Goal: Information Seeking & Learning: Learn about a topic

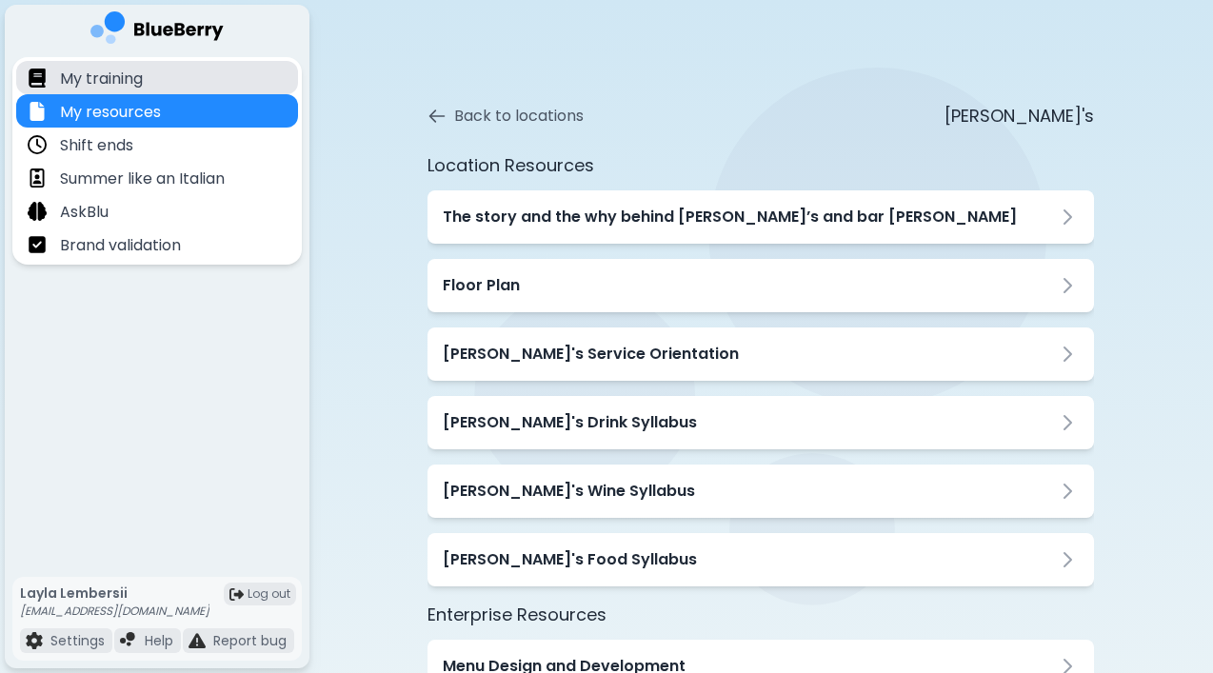
click at [159, 73] on div "My training" at bounding box center [157, 77] width 282 height 33
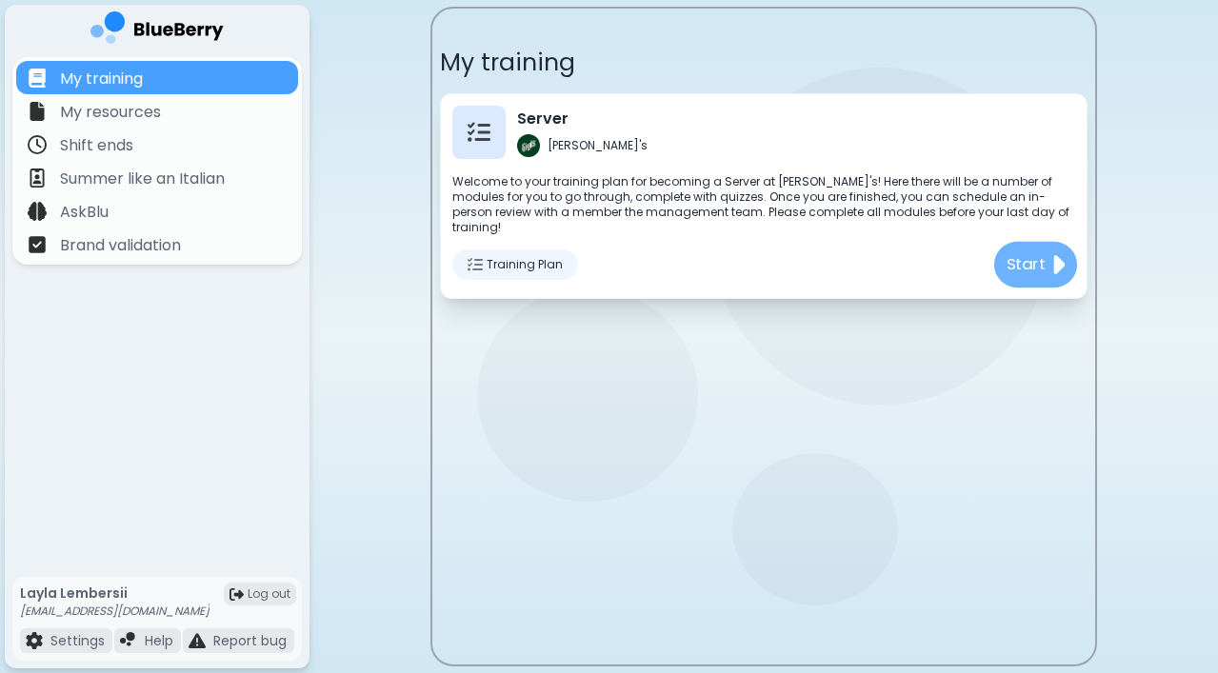
click at [1040, 252] on p "Start" at bounding box center [1027, 264] width 40 height 24
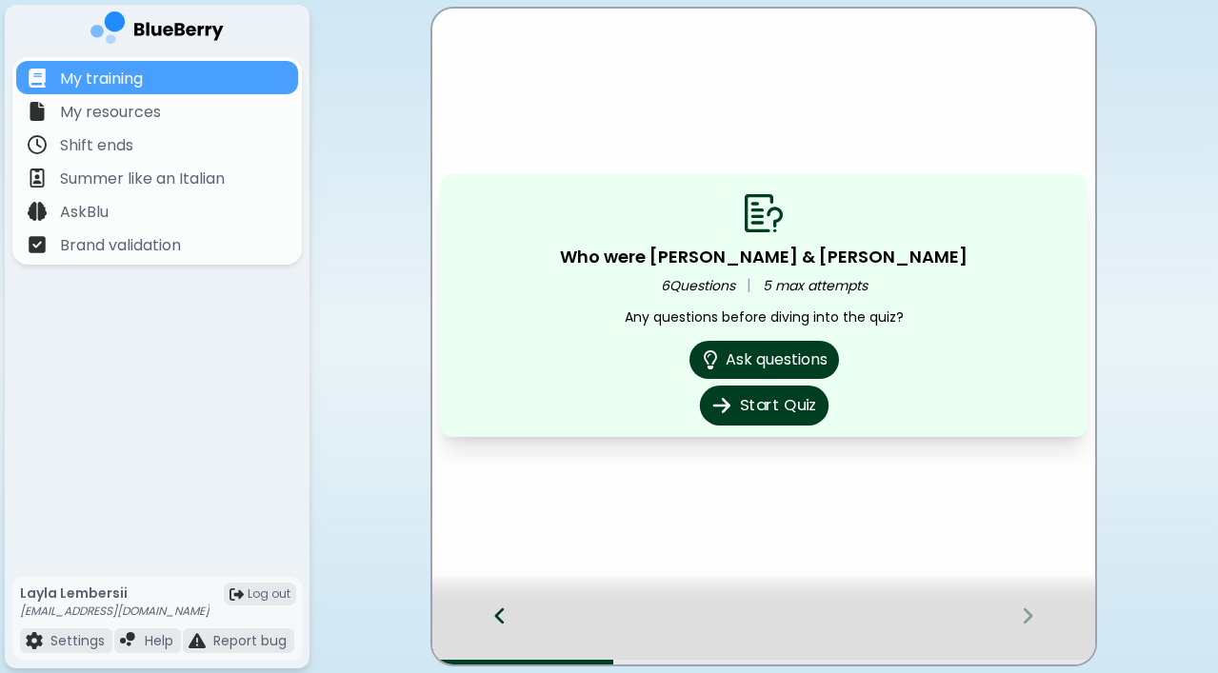
click at [781, 403] on button "Start Quiz" at bounding box center [763, 406] width 129 height 40
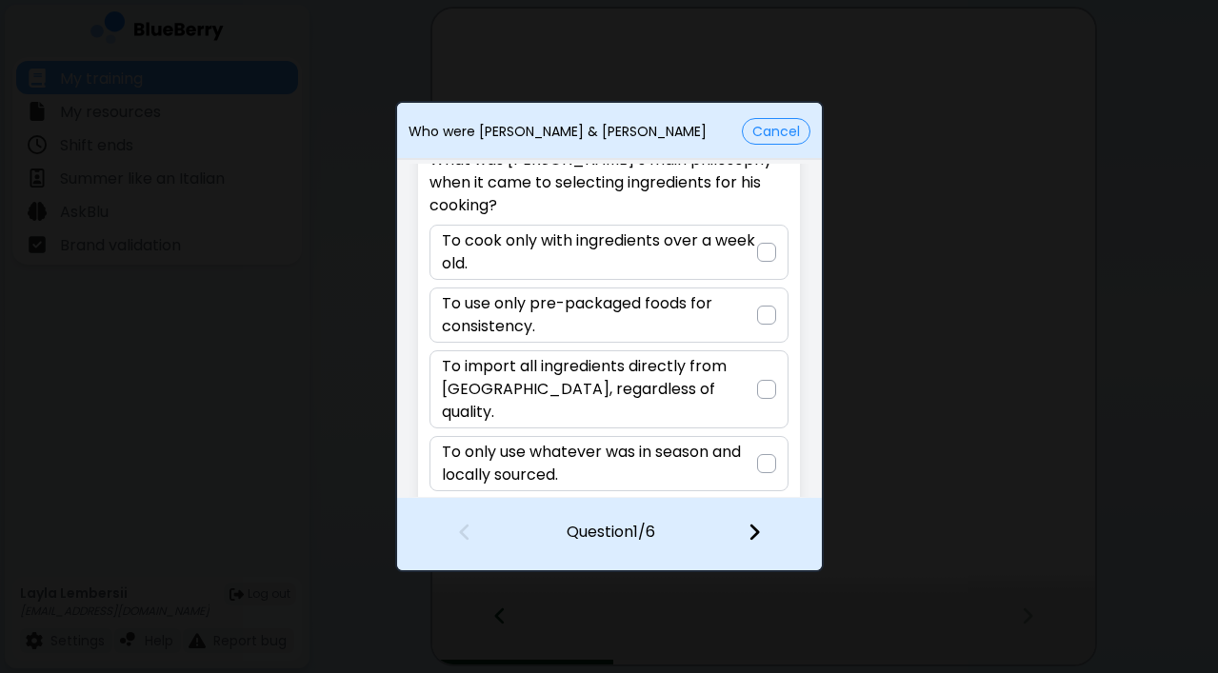
scroll to position [80, 0]
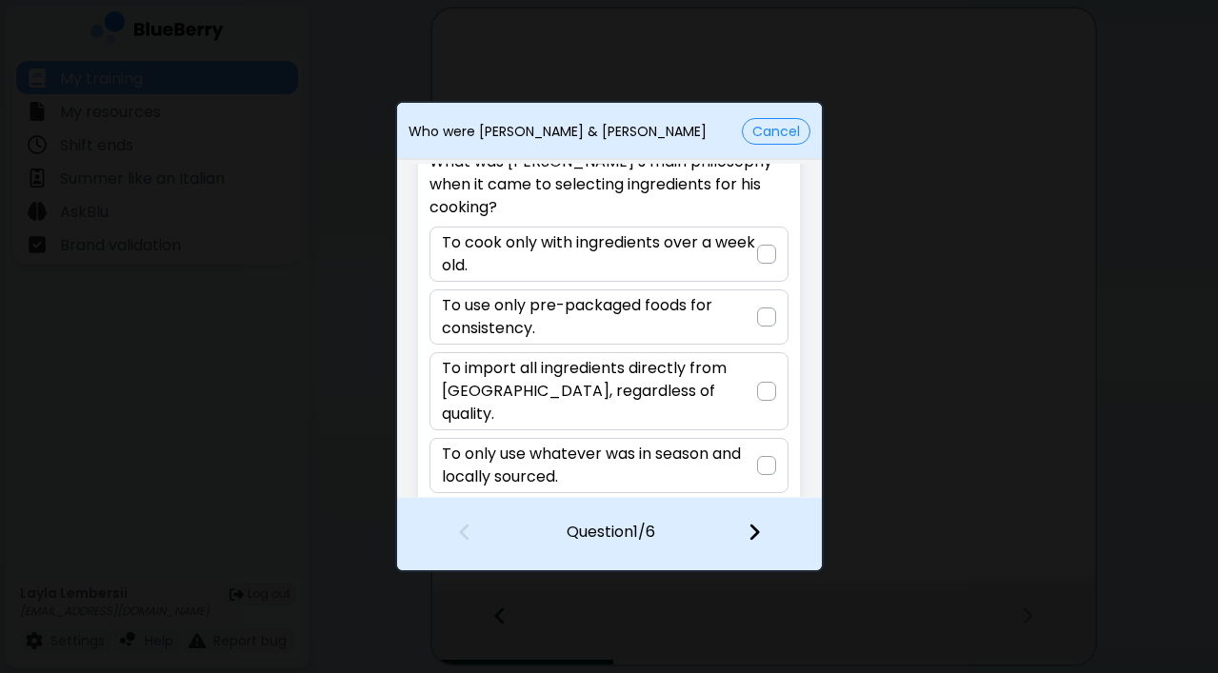
click at [667, 443] on p "To only use whatever was in season and locally sourced." at bounding box center [599, 466] width 315 height 46
click at [754, 542] on img at bounding box center [753, 532] width 13 height 21
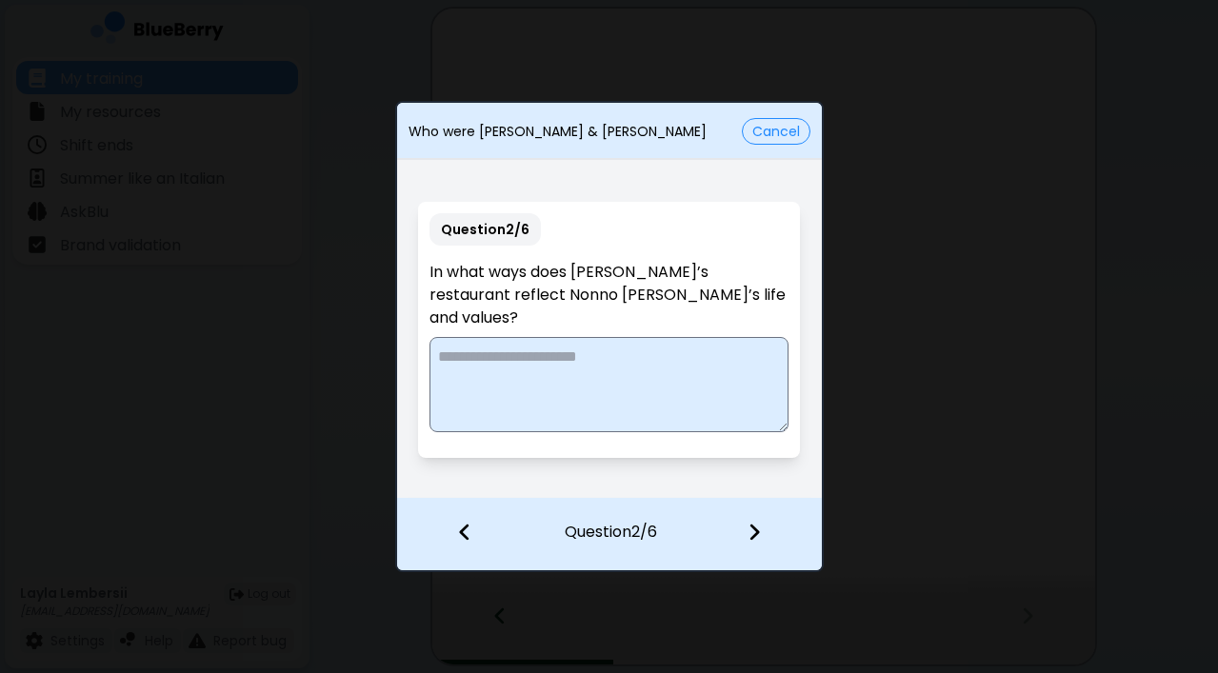
click at [591, 353] on textarea at bounding box center [608, 384] width 359 height 95
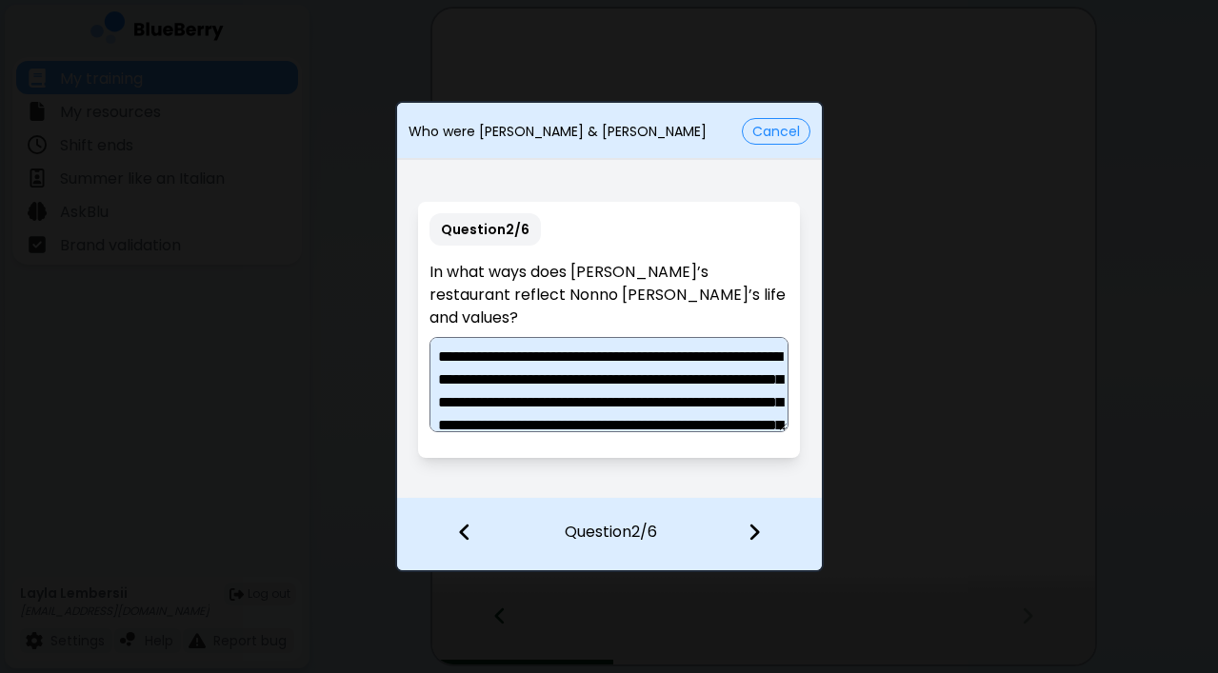
click at [456, 344] on textarea "**********" at bounding box center [608, 384] width 359 height 95
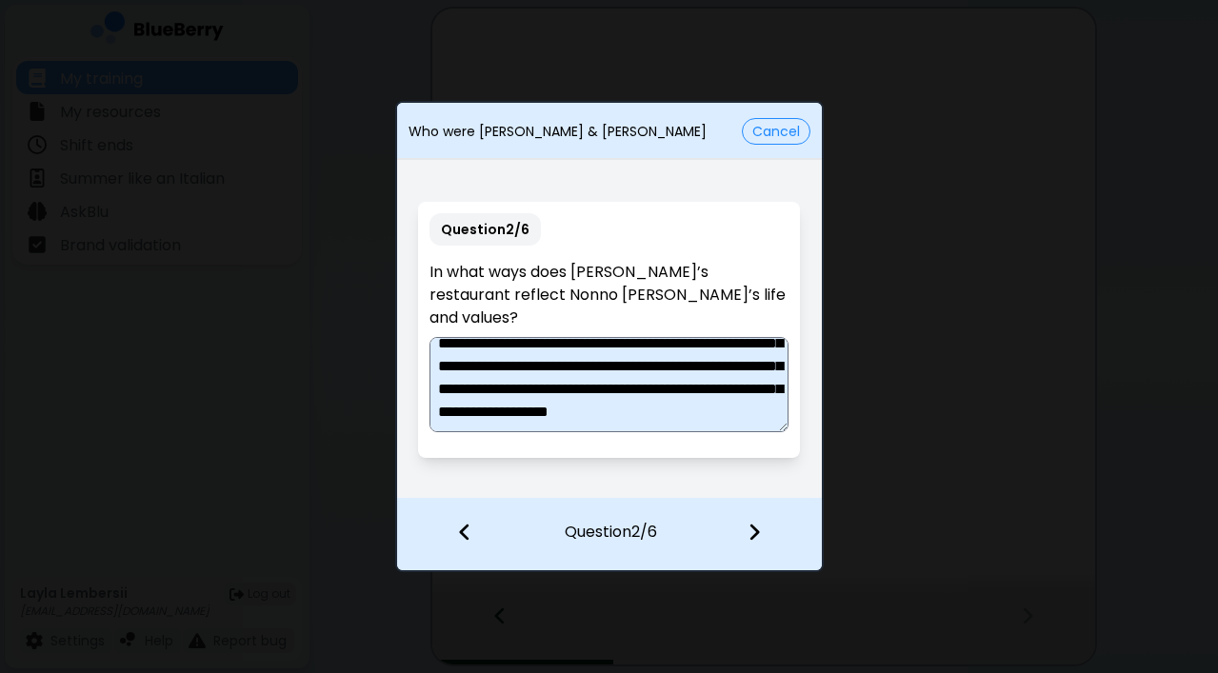
scroll to position [45, 0]
click at [546, 351] on textarea "**********" at bounding box center [608, 384] width 359 height 95
click at [581, 351] on textarea "**********" at bounding box center [608, 384] width 359 height 95
click at [530, 357] on textarea "**********" at bounding box center [608, 384] width 359 height 95
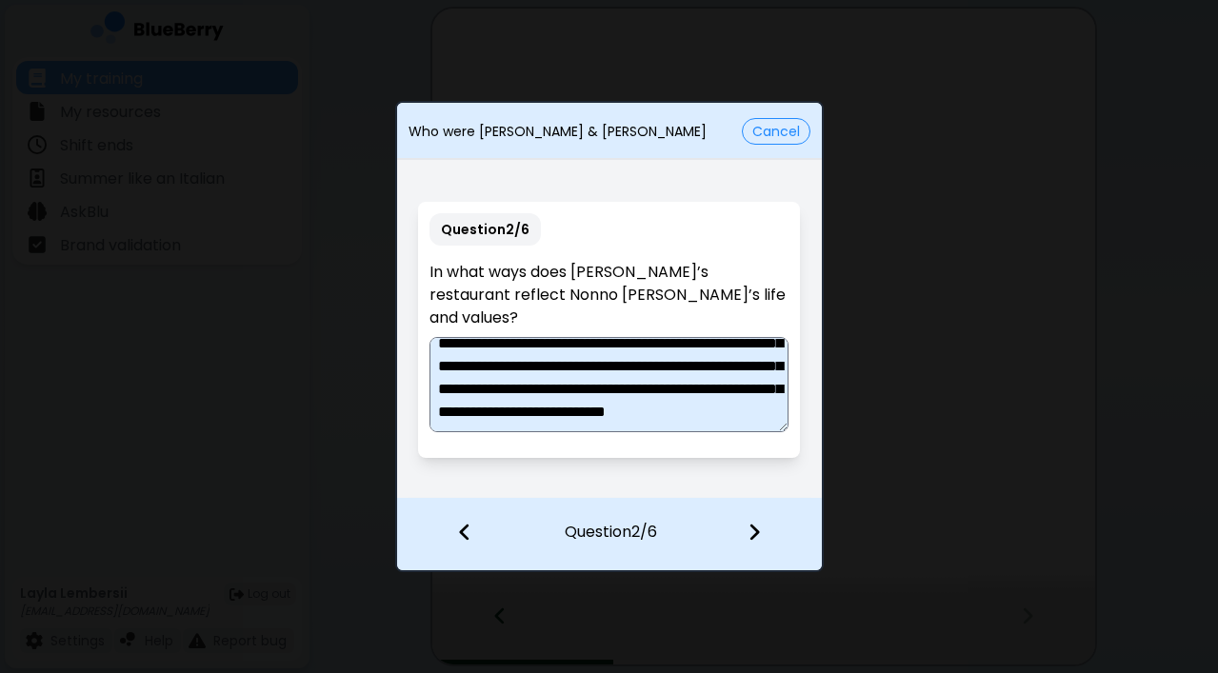
click at [614, 400] on textarea "**********" at bounding box center [608, 384] width 359 height 95
type textarea "**********"
click at [757, 530] on img at bounding box center [753, 532] width 13 height 21
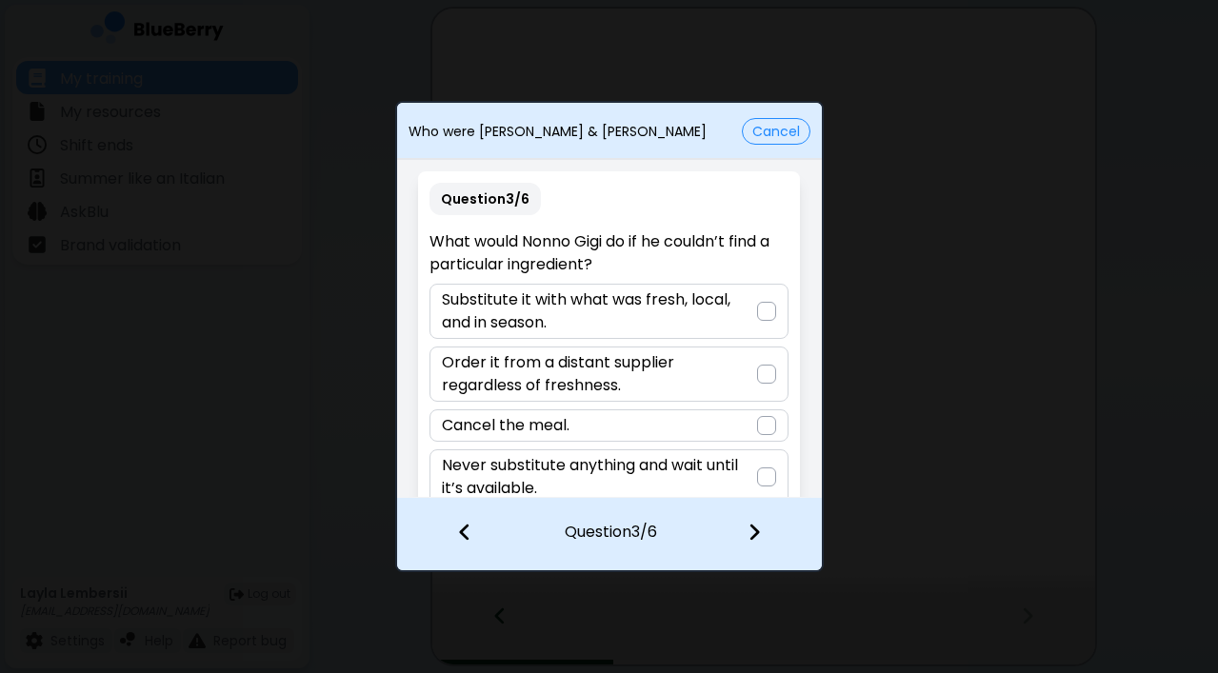
click at [688, 298] on p "Substitute it with what was fresh, local, and in season." at bounding box center [599, 312] width 315 height 46
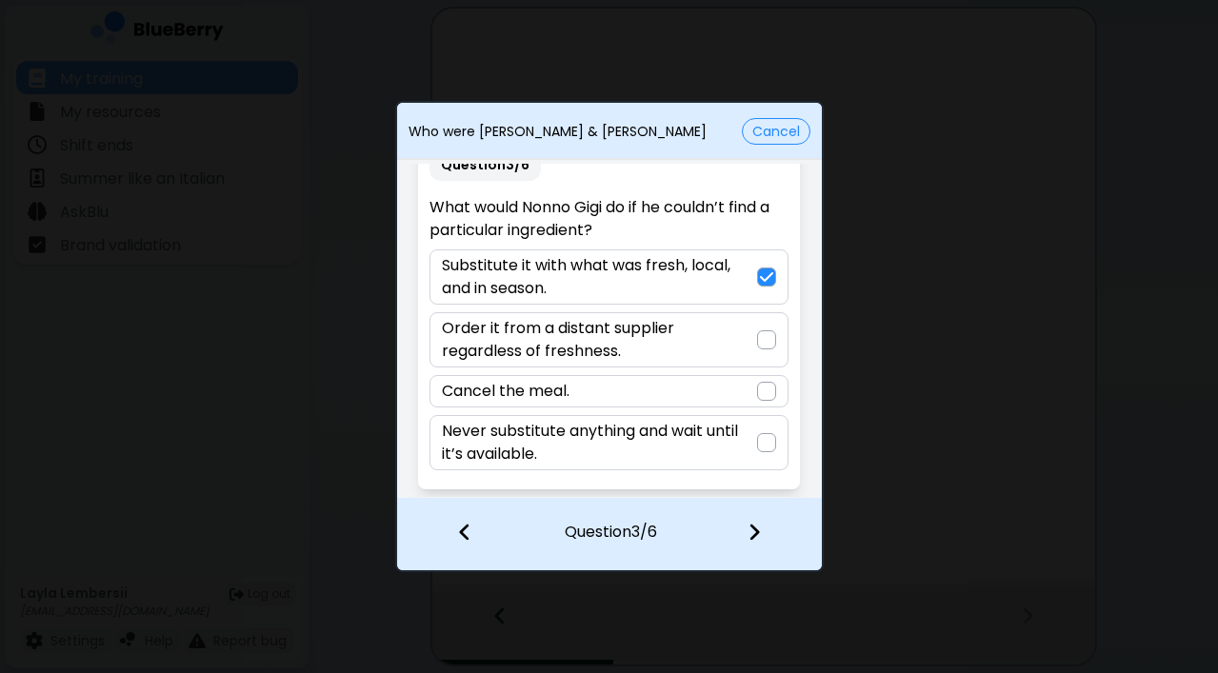
scroll to position [34, 0]
click at [747, 533] on img at bounding box center [753, 532] width 13 height 21
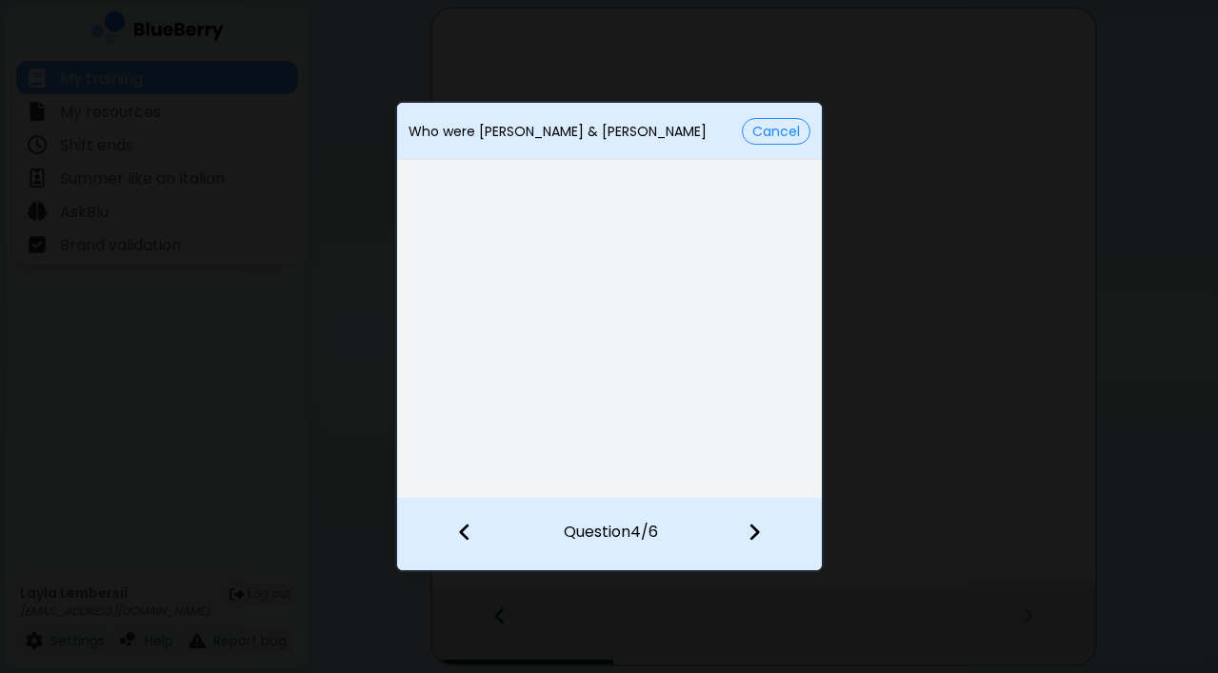
scroll to position [0, 0]
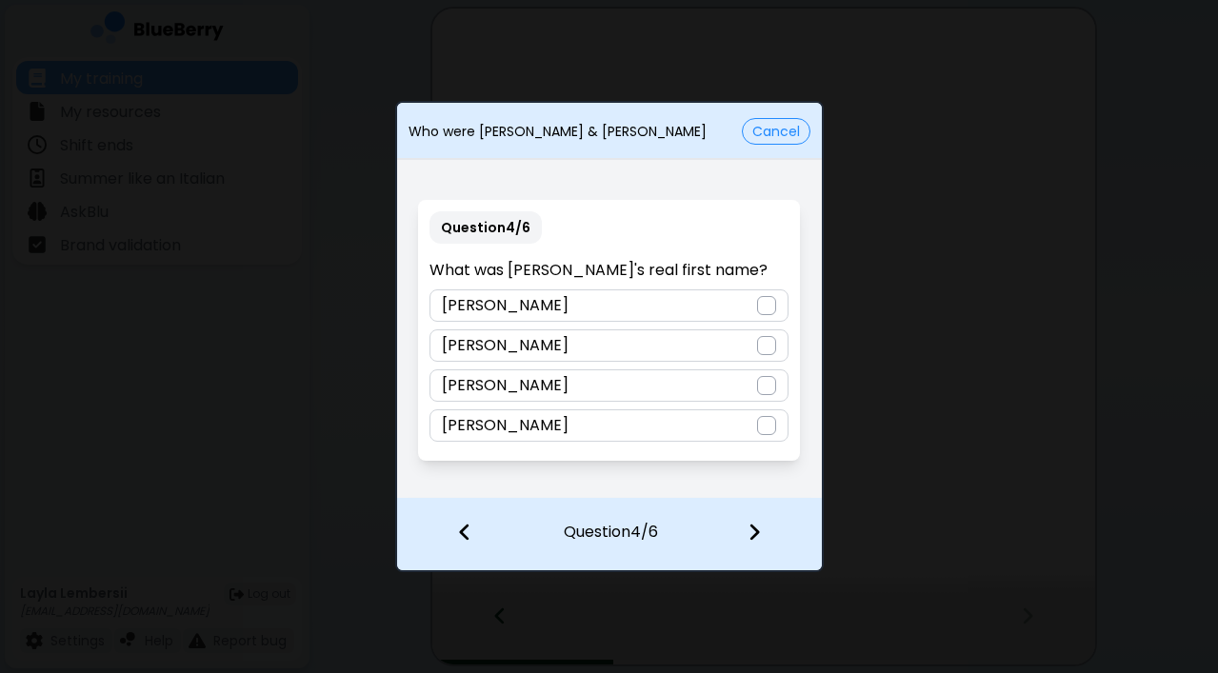
click at [587, 347] on div "[PERSON_NAME]" at bounding box center [608, 345] width 359 height 32
click at [751, 528] on img at bounding box center [753, 532] width 13 height 21
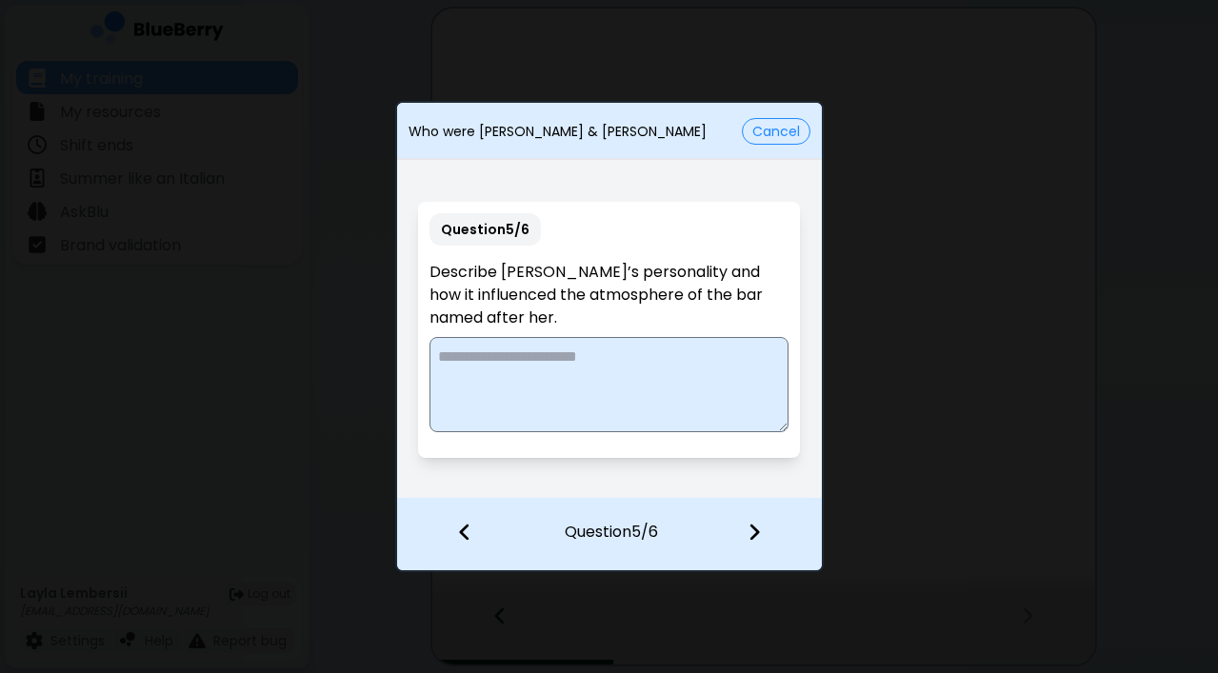
click at [614, 364] on textarea at bounding box center [608, 384] width 359 height 95
type textarea "**********"
click at [460, 523] on img at bounding box center [464, 532] width 13 height 21
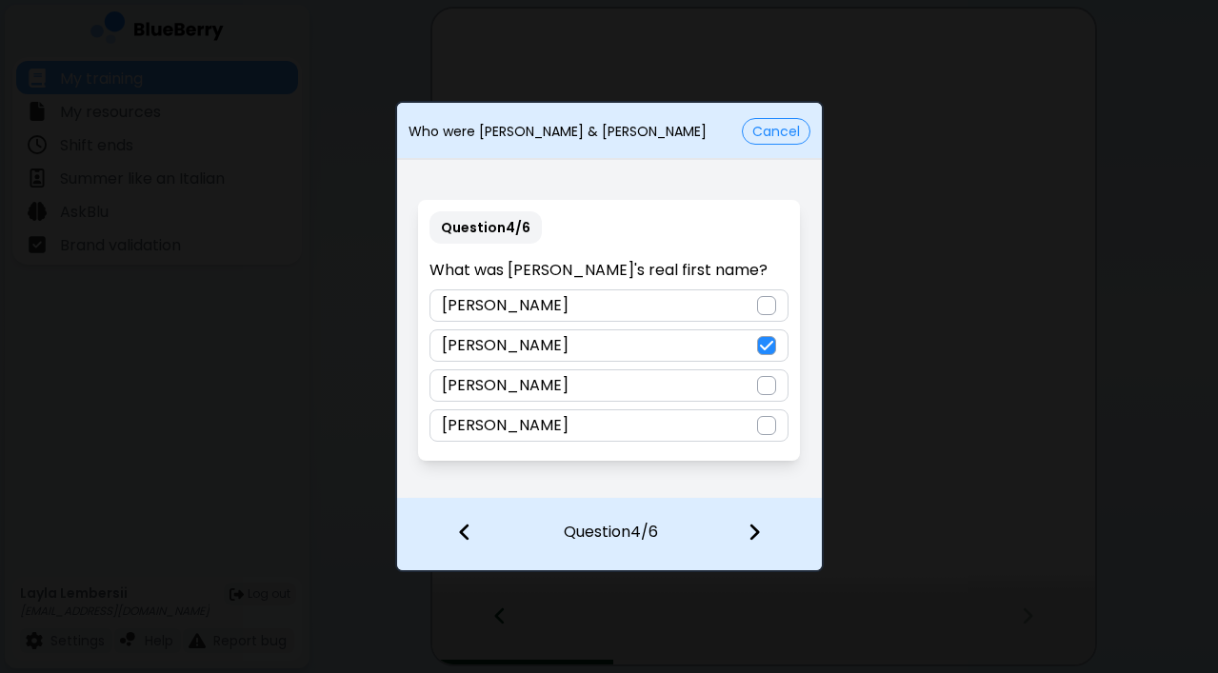
click at [528, 310] on div "[PERSON_NAME]" at bounding box center [608, 305] width 359 height 32
click at [763, 534] on div at bounding box center [765, 534] width 112 height 70
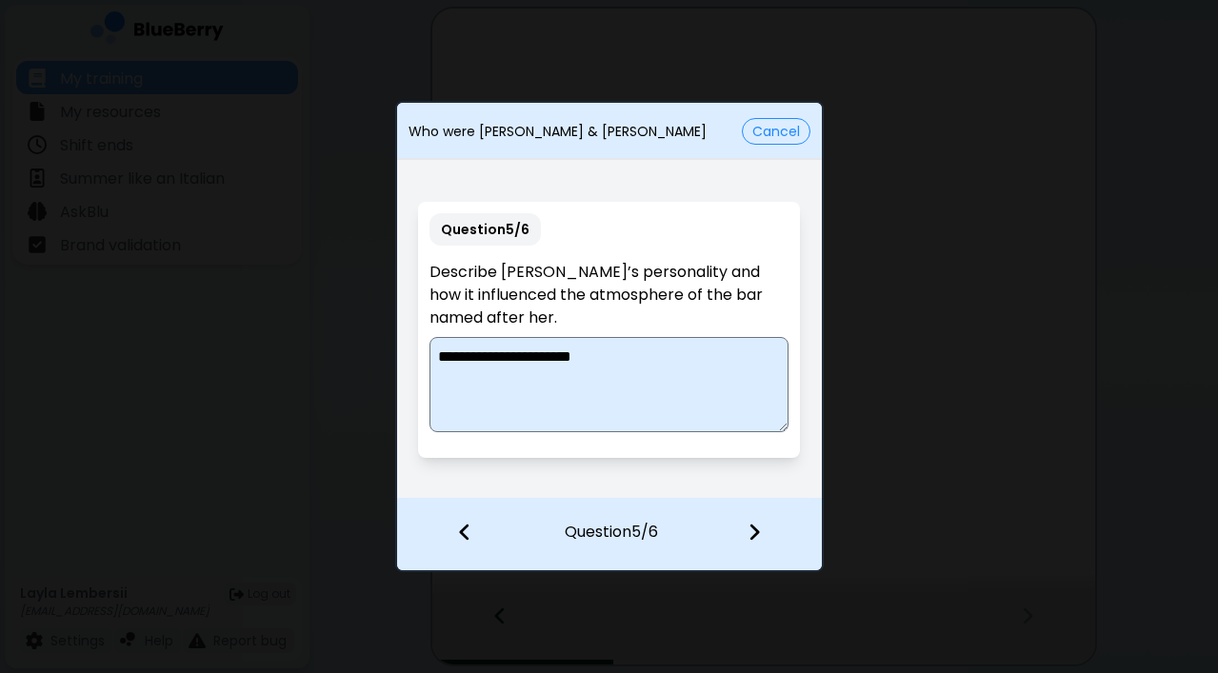
click at [609, 357] on textarea "**********" at bounding box center [608, 384] width 359 height 95
click at [592, 353] on textarea "**********" at bounding box center [608, 384] width 359 height 95
click at [442, 359] on textarea "**********" at bounding box center [608, 384] width 359 height 95
click at [775, 360] on textarea "**********" at bounding box center [608, 384] width 359 height 95
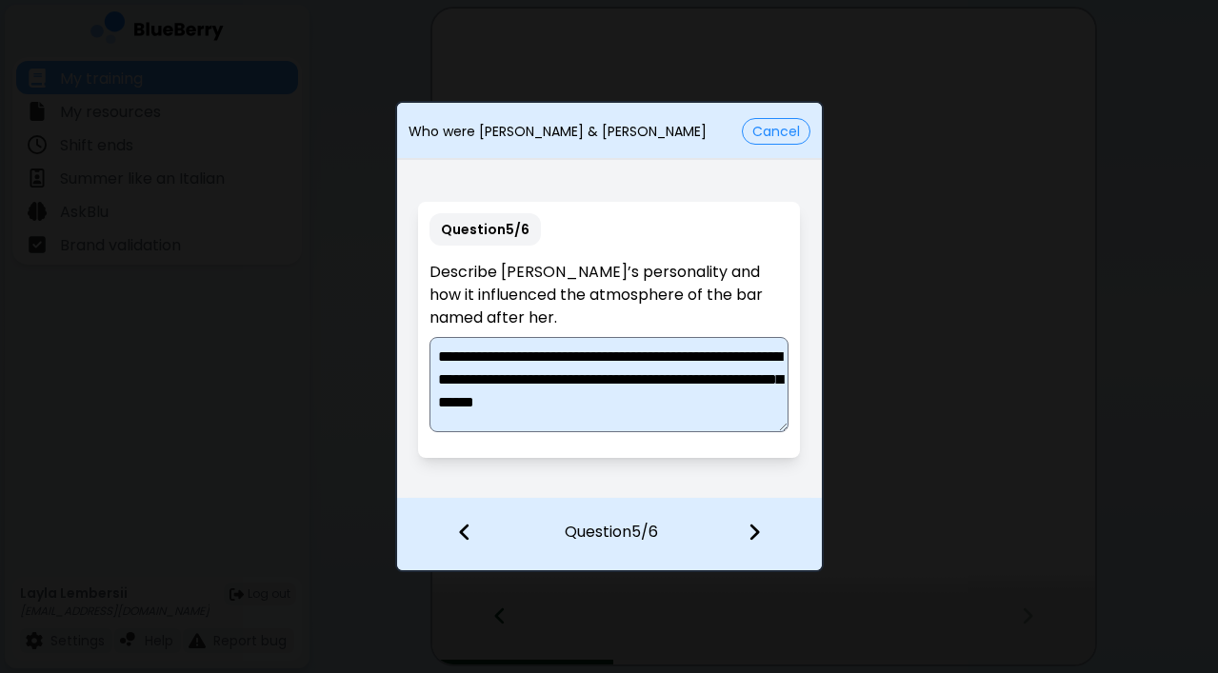
click at [475, 405] on textarea "**********" at bounding box center [608, 384] width 359 height 95
click at [752, 410] on textarea "**********" at bounding box center [608, 384] width 359 height 95
click at [568, 404] on textarea "**********" at bounding box center [608, 384] width 359 height 95
click at [704, 382] on textarea "**********" at bounding box center [608, 384] width 359 height 95
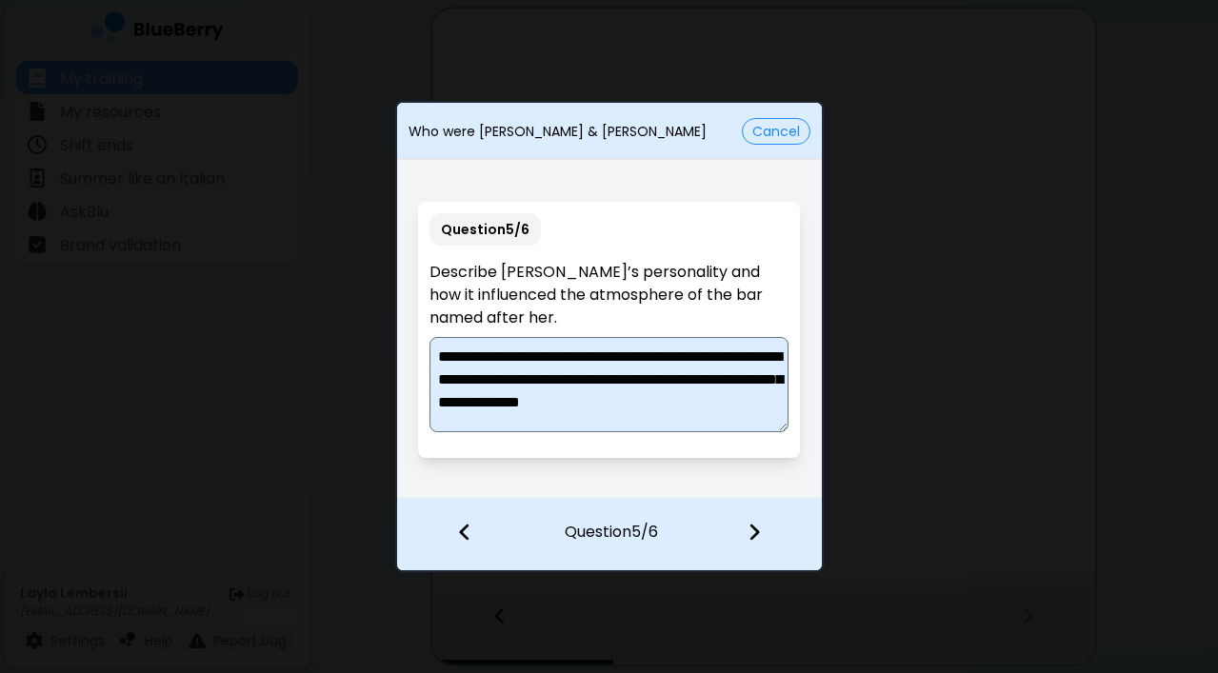
click at [553, 406] on textarea "**********" at bounding box center [608, 384] width 359 height 95
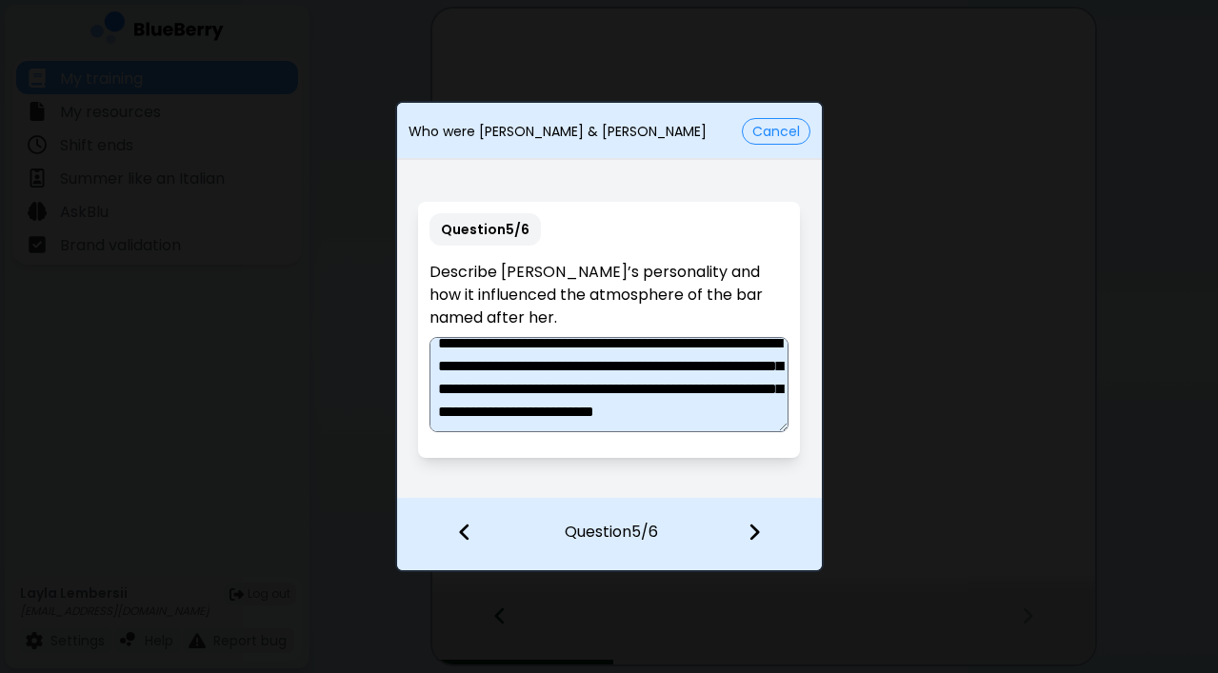
scroll to position [51, 0]
type textarea "**********"
click at [751, 528] on img at bounding box center [753, 532] width 13 height 21
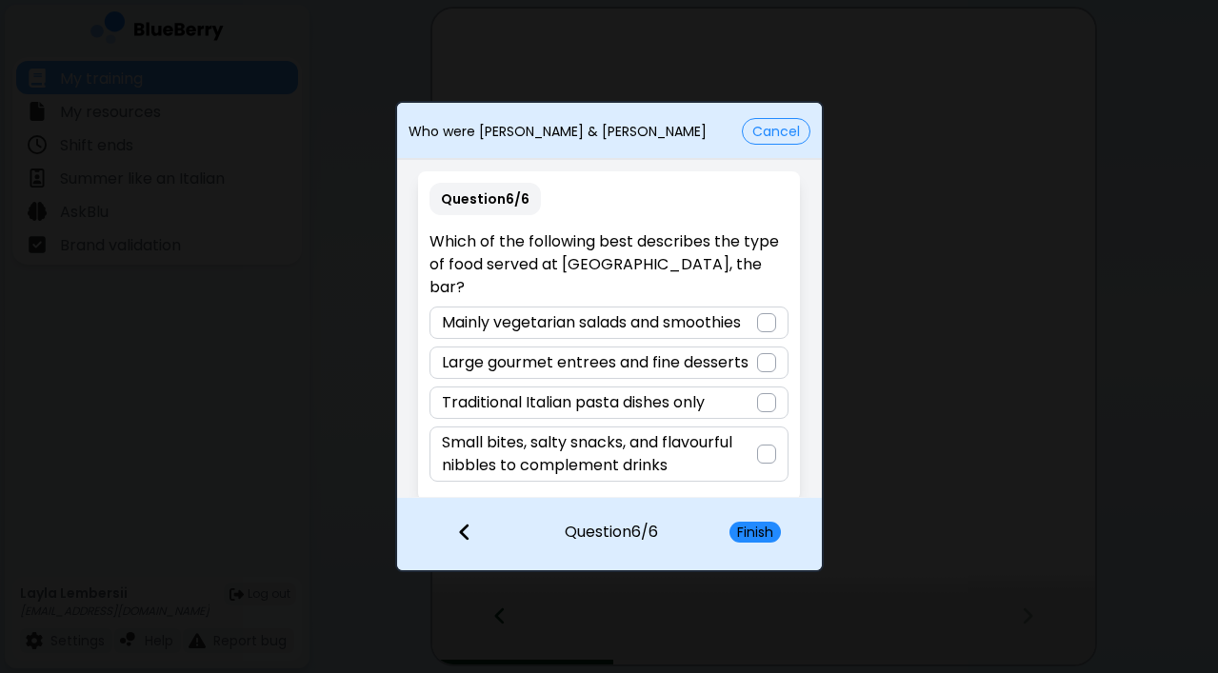
click at [639, 432] on p "Small bites, salty snacks, and flavourful nibbles to complement drinks" at bounding box center [599, 454] width 315 height 46
click at [747, 530] on button "Finish" at bounding box center [754, 532] width 51 height 21
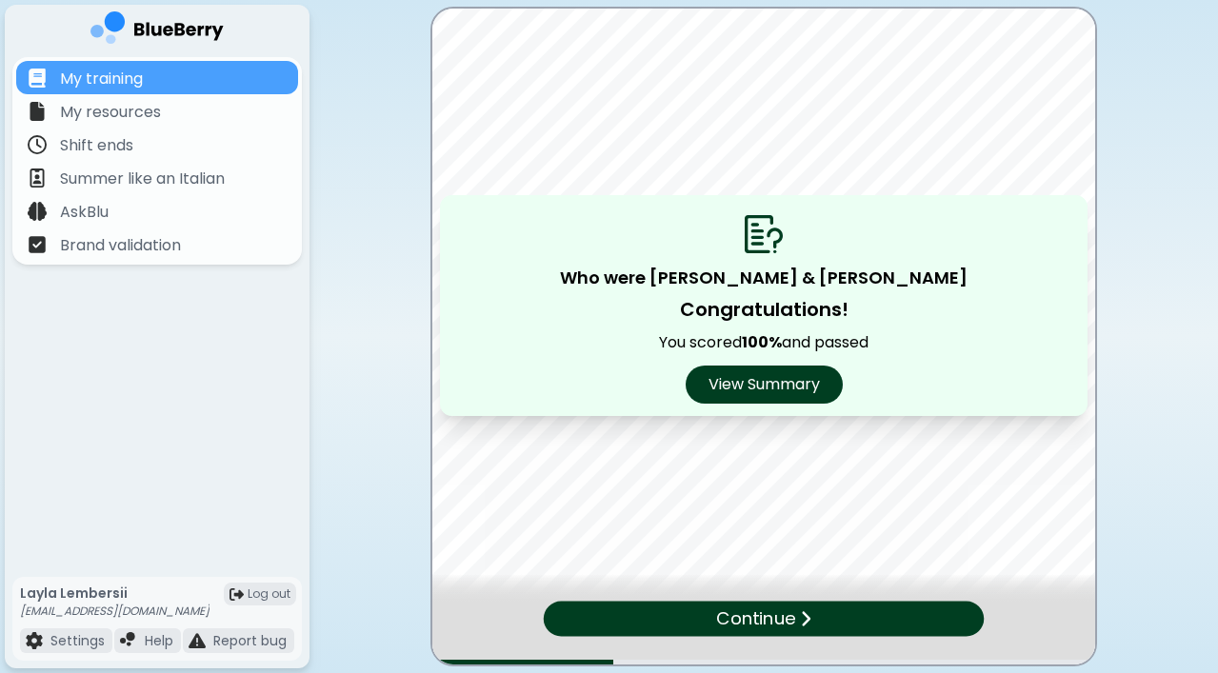
click at [767, 609] on p "Continue" at bounding box center [755, 620] width 79 height 28
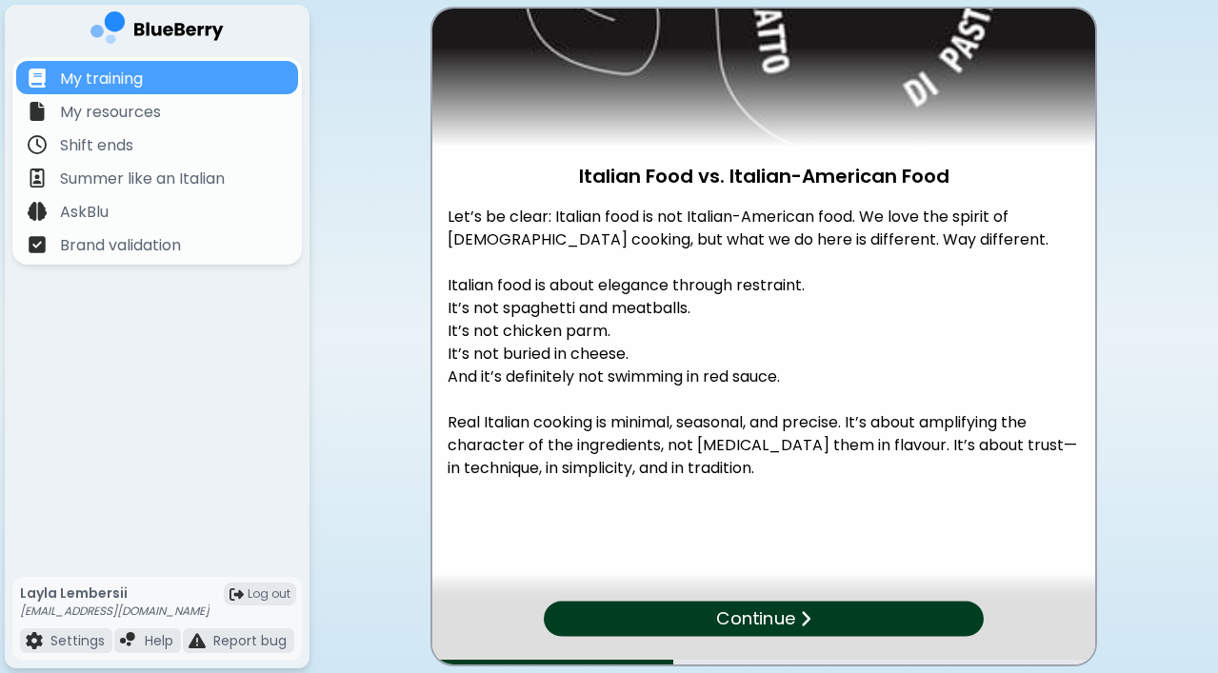
scroll to position [0, 0]
click at [858, 620] on div "Continue" at bounding box center [763, 619] width 429 height 34
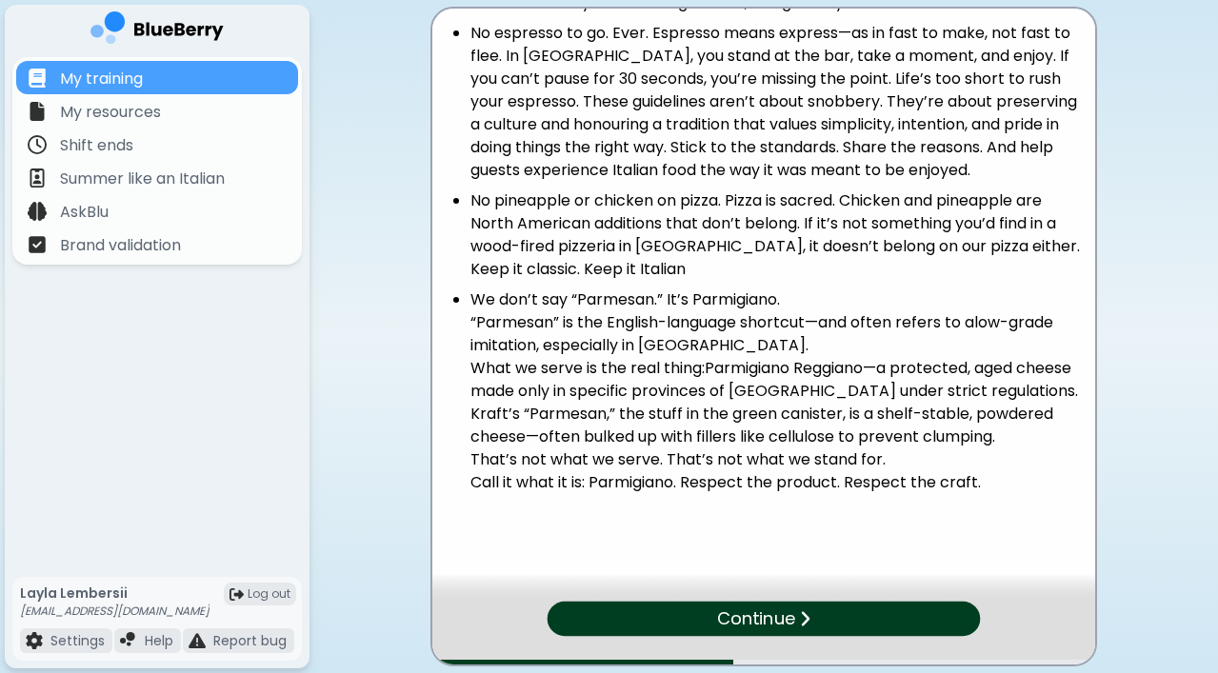
scroll to position [820, 0]
click at [837, 628] on div "Continue" at bounding box center [764, 619] width 433 height 34
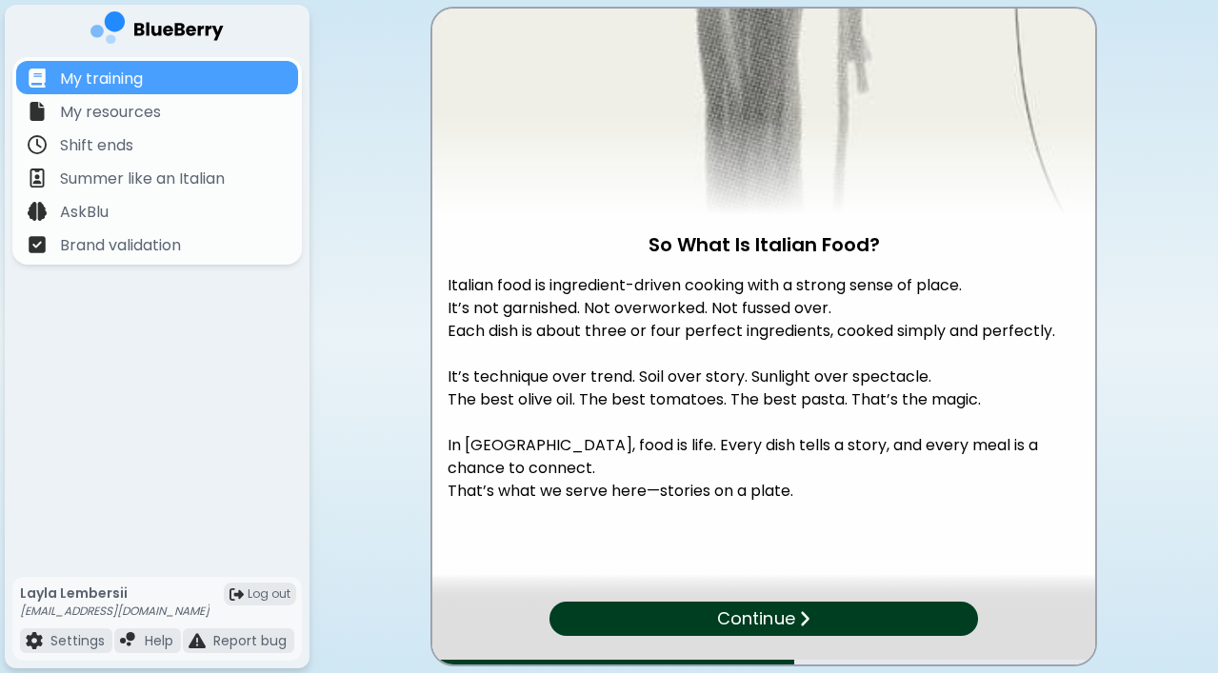
scroll to position [0, 0]
click at [812, 616] on div "Continue" at bounding box center [763, 619] width 429 height 34
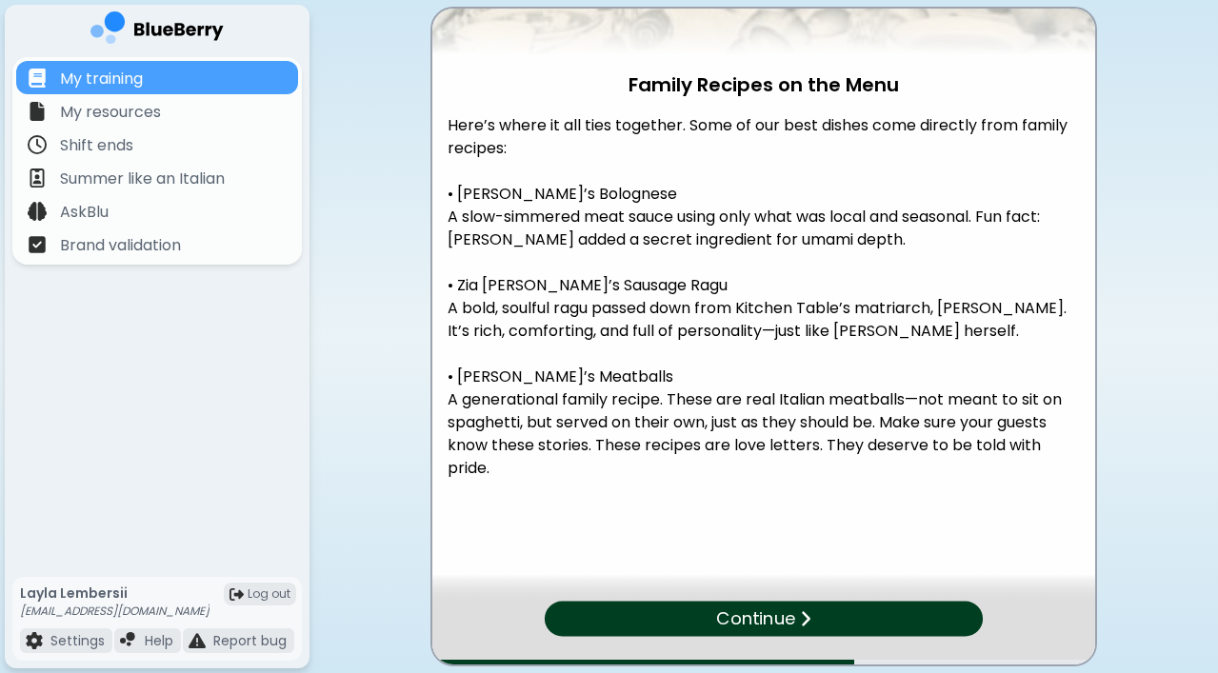
scroll to position [287, 0]
click at [776, 616] on p "Continue" at bounding box center [755, 619] width 77 height 27
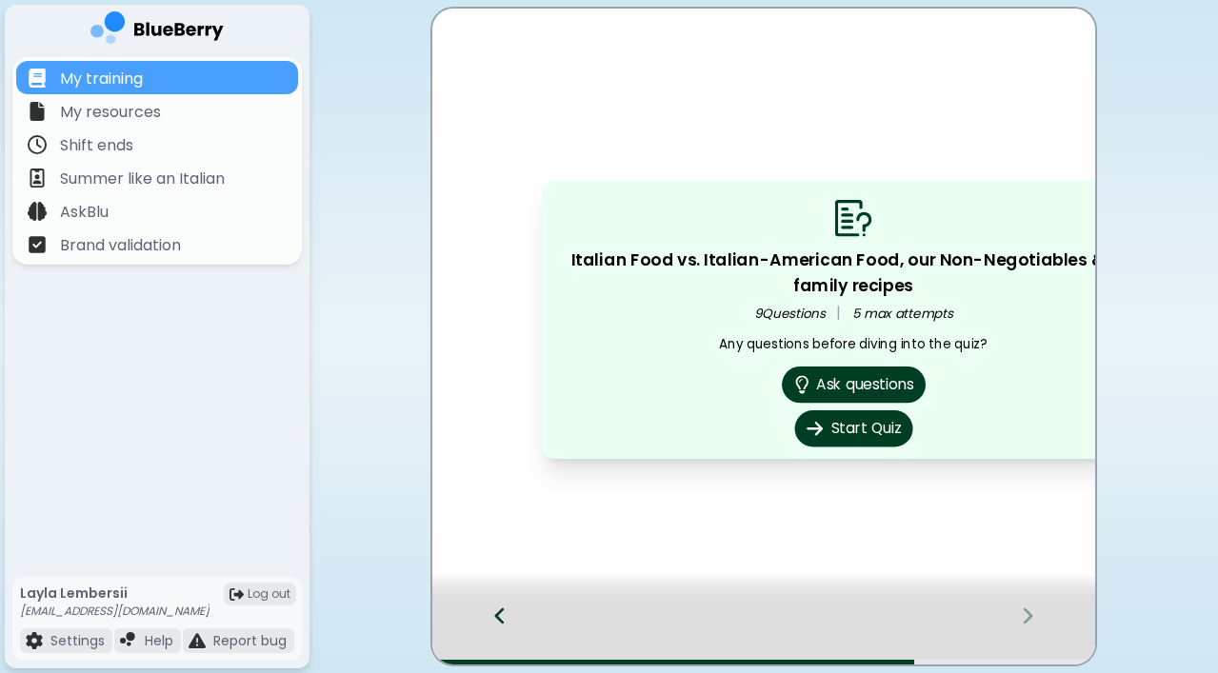
scroll to position [0, 0]
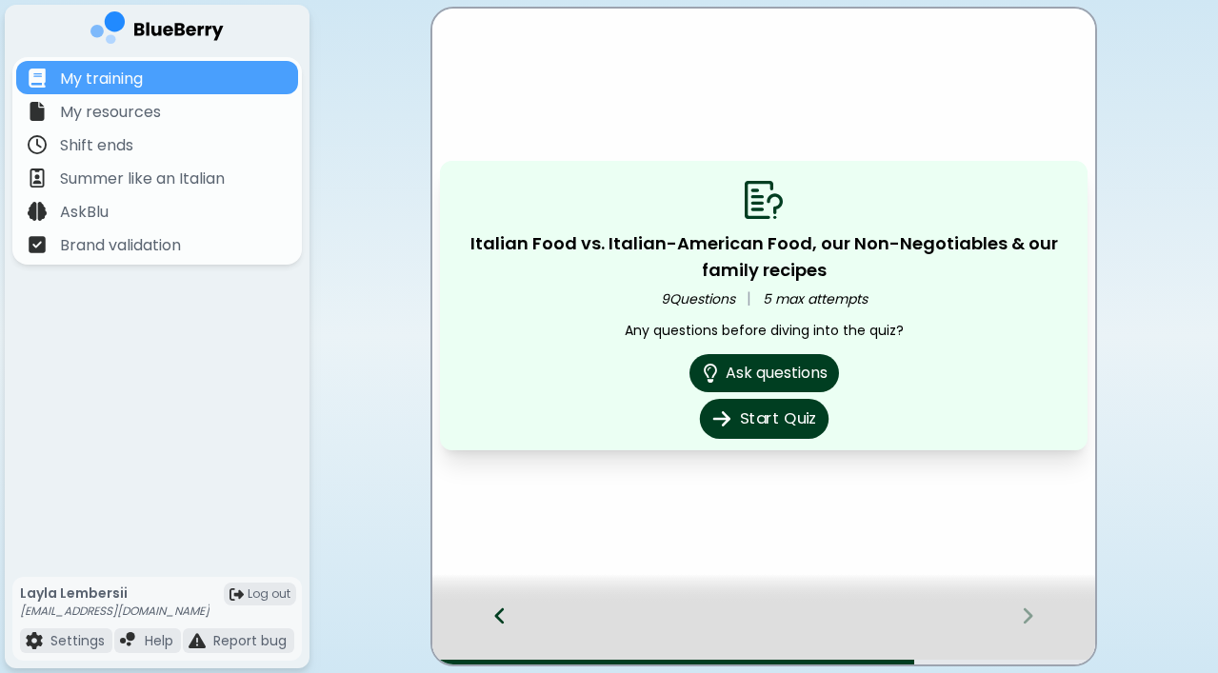
click at [774, 429] on button "Start Quiz" at bounding box center [763, 419] width 129 height 40
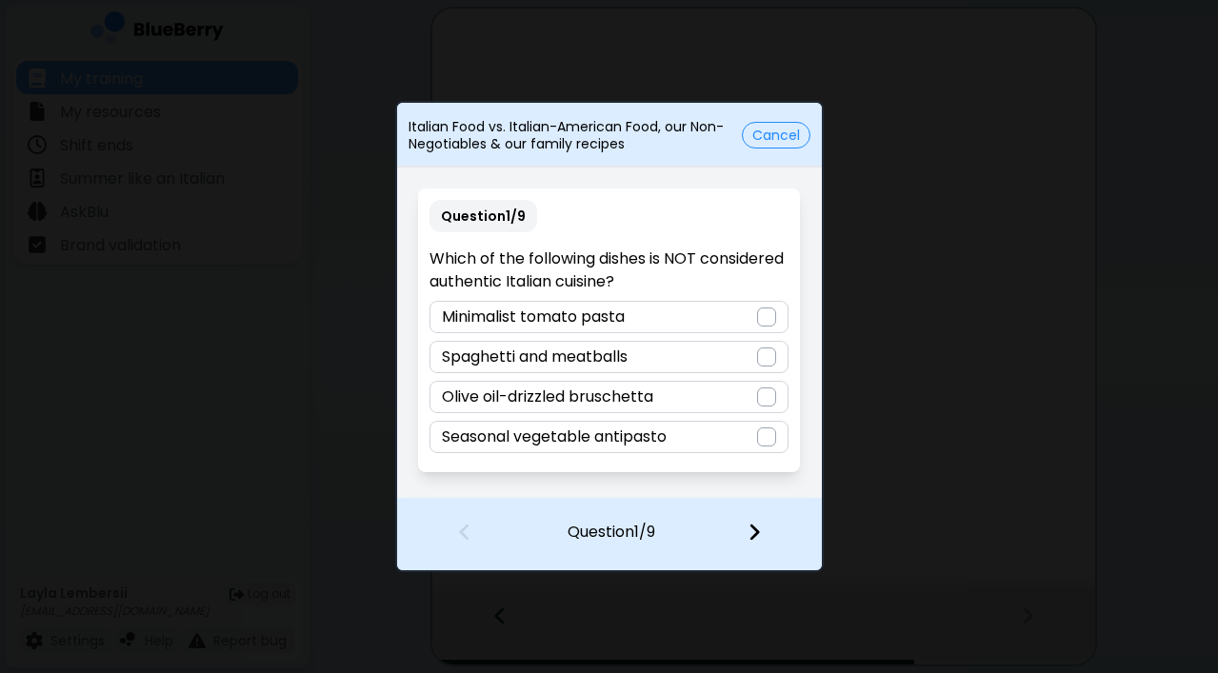
click at [708, 350] on div "Spaghetti and meatballs" at bounding box center [608, 357] width 359 height 32
click at [747, 528] on img at bounding box center [753, 532] width 13 height 21
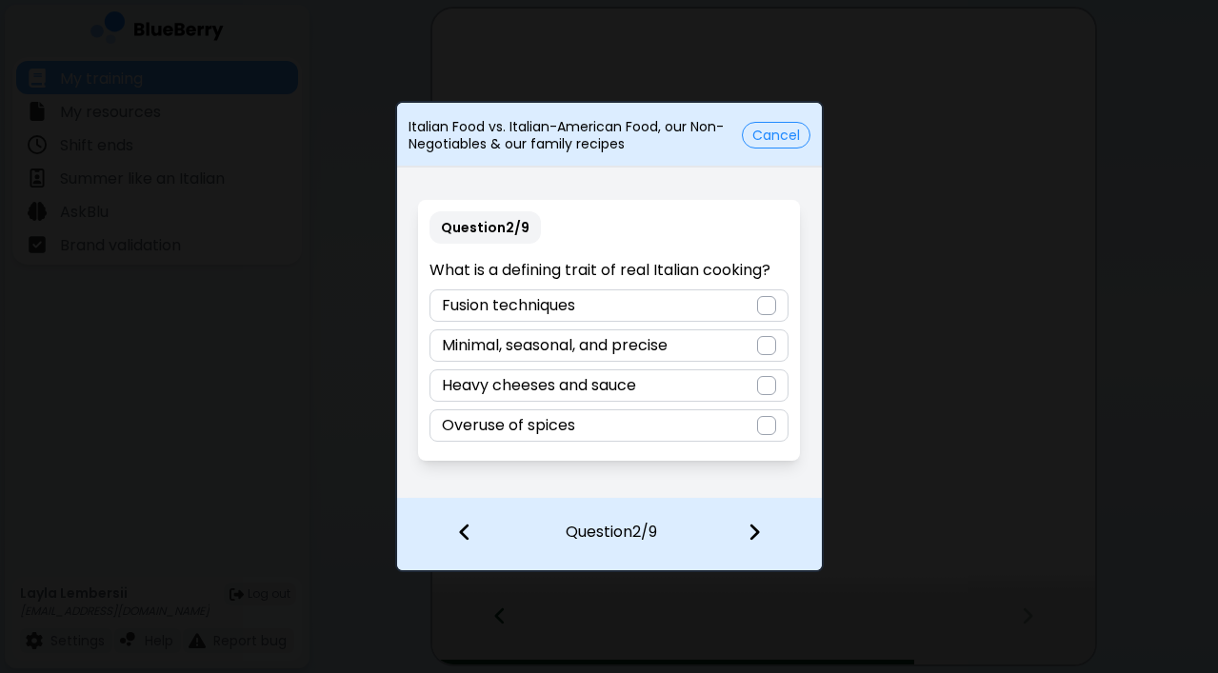
click at [722, 343] on div "Minimal, seasonal, and precise" at bounding box center [608, 345] width 359 height 32
click at [751, 529] on img at bounding box center [753, 532] width 13 height 21
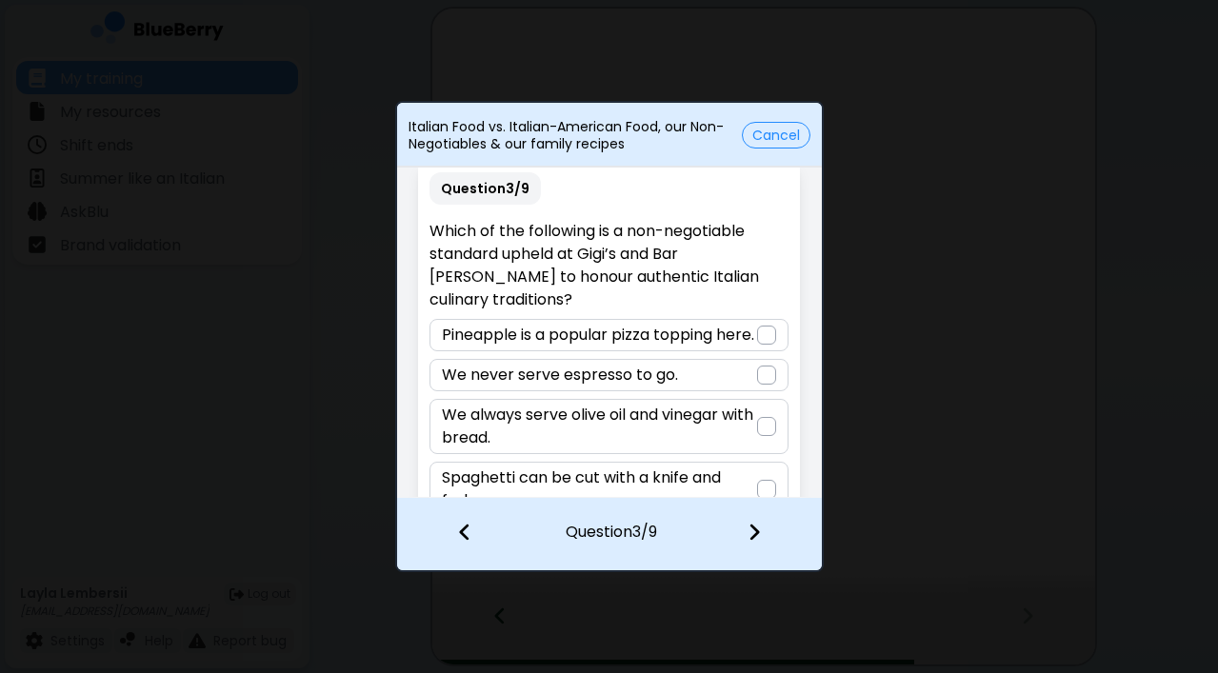
scroll to position [3, 0]
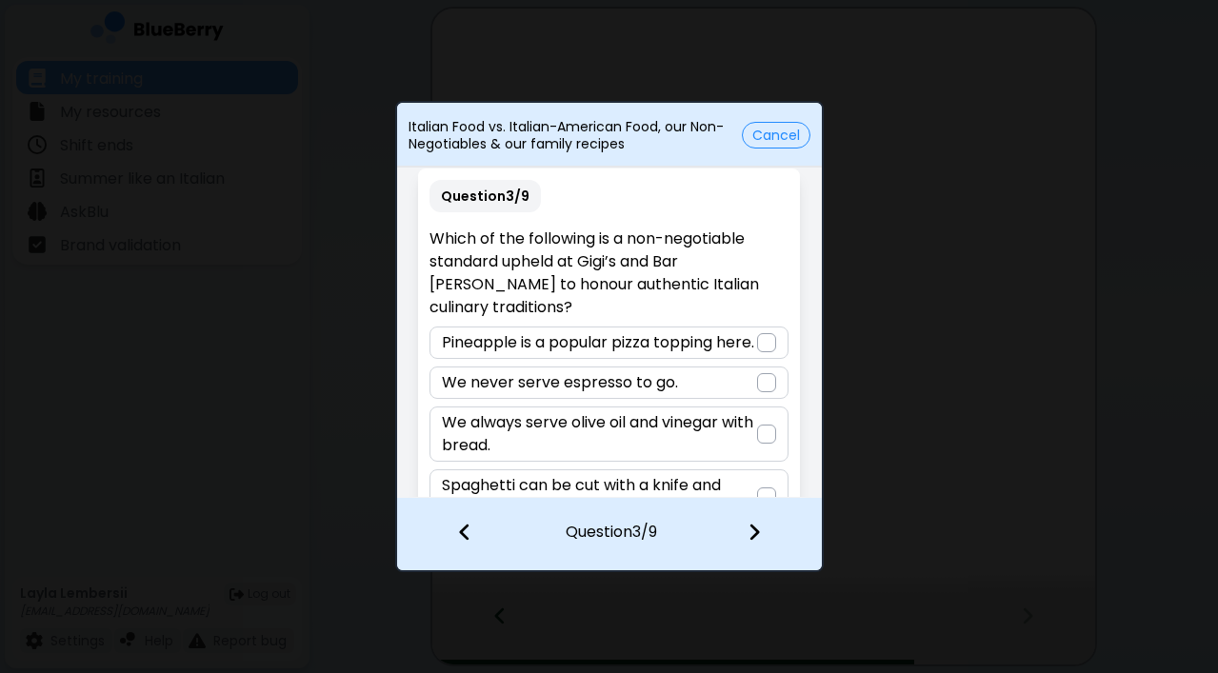
click at [757, 377] on div at bounding box center [766, 382] width 19 height 19
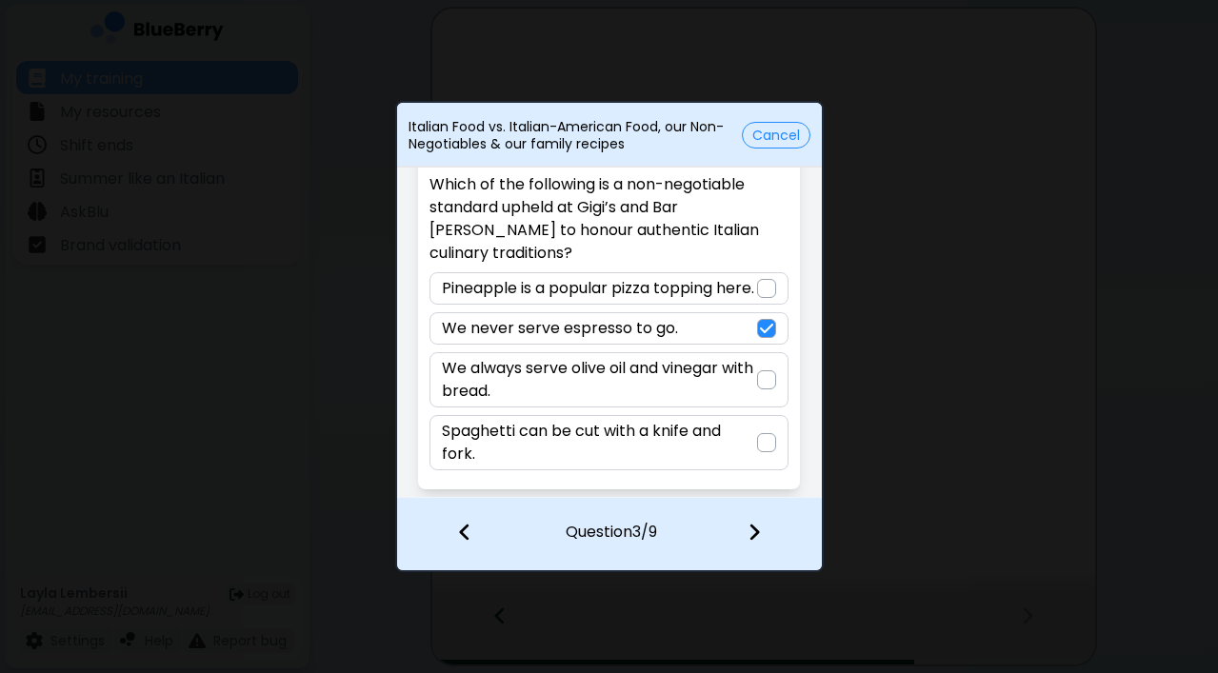
scroll to position [57, 0]
click at [754, 532] on img at bounding box center [753, 532] width 13 height 21
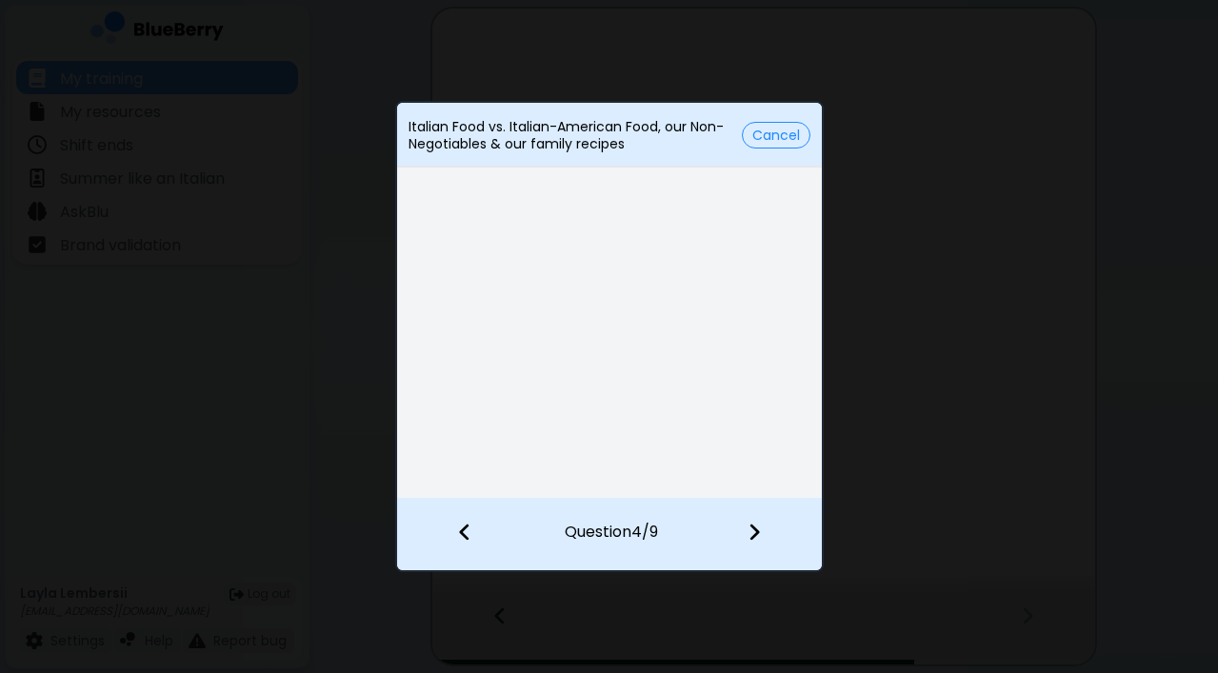
scroll to position [0, 0]
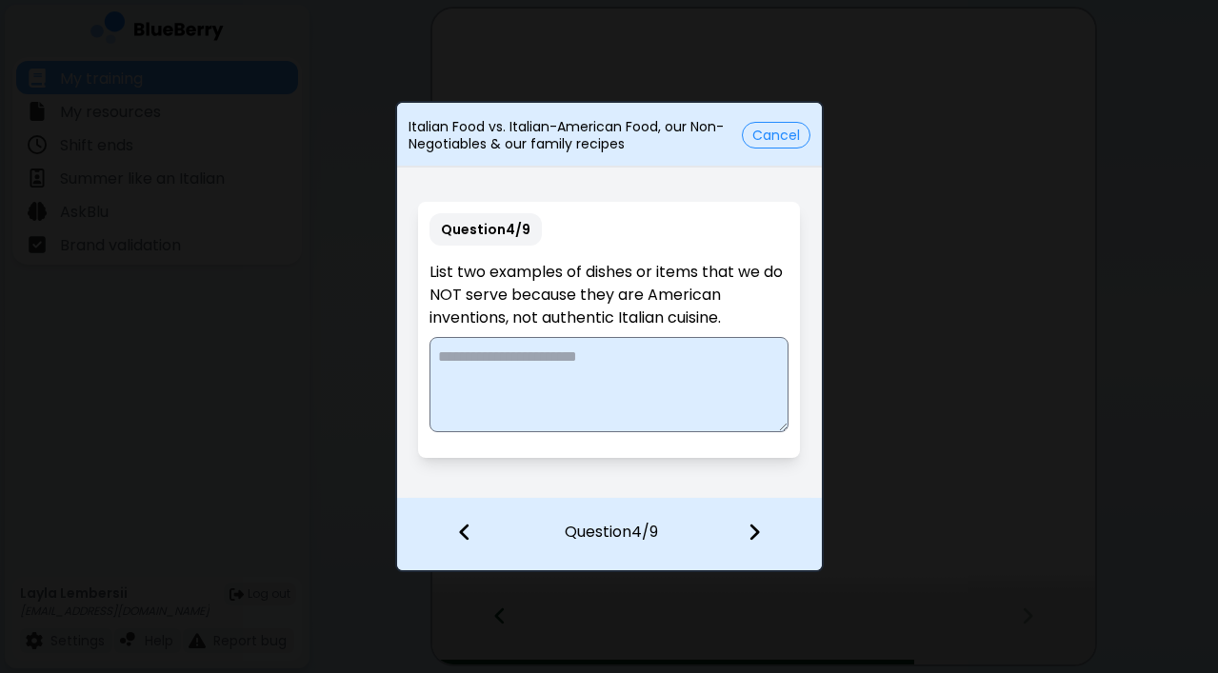
click at [486, 373] on textarea at bounding box center [608, 384] width 359 height 95
type textarea "**********"
click at [749, 528] on img at bounding box center [753, 532] width 13 height 21
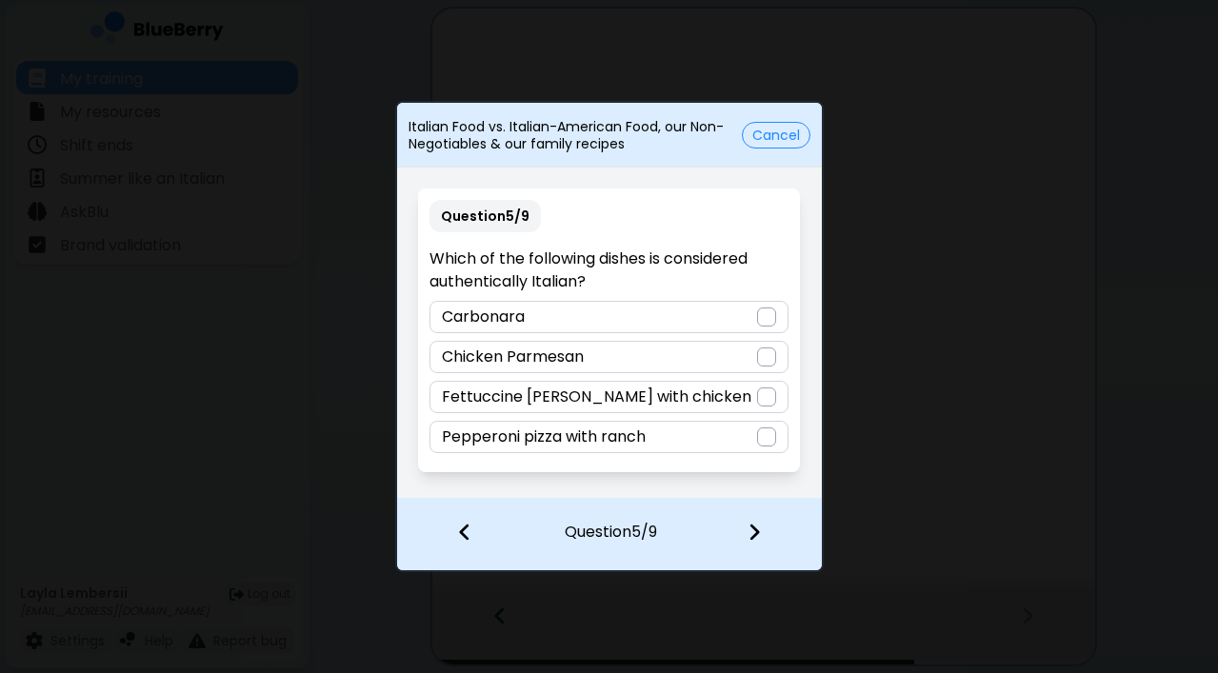
click at [673, 325] on div "Carbonara" at bounding box center [608, 317] width 359 height 32
click at [749, 529] on img at bounding box center [753, 532] width 13 height 21
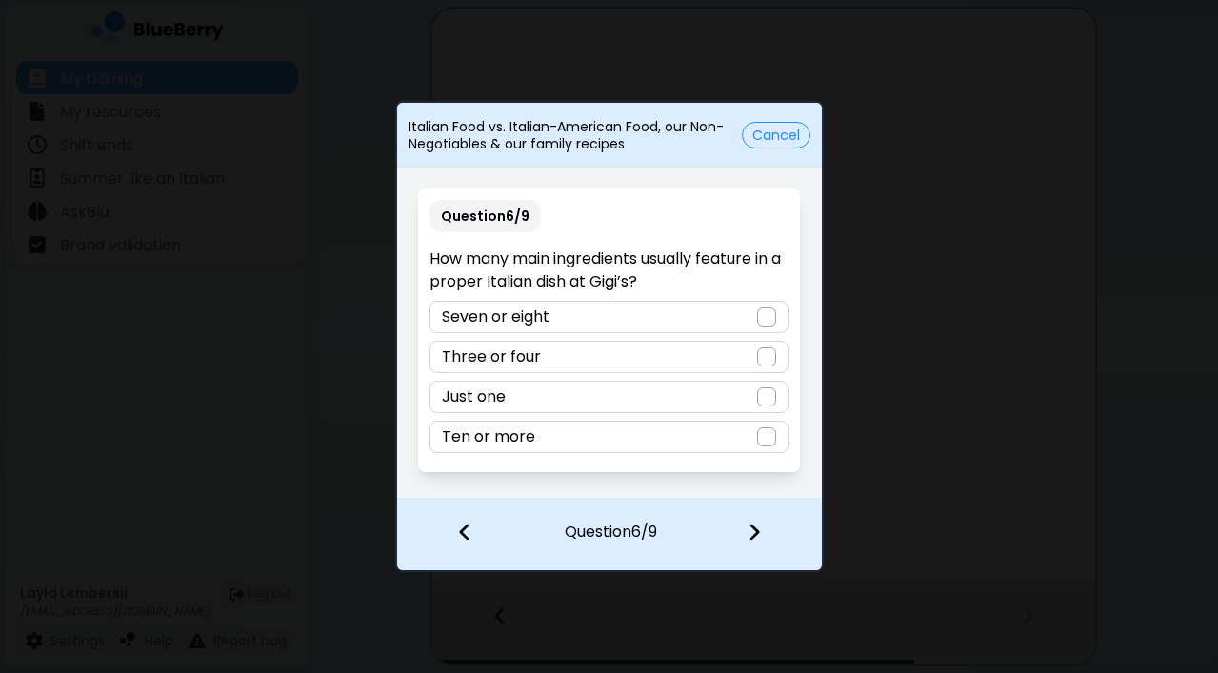
click at [626, 359] on div "Three or four" at bounding box center [608, 357] width 359 height 32
click at [746, 526] on div at bounding box center [765, 534] width 112 height 70
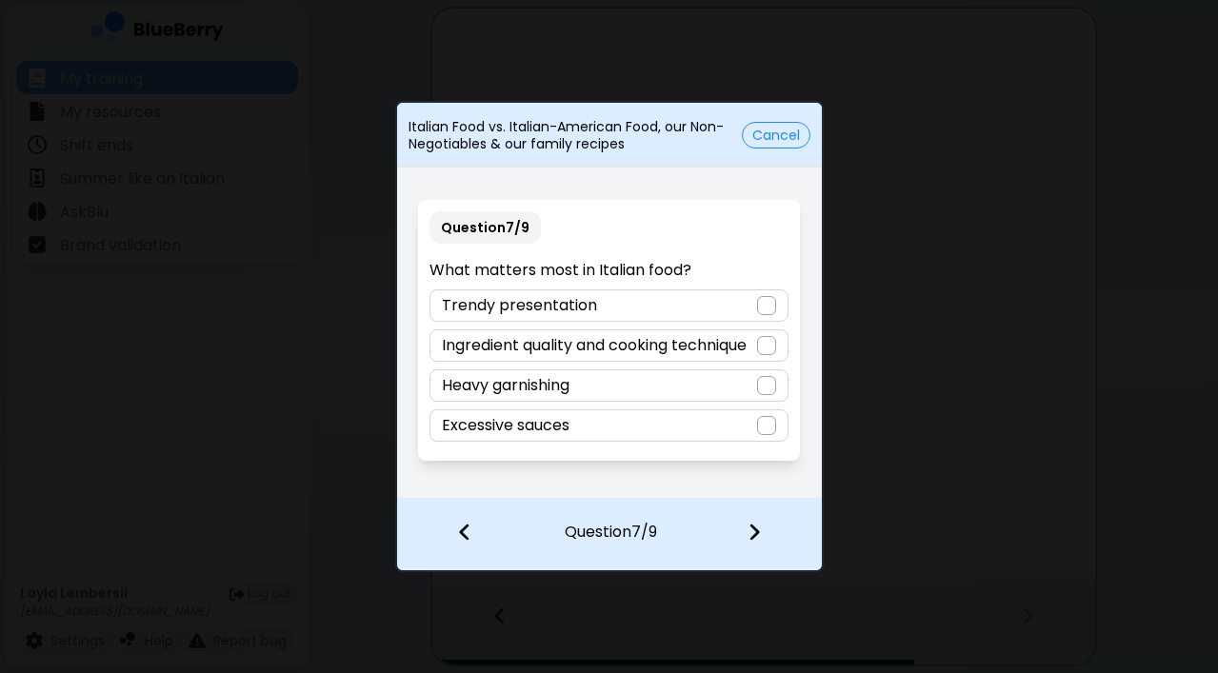
click at [684, 344] on p "Ingredient quality and cooking technique" at bounding box center [594, 345] width 305 height 23
click at [756, 529] on img at bounding box center [753, 532] width 13 height 21
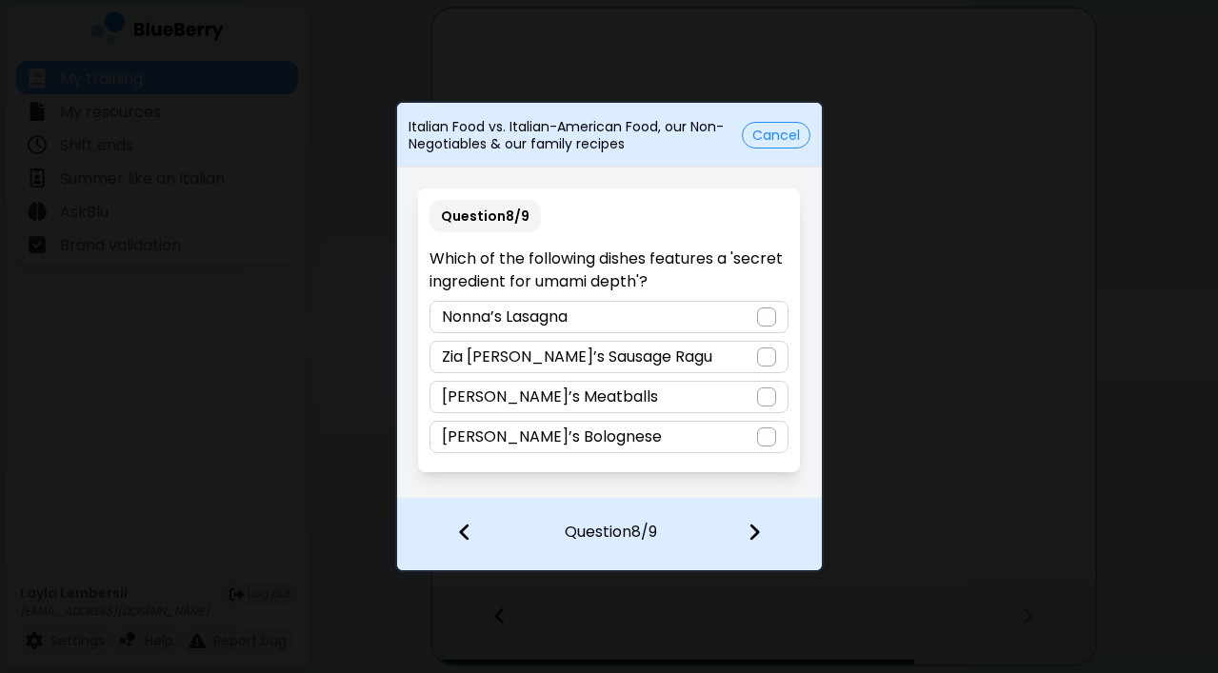
click at [660, 444] on div "[PERSON_NAME]’s Bolognese" at bounding box center [608, 437] width 359 height 32
click at [748, 528] on img at bounding box center [753, 532] width 13 height 21
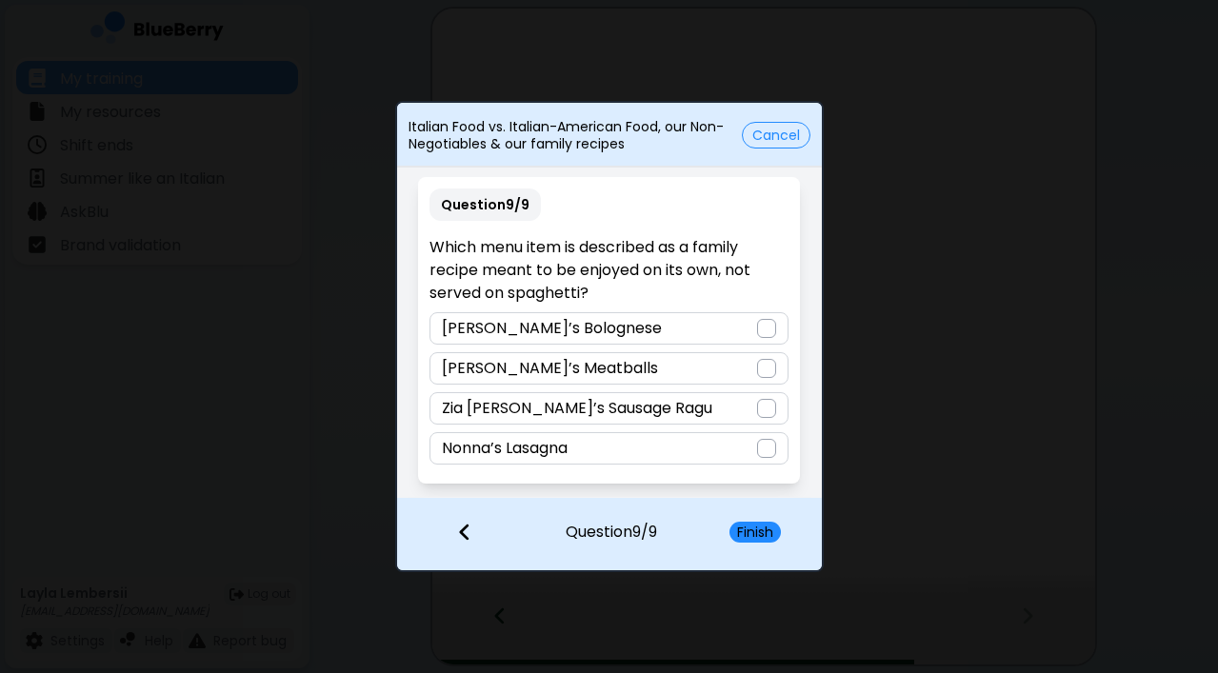
click at [664, 364] on div "[PERSON_NAME]’s Meatballs" at bounding box center [608, 368] width 359 height 32
click at [749, 532] on button "Finish" at bounding box center [754, 532] width 51 height 21
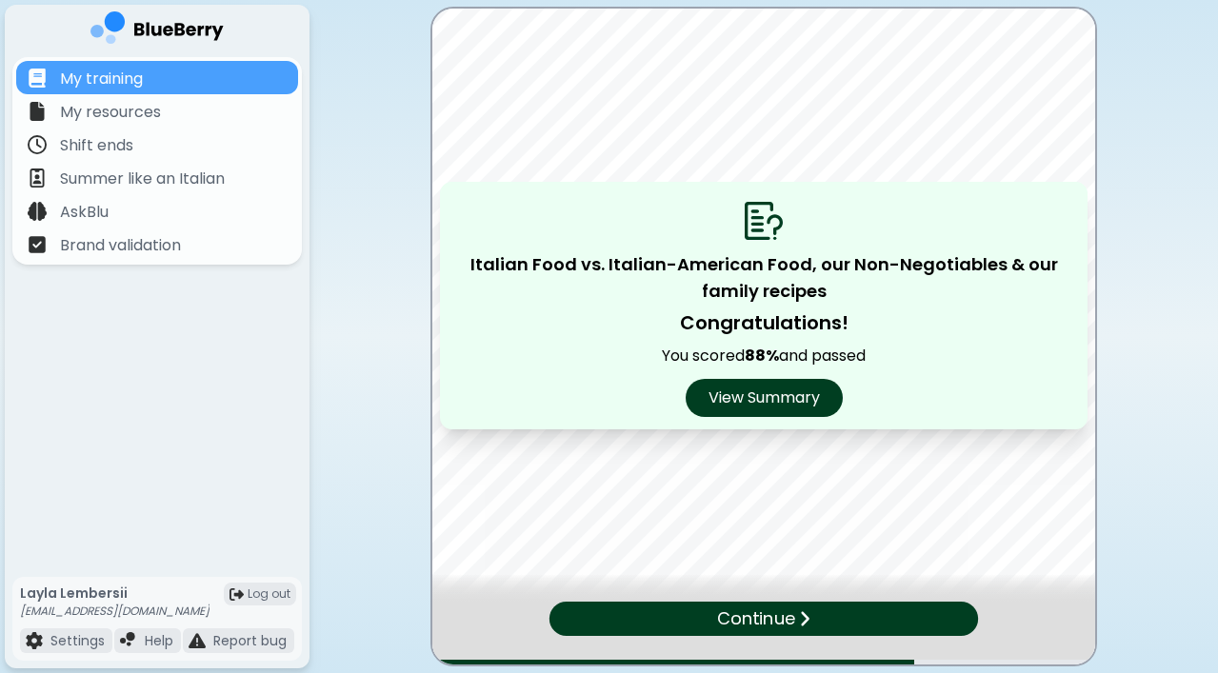
click at [799, 628] on div "Continue" at bounding box center [763, 619] width 429 height 34
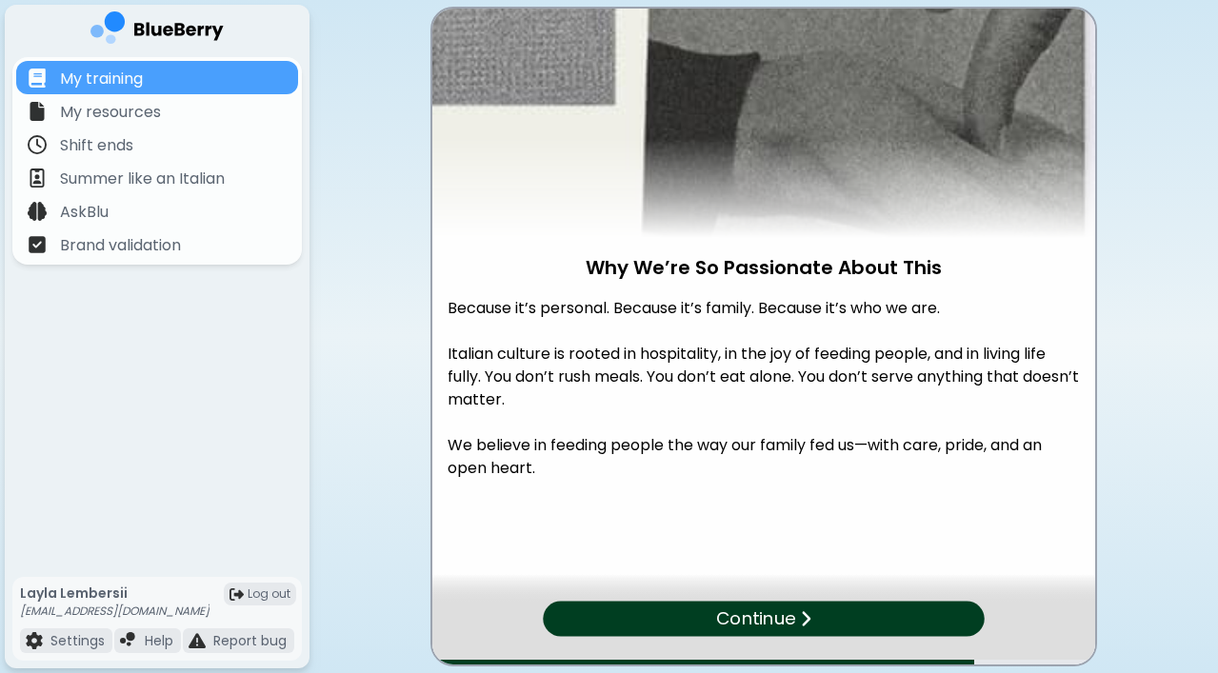
scroll to position [104, 0]
click at [799, 620] on div "Continue" at bounding box center [764, 619] width 435 height 35
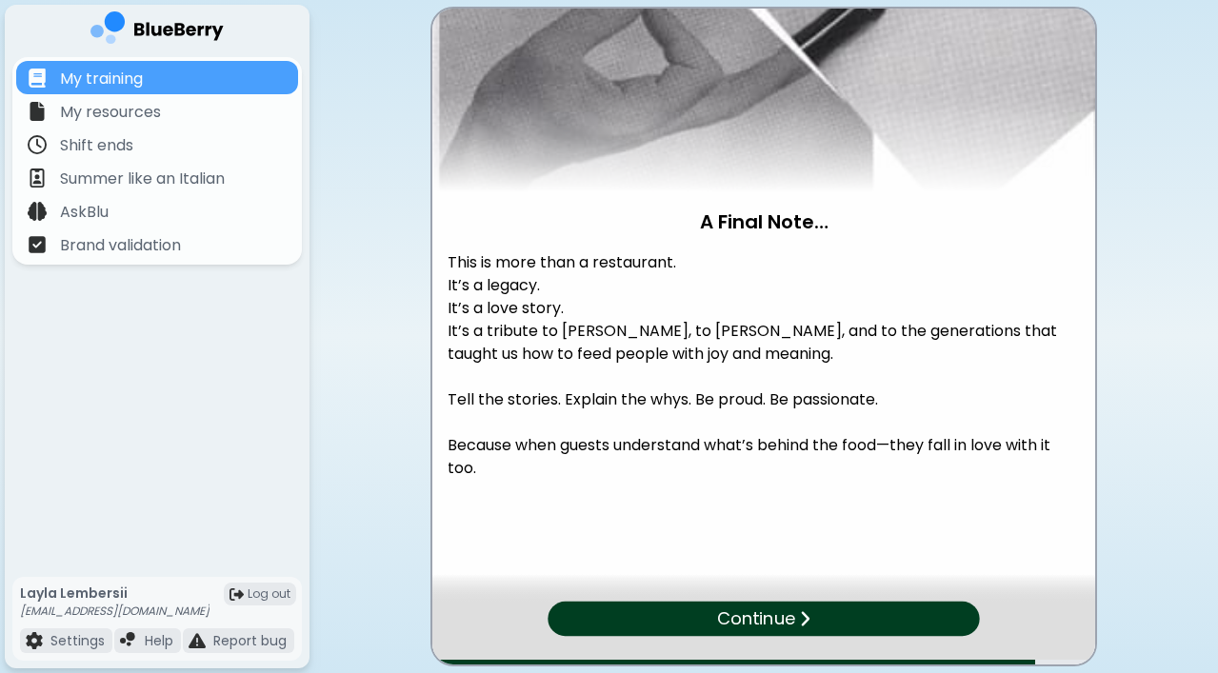
scroll to position [149, 0]
click at [821, 615] on div "Continue" at bounding box center [764, 619] width 432 height 34
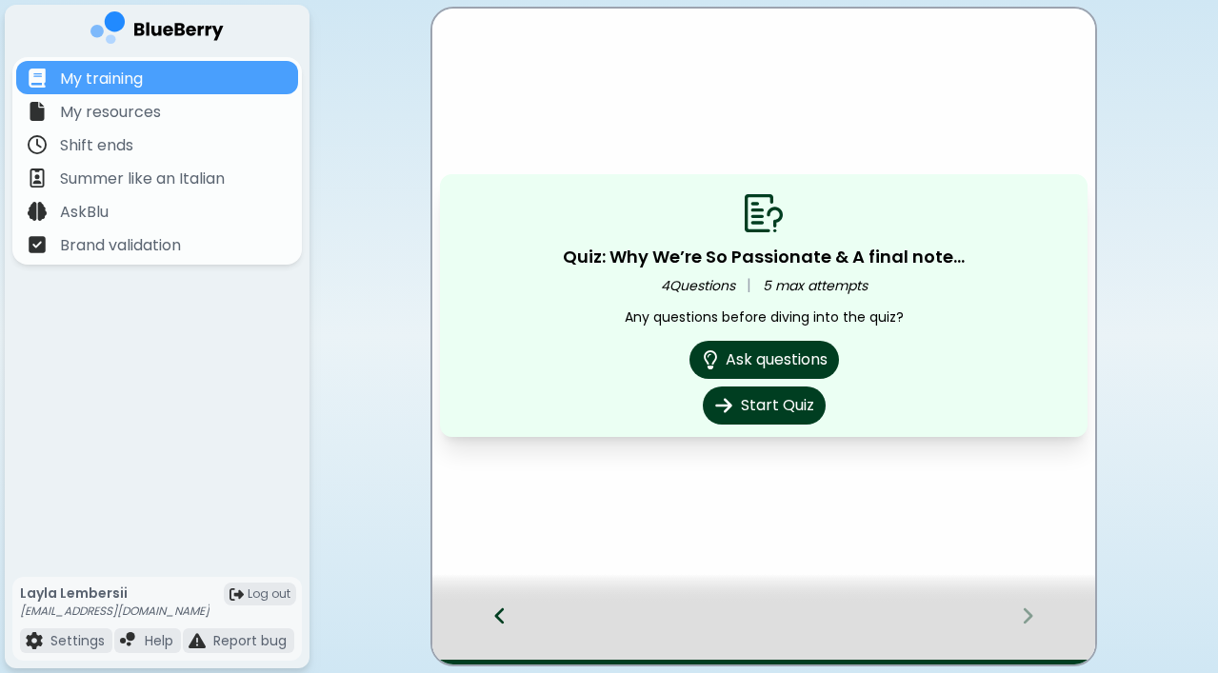
click at [508, 621] on div at bounding box center [490, 633] width 116 height 63
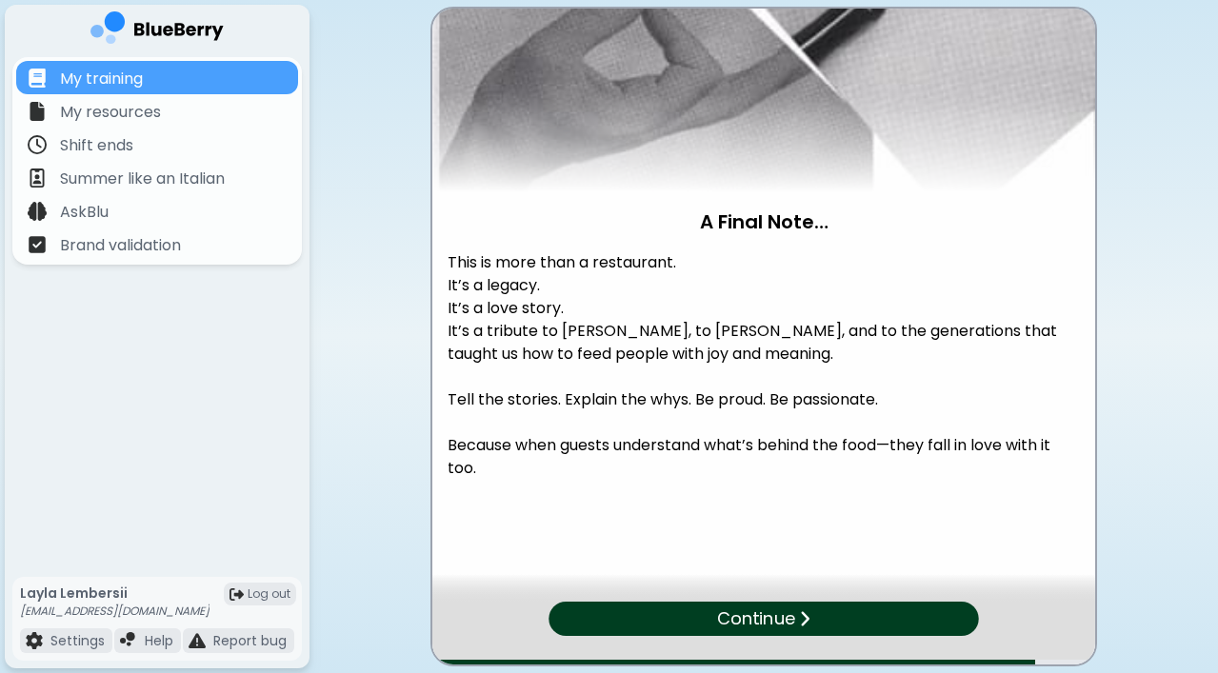
scroll to position [149, 0]
click at [827, 609] on div "Continue" at bounding box center [764, 619] width 435 height 35
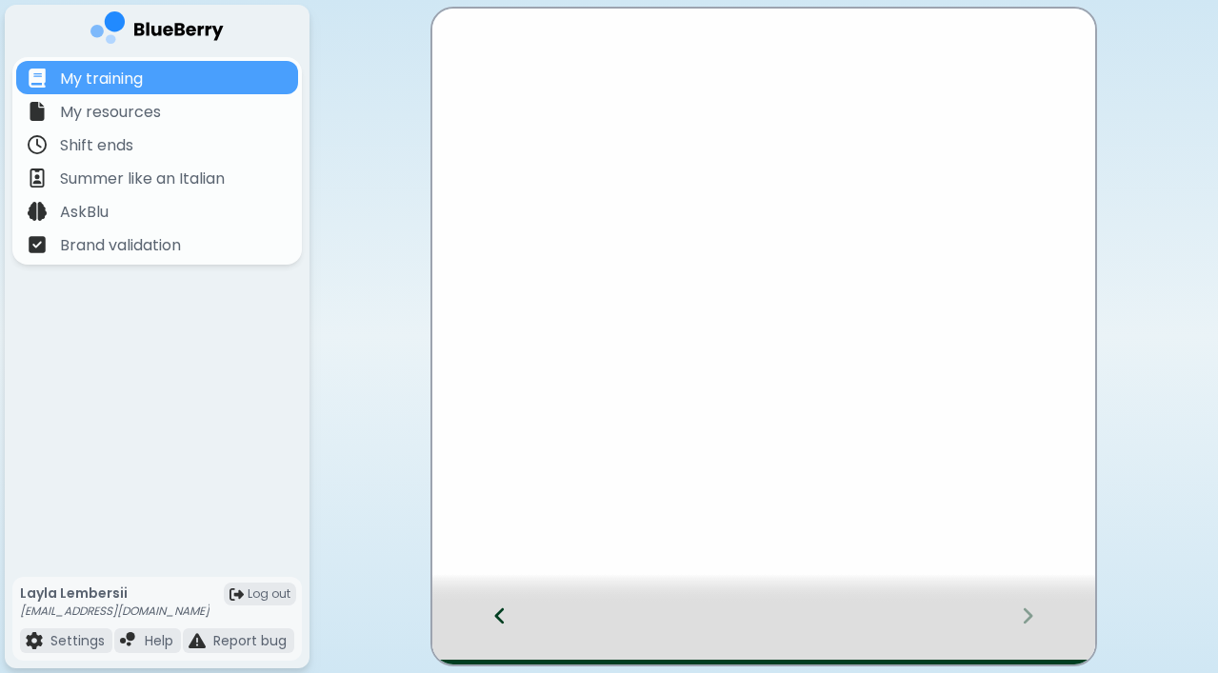
scroll to position [0, 0]
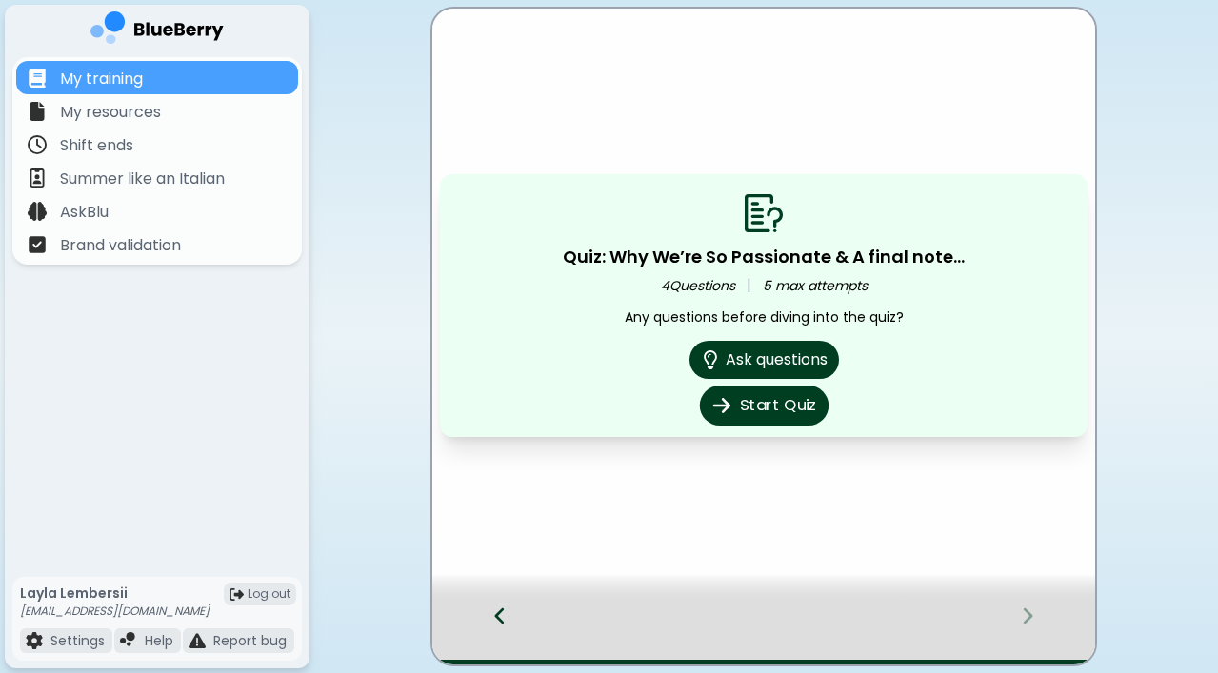
click at [769, 415] on button "Start Quiz" at bounding box center [763, 406] width 129 height 40
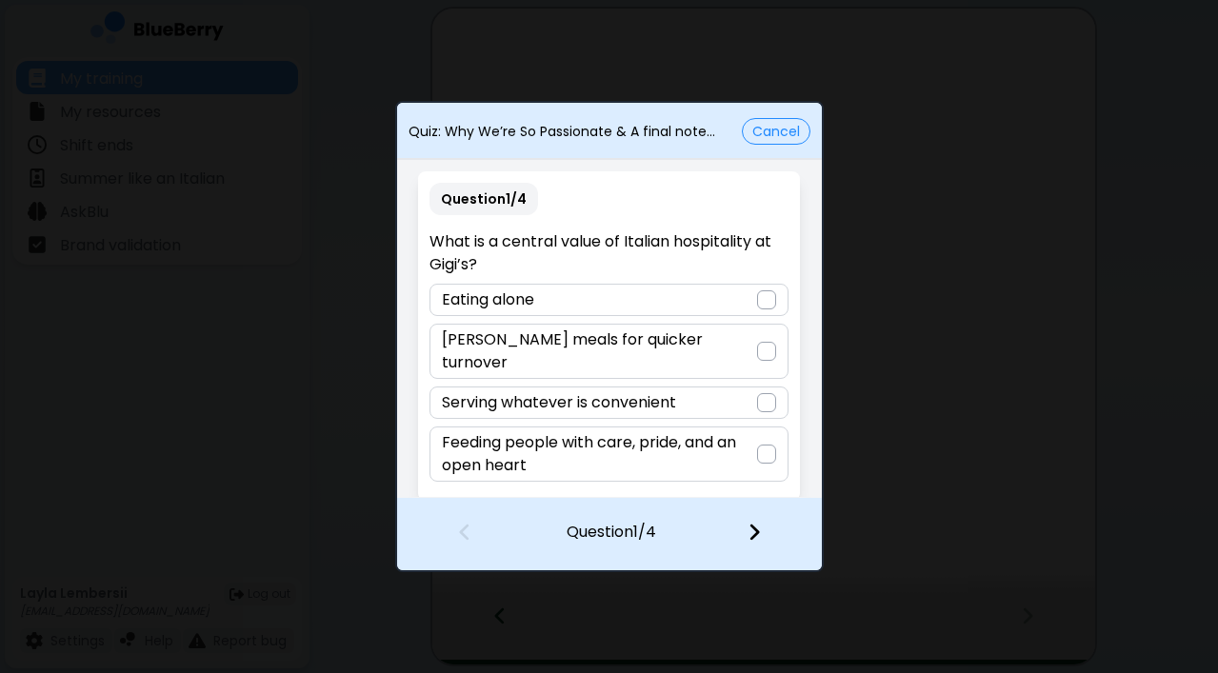
click at [647, 442] on p "Feeding people with care, pride, and an open heart" at bounding box center [599, 454] width 315 height 46
click at [748, 526] on img at bounding box center [753, 532] width 13 height 21
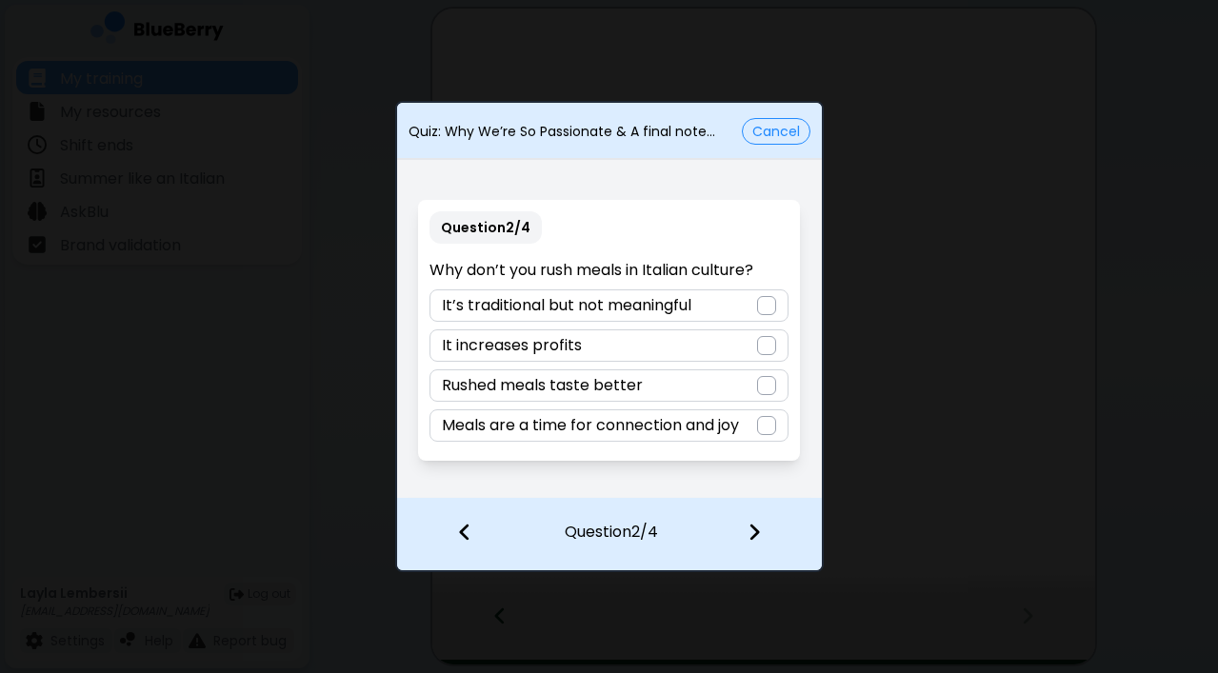
click at [701, 426] on p "Meals are a time for connection and joy" at bounding box center [590, 425] width 297 height 23
click at [753, 526] on img at bounding box center [753, 532] width 13 height 21
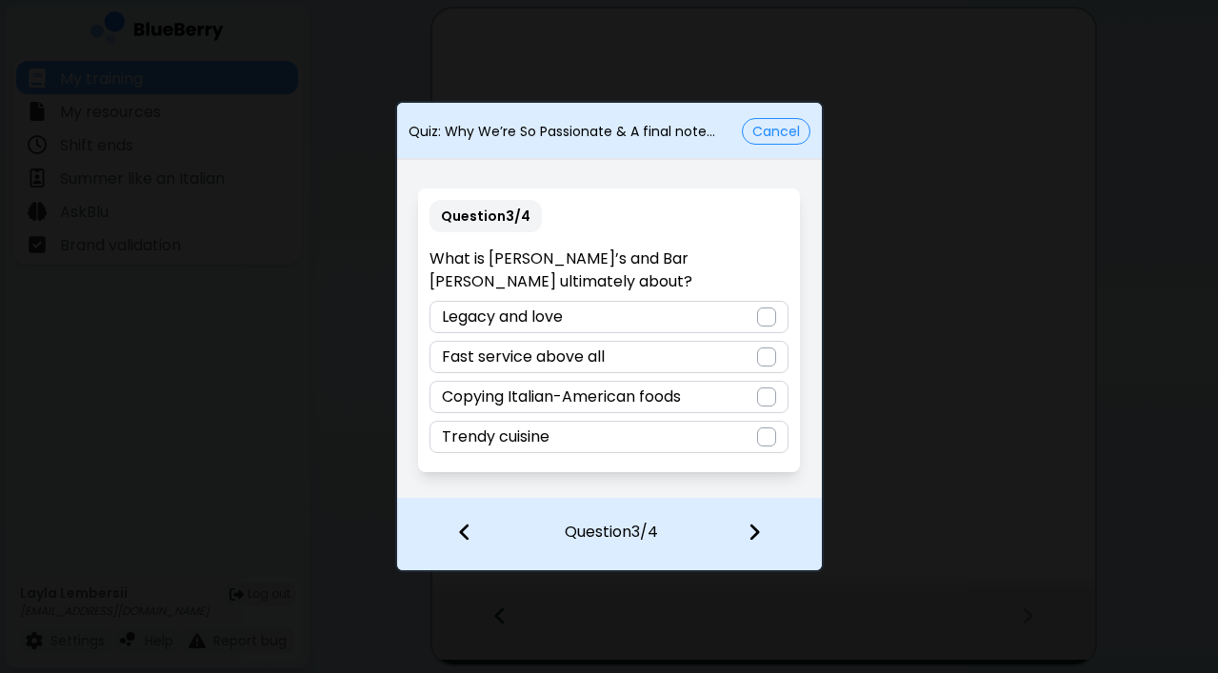
click at [596, 306] on div "Legacy and love" at bounding box center [608, 317] width 359 height 32
click at [751, 531] on img at bounding box center [753, 532] width 13 height 21
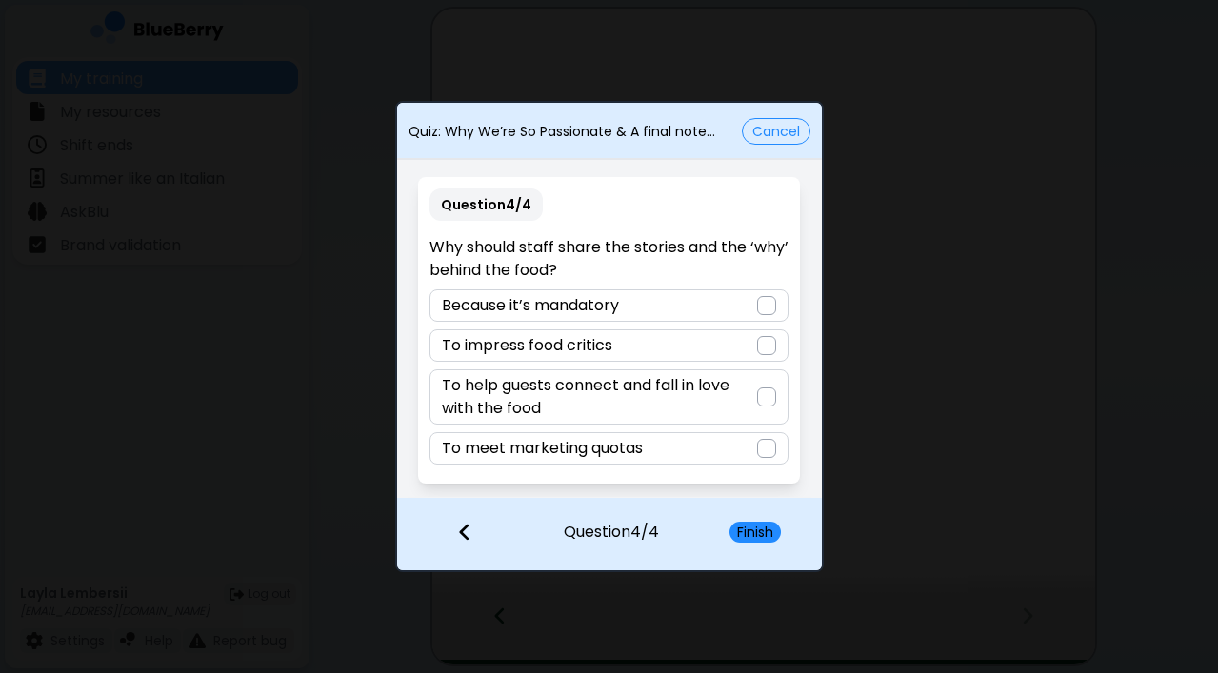
click at [707, 397] on p "To help guests connect and fall in love with the food" at bounding box center [599, 397] width 315 height 46
click at [757, 533] on button "Finish" at bounding box center [754, 532] width 51 height 21
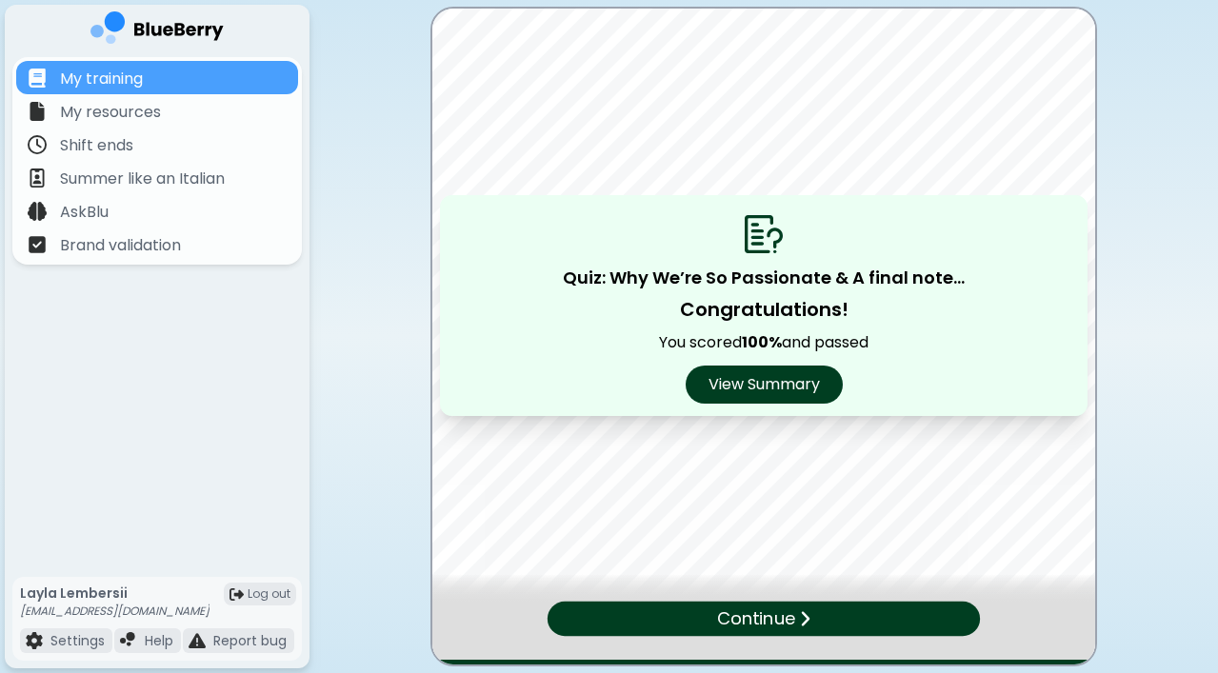
click at [850, 622] on div "Continue" at bounding box center [764, 619] width 432 height 34
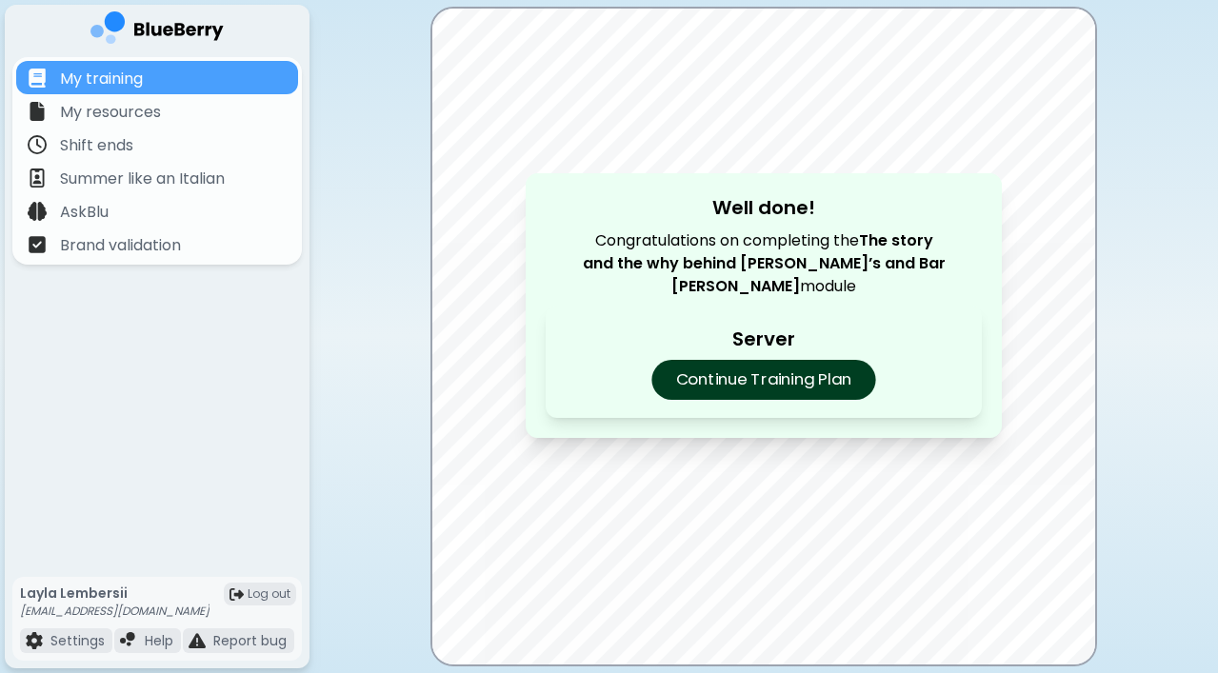
click at [785, 387] on p "Continue Training Plan" at bounding box center [763, 380] width 224 height 40
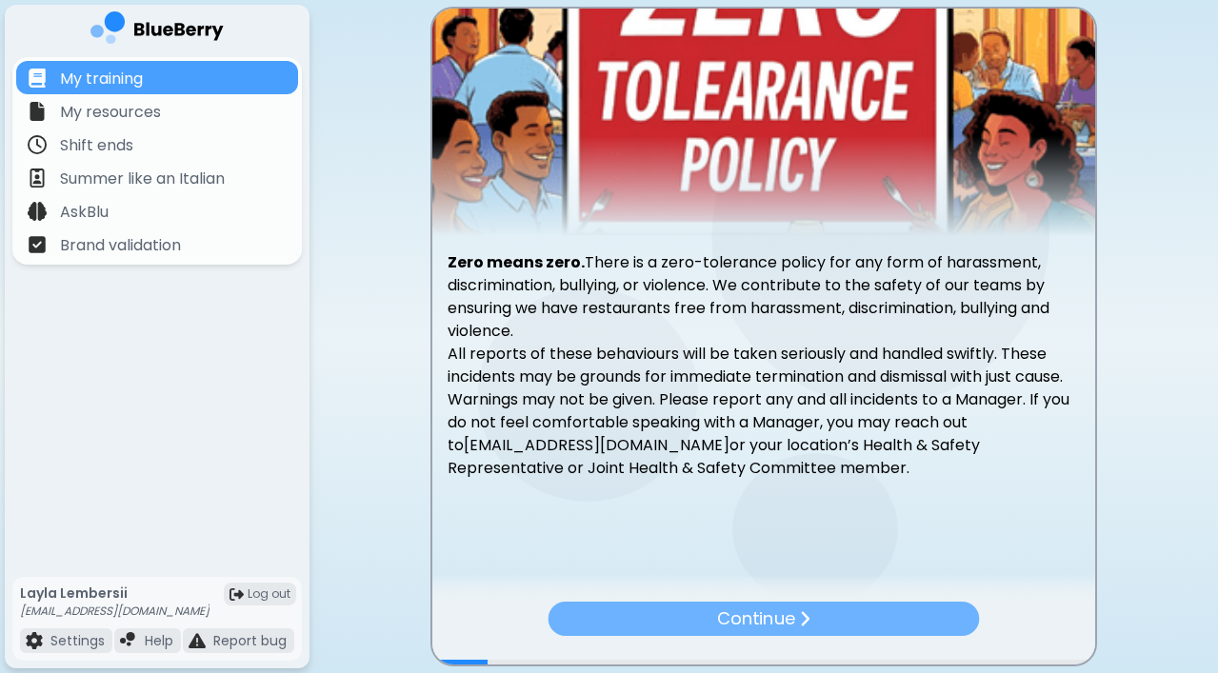
click at [799, 618] on div "Continue" at bounding box center [763, 619] width 431 height 34
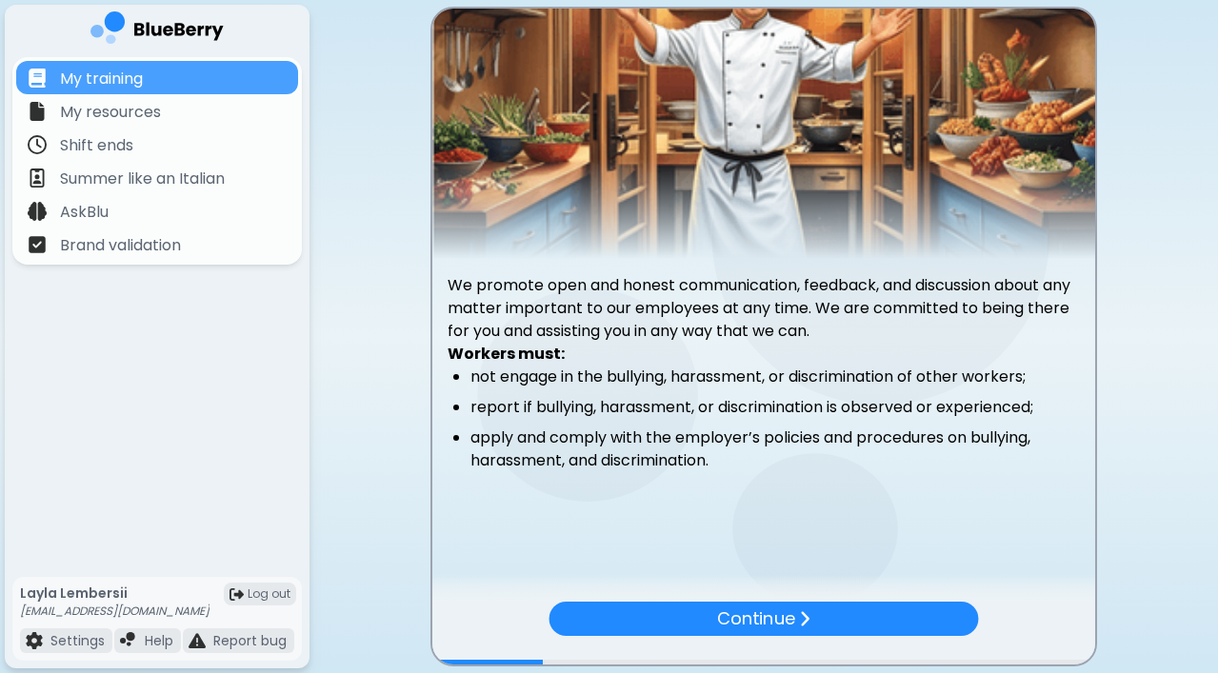
scroll to position [83, 0]
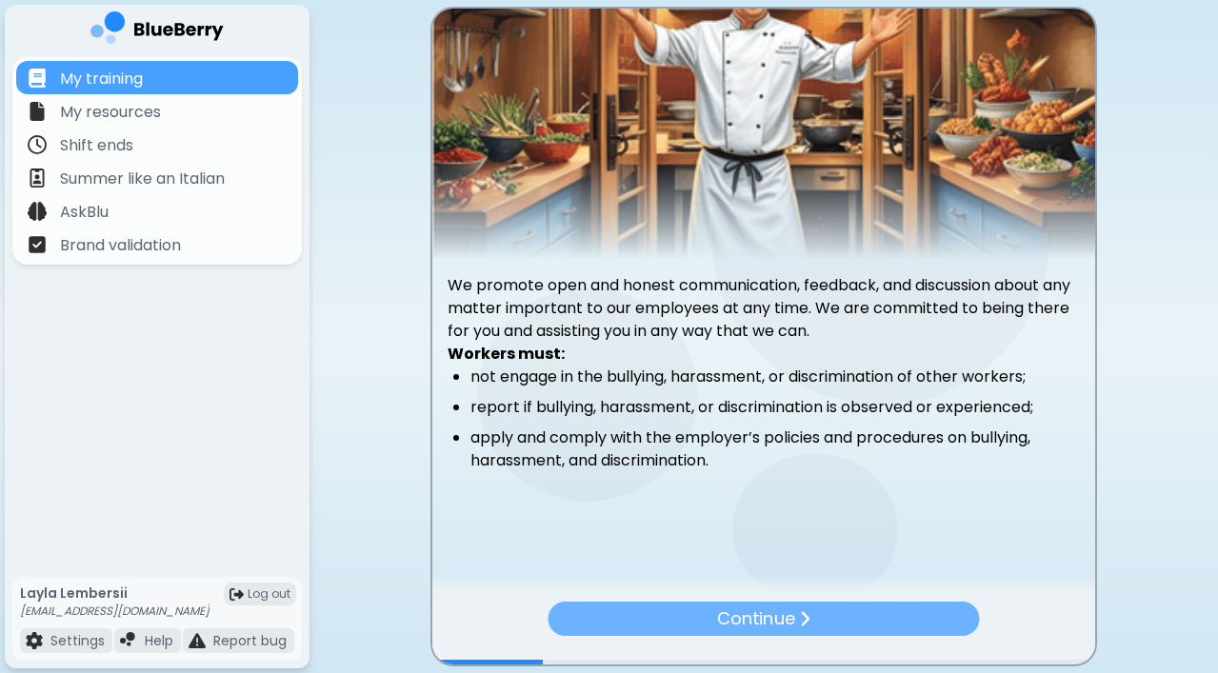
click at [770, 617] on p "Continue" at bounding box center [756, 619] width 78 height 27
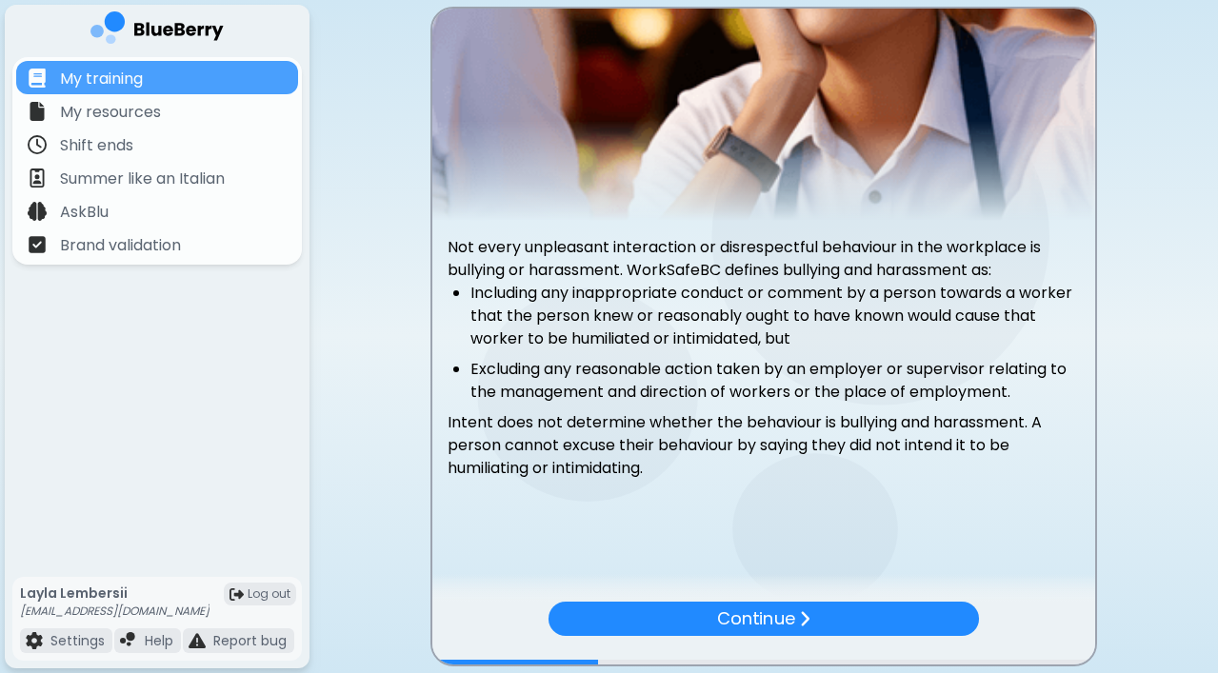
scroll to position [121, 0]
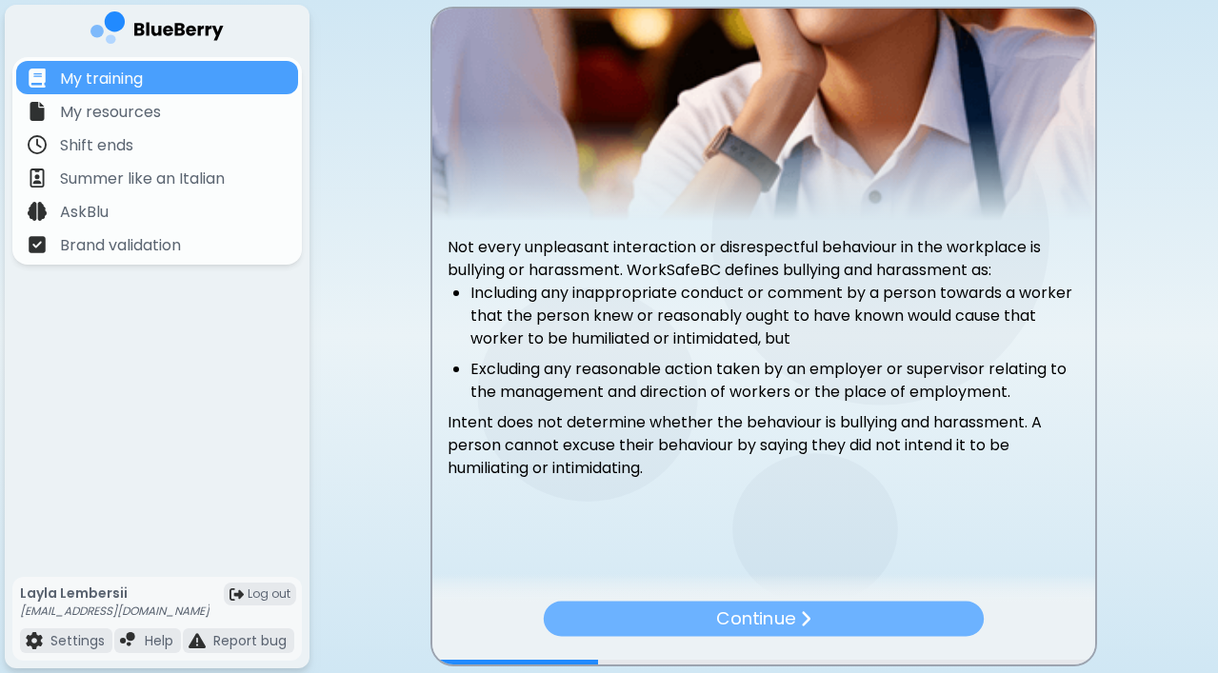
click at [803, 617] on img at bounding box center [804, 618] width 11 height 19
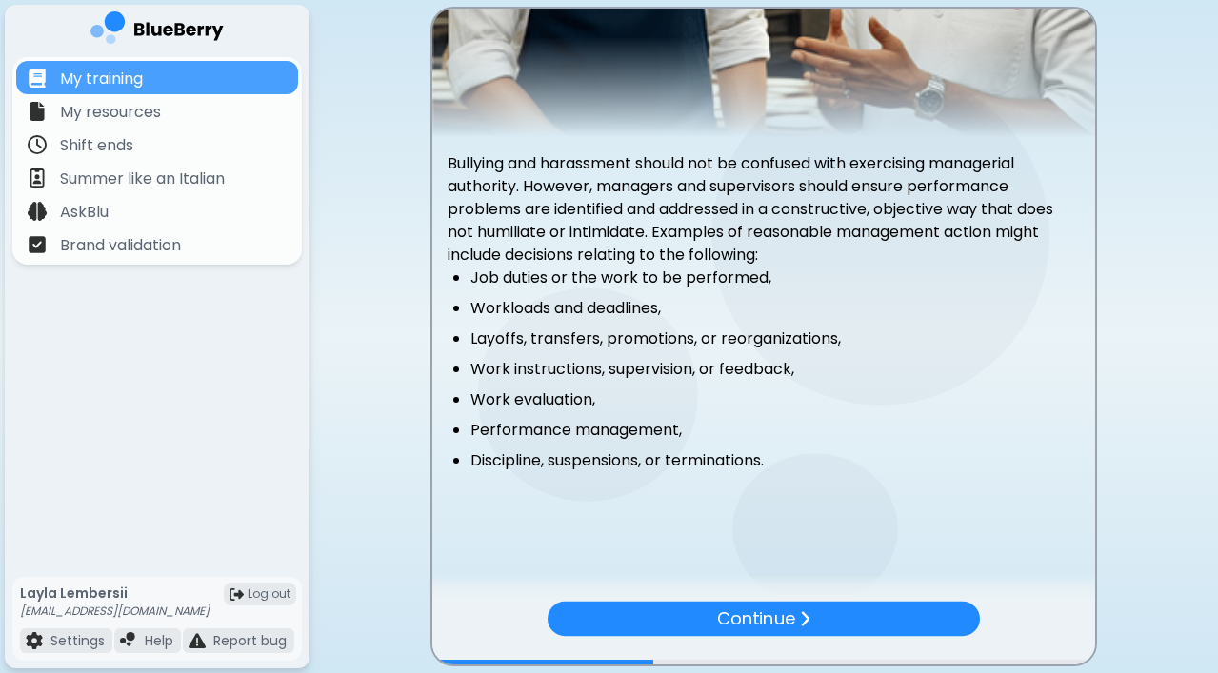
scroll to position [205, 0]
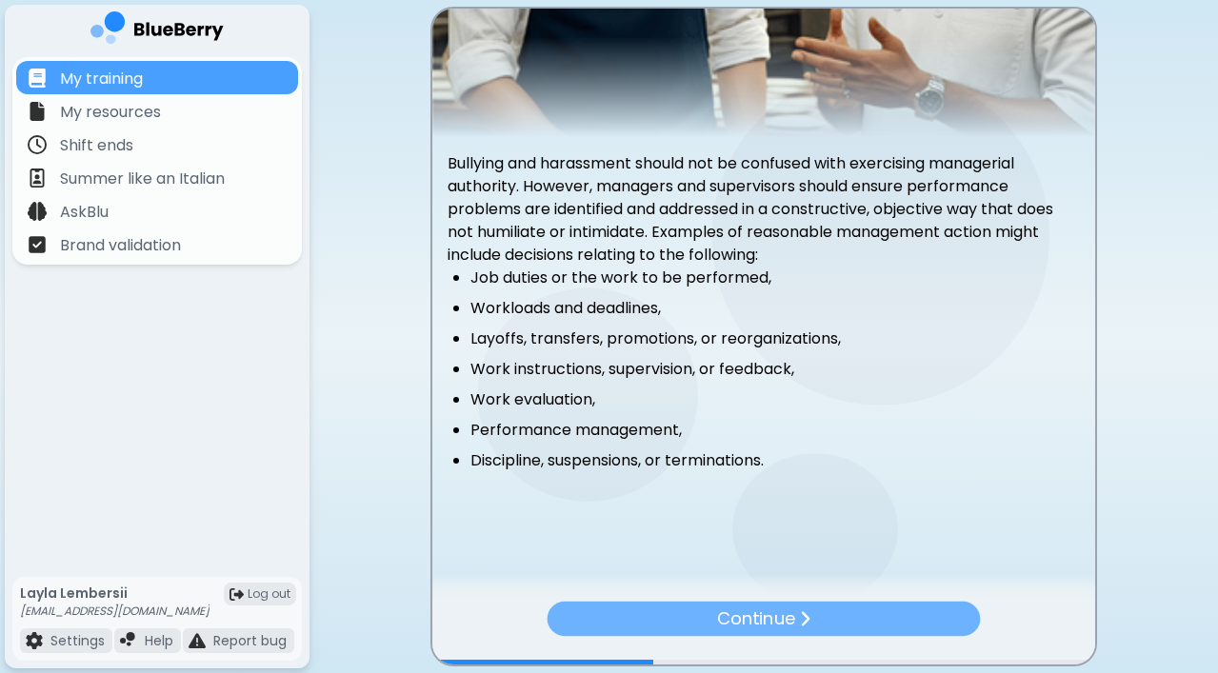
click at [808, 611] on img at bounding box center [804, 618] width 11 height 18
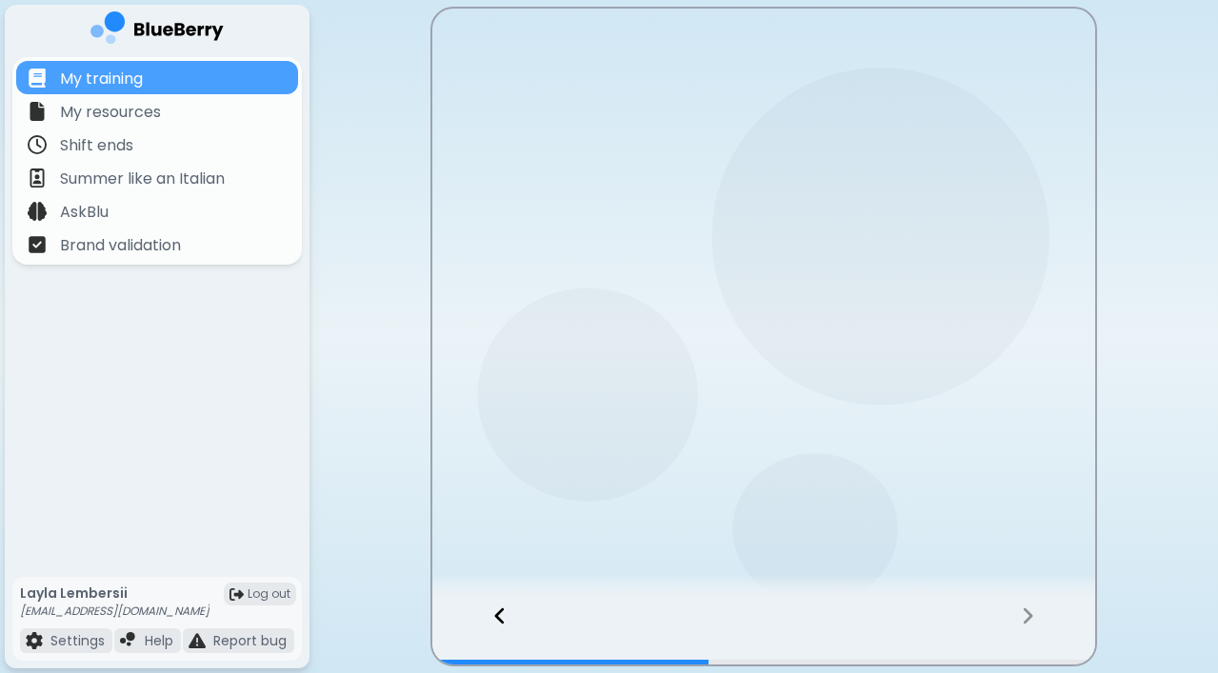
scroll to position [0, 0]
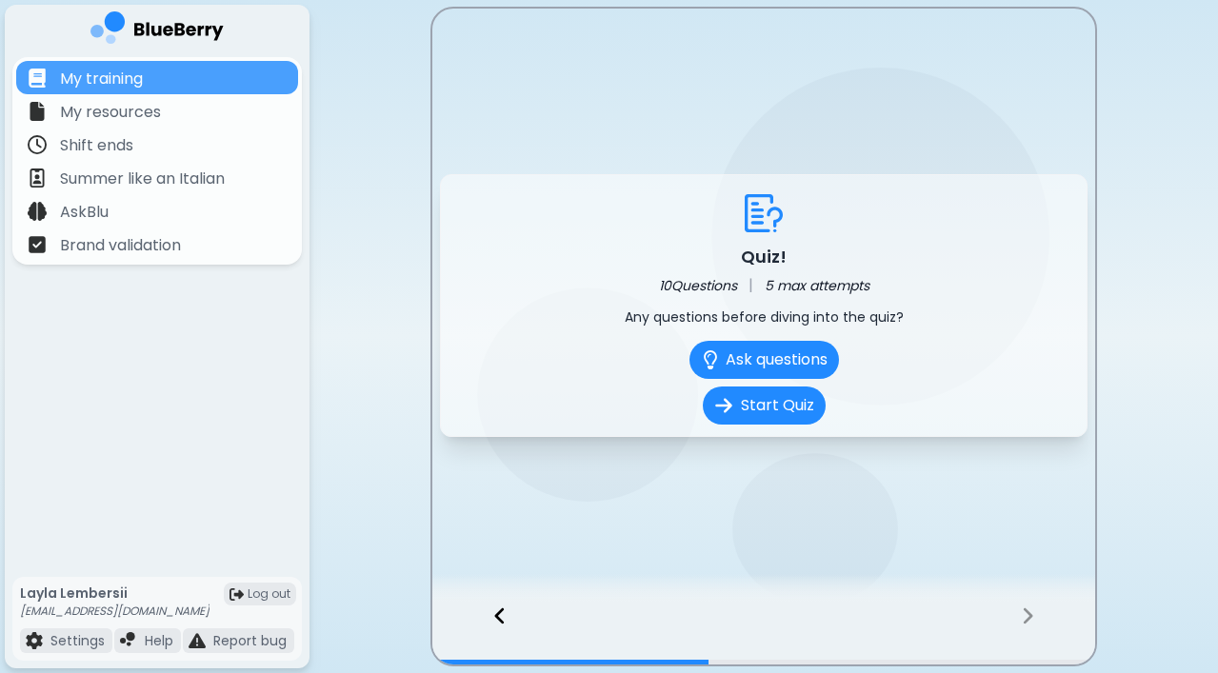
click at [501, 612] on icon at bounding box center [500, 616] width 10 height 16
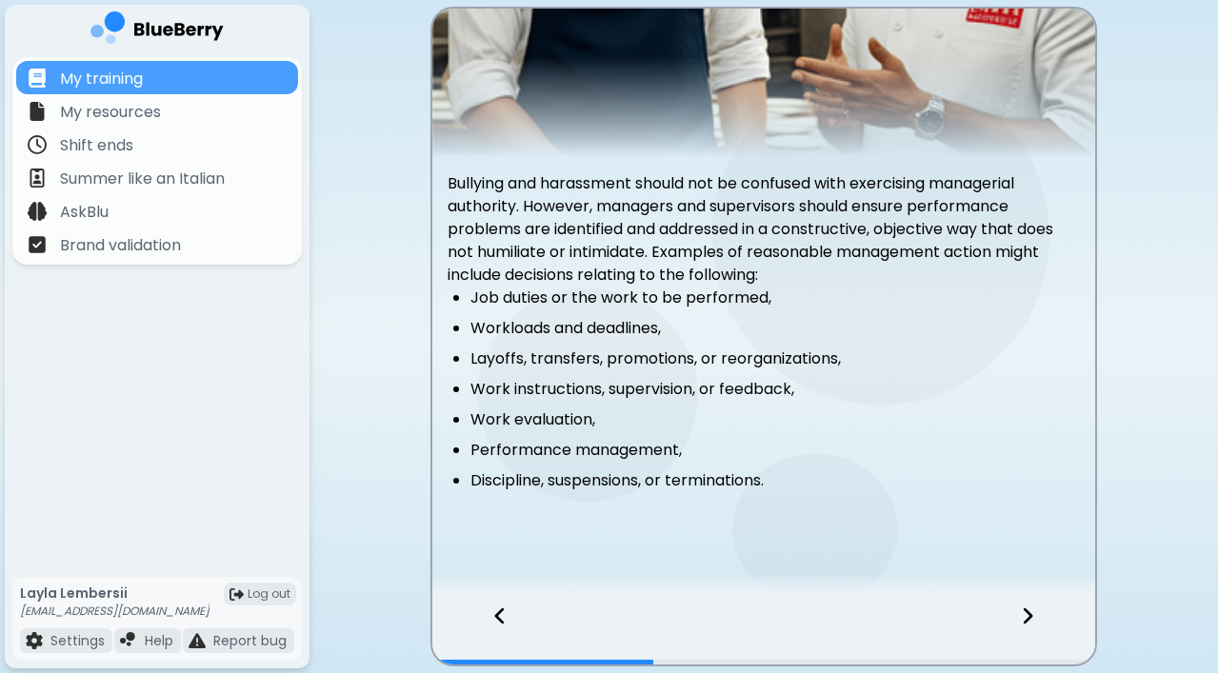
scroll to position [184, 0]
click at [497, 617] on icon at bounding box center [500, 616] width 10 height 16
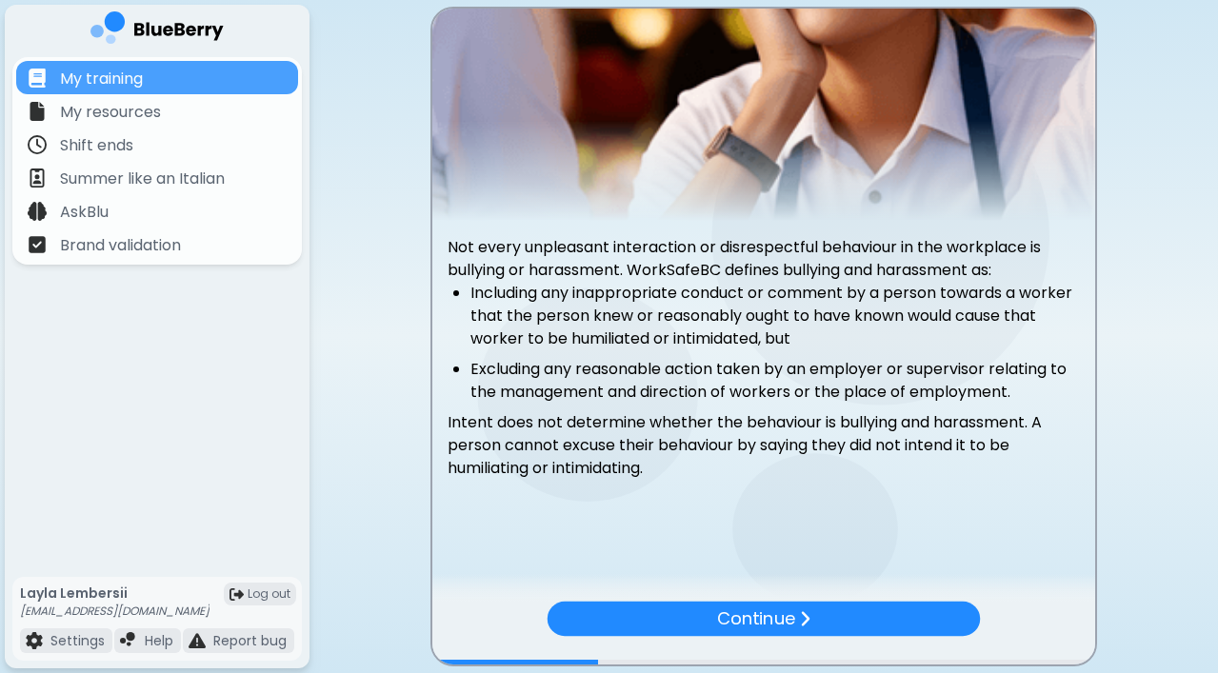
scroll to position [121, 0]
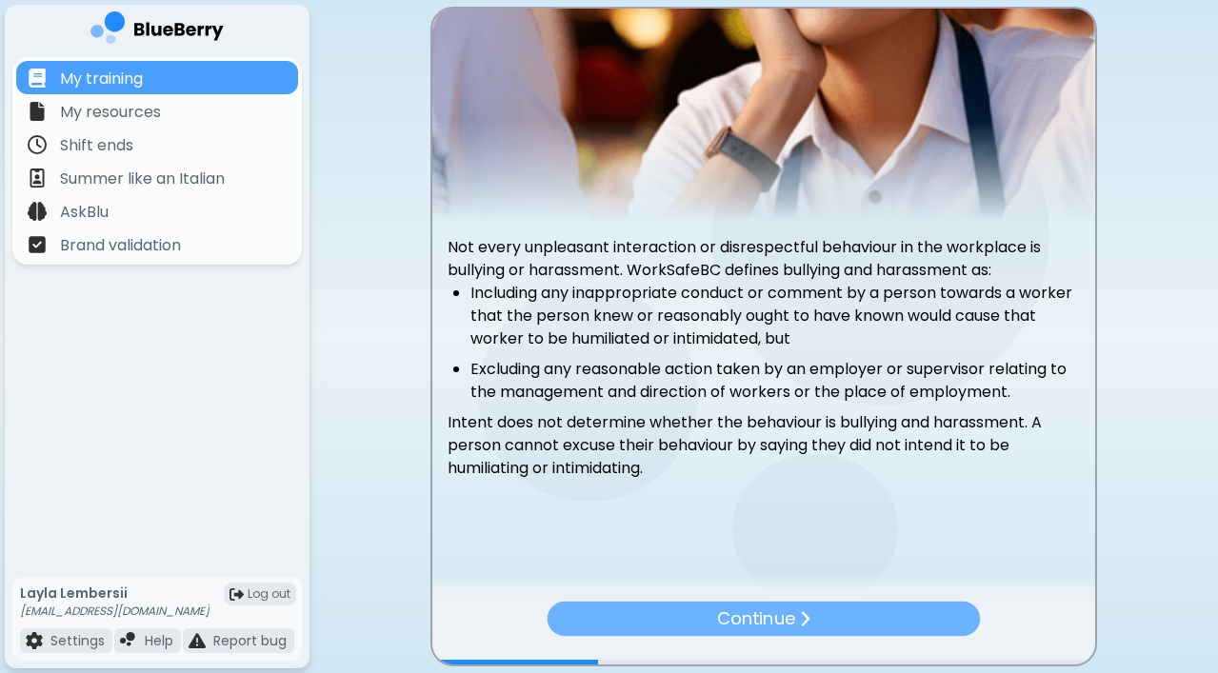
click at [670, 615] on div "Continue" at bounding box center [764, 619] width 433 height 34
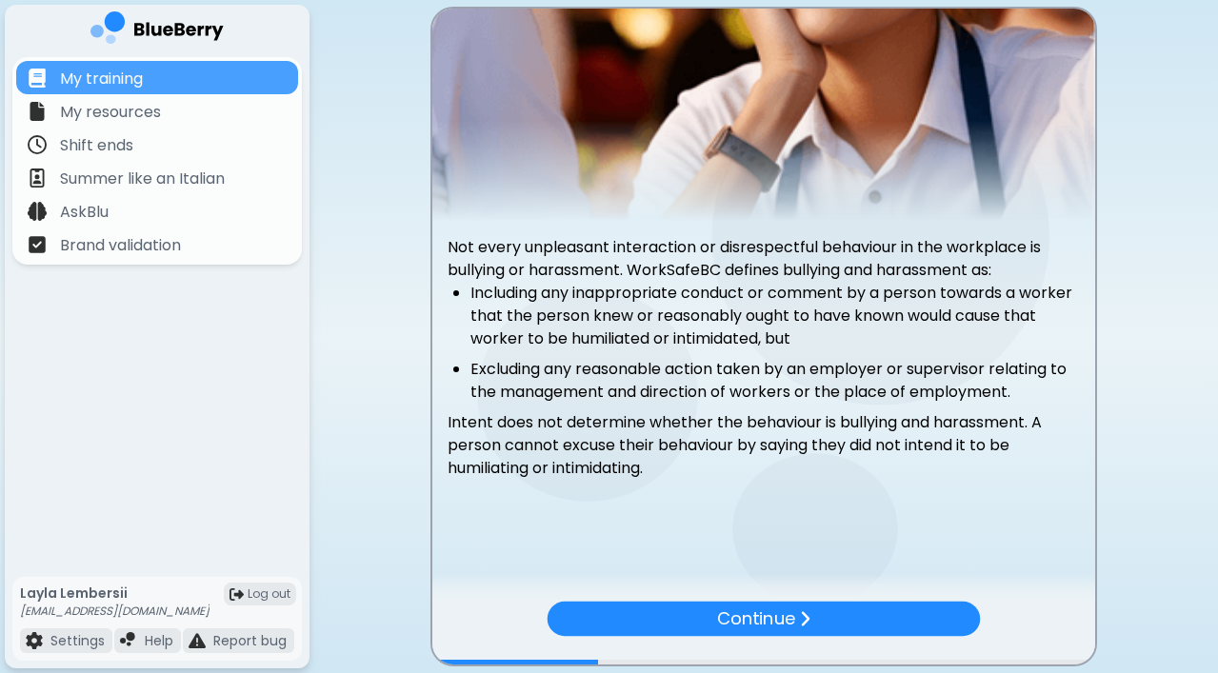
scroll to position [0, 0]
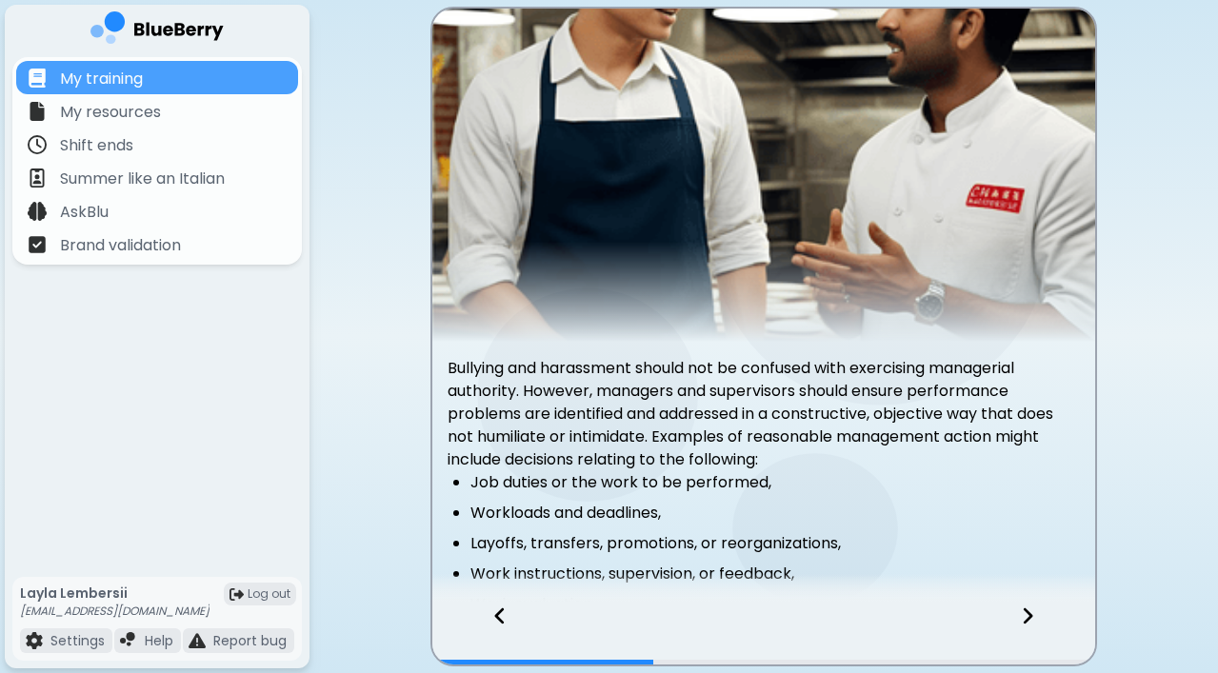
click at [1031, 606] on icon at bounding box center [1027, 616] width 13 height 21
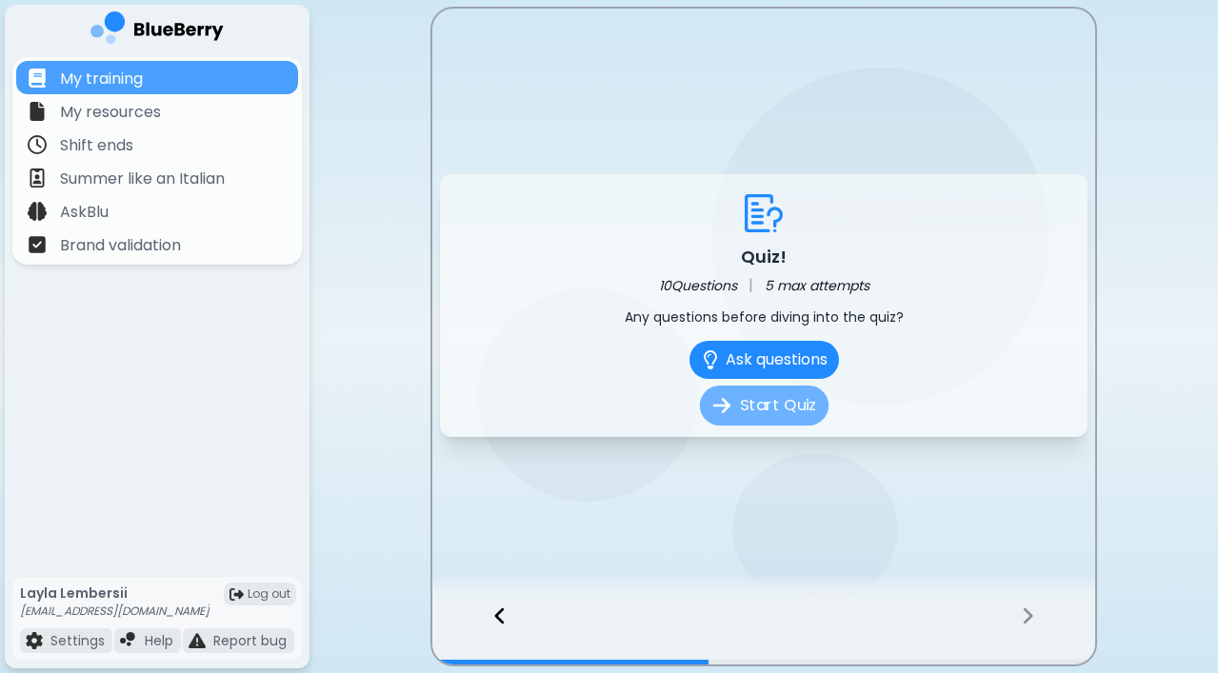
click at [775, 392] on button "Start Quiz" at bounding box center [763, 406] width 129 height 40
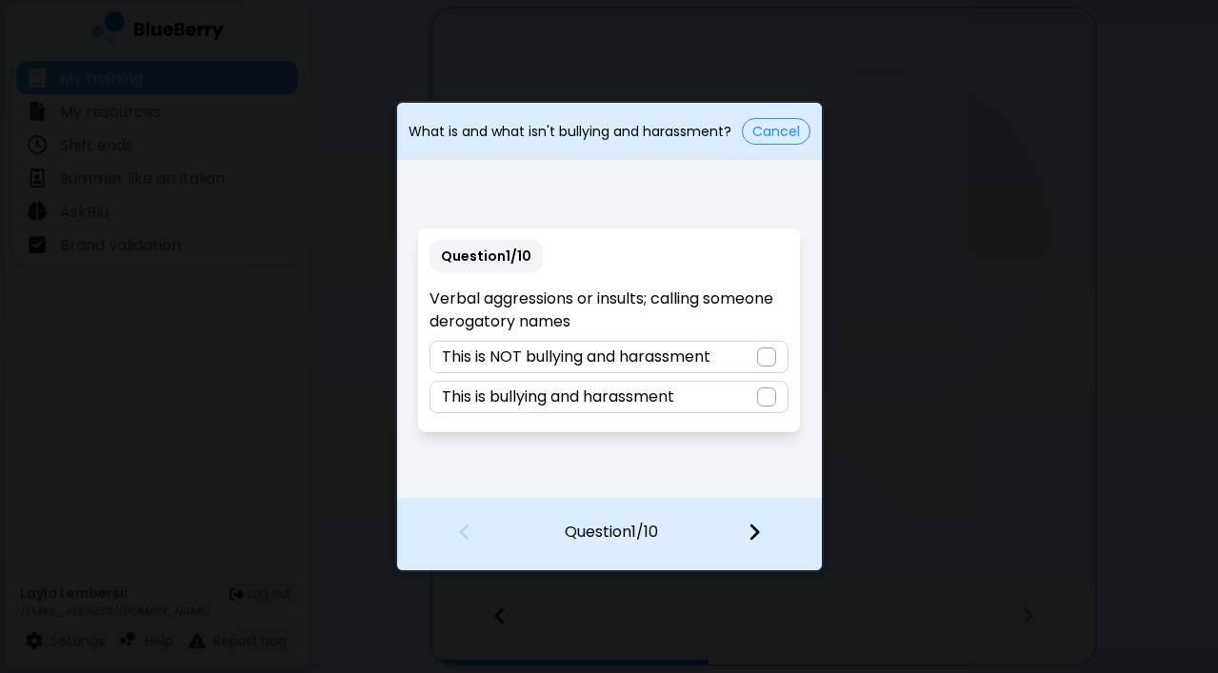
click at [683, 393] on div "This is bullying and harassment" at bounding box center [608, 397] width 359 height 32
click at [755, 524] on img at bounding box center [753, 532] width 13 height 21
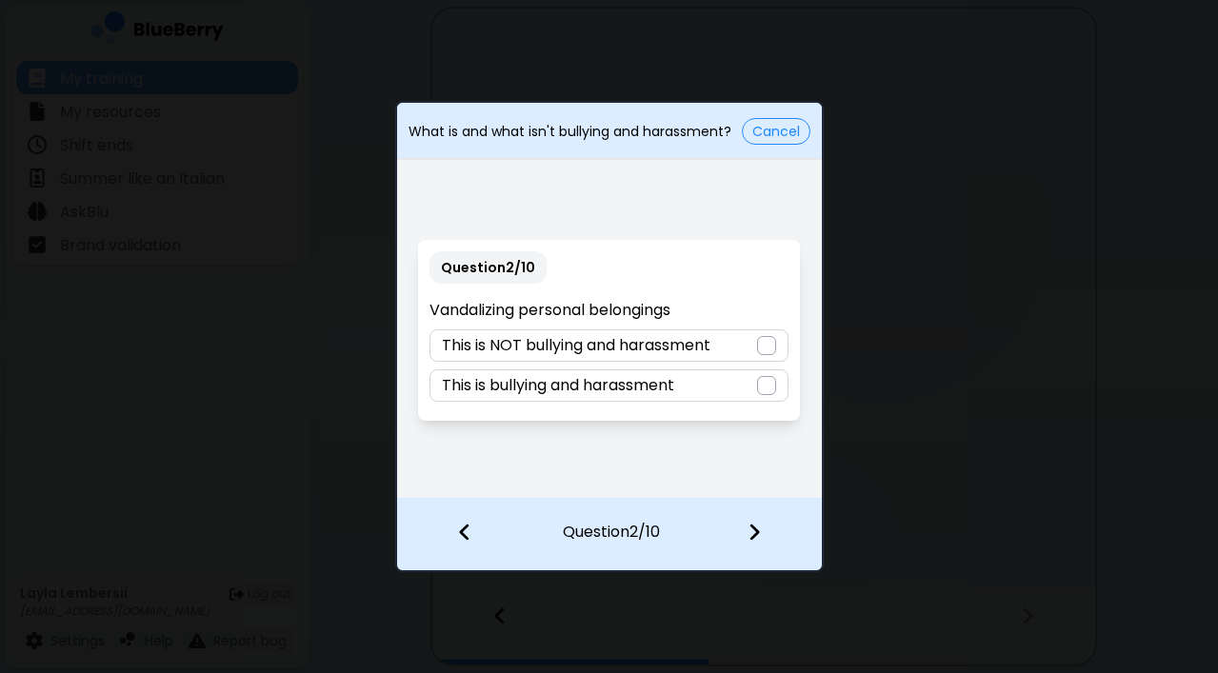
click at [634, 387] on p "This is bullying and harassment" at bounding box center [558, 385] width 232 height 23
click at [751, 533] on img at bounding box center [753, 532] width 13 height 21
click at [662, 388] on p "This is NOT bullying and harassment" at bounding box center [576, 385] width 269 height 23
click at [755, 532] on img at bounding box center [753, 532] width 13 height 21
click at [608, 344] on p "This is bullying and harassment" at bounding box center [558, 345] width 232 height 23
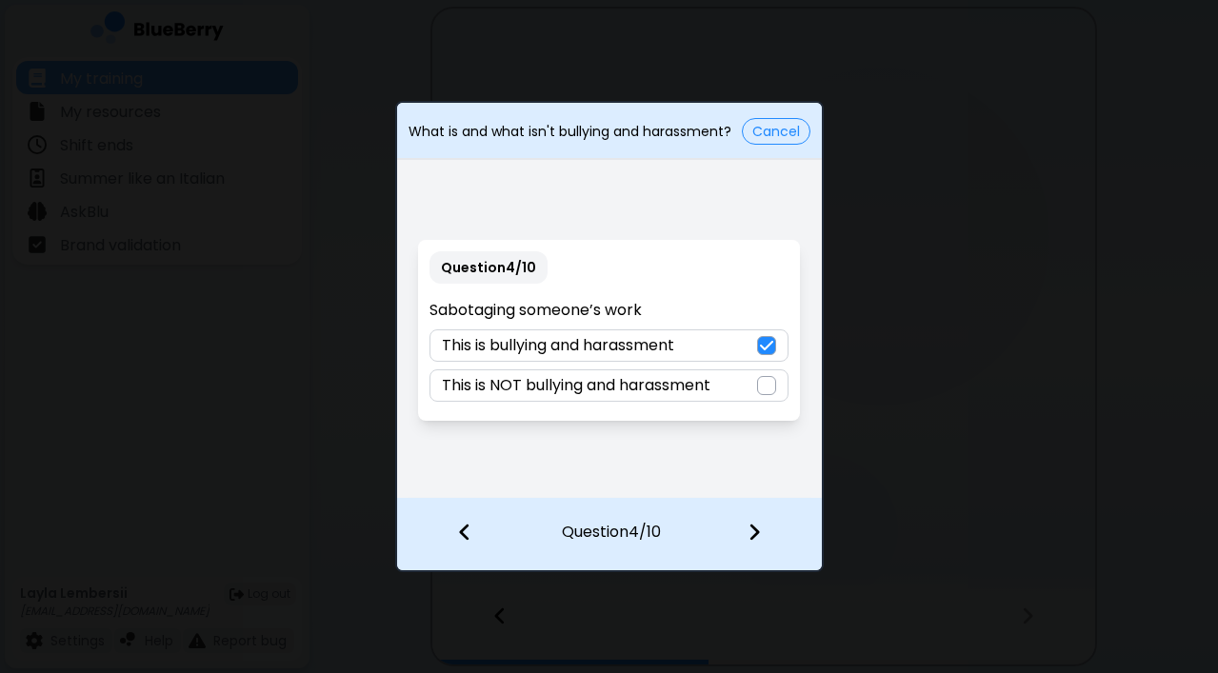
click at [758, 526] on img at bounding box center [753, 532] width 13 height 21
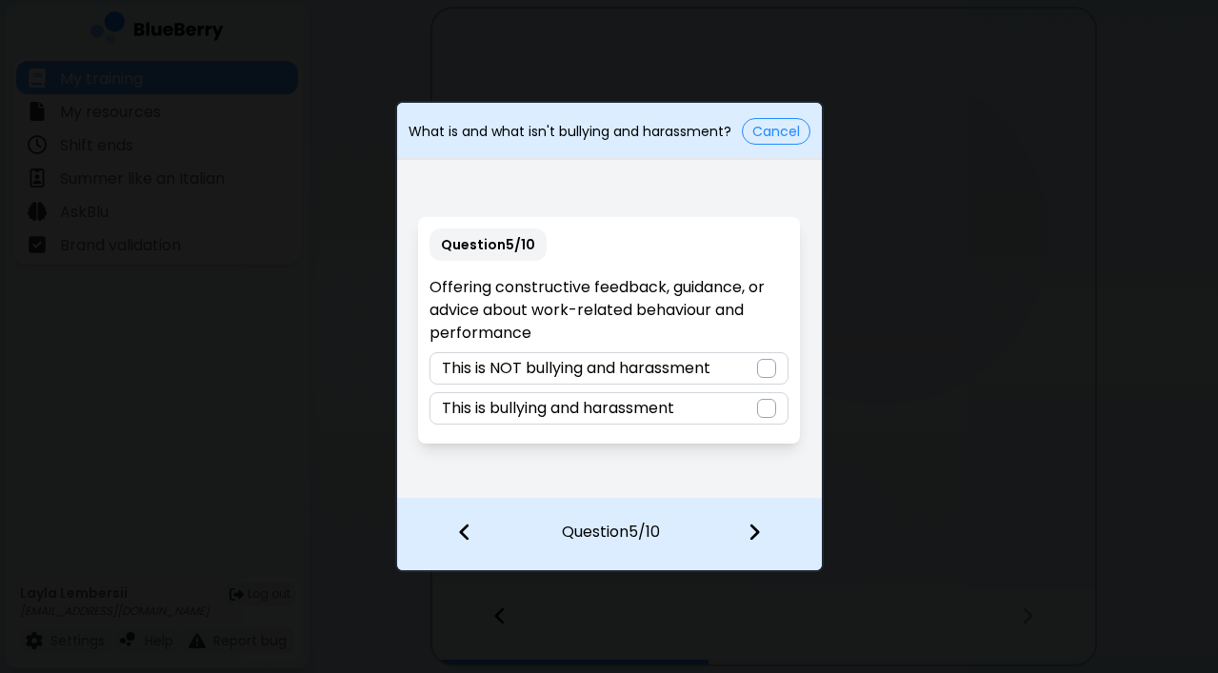
click at [642, 380] on div "This is NOT bullying and harassment" at bounding box center [608, 368] width 359 height 32
click at [758, 538] on img at bounding box center [753, 532] width 13 height 21
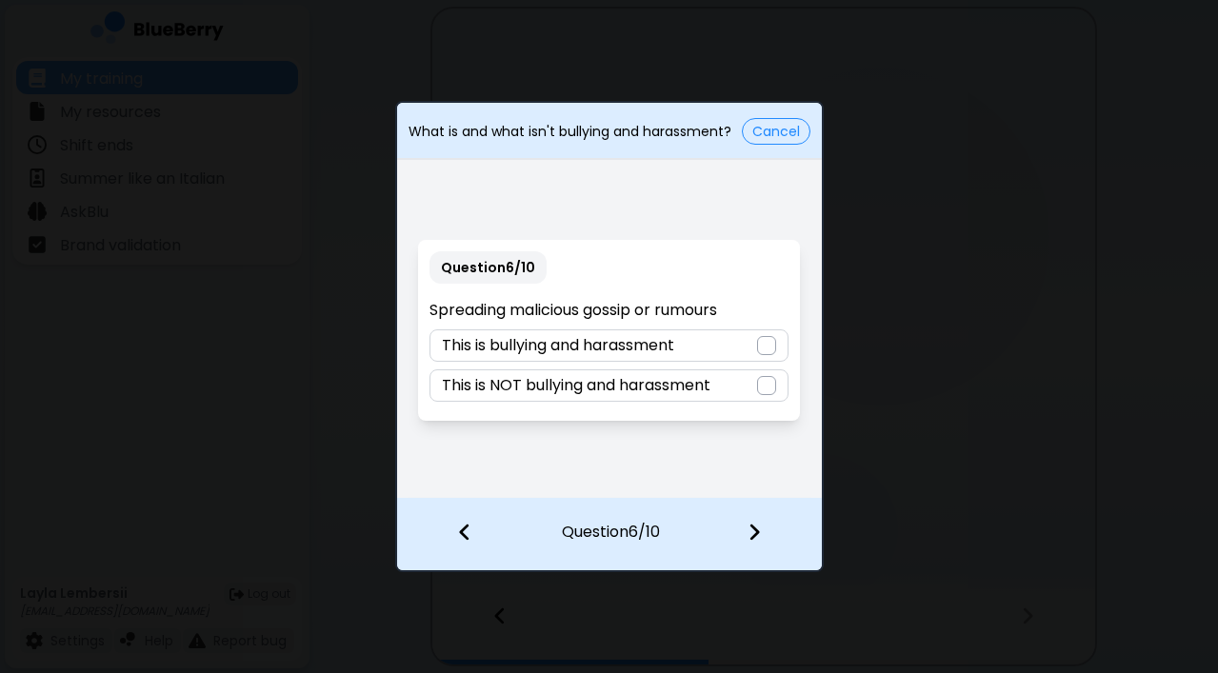
click at [645, 347] on p "This is bullying and harassment" at bounding box center [558, 345] width 232 height 23
click at [758, 526] on img at bounding box center [753, 532] width 13 height 21
click at [667, 351] on p "This is bullying and harassment" at bounding box center [558, 345] width 232 height 23
click at [752, 528] on img at bounding box center [753, 532] width 13 height 21
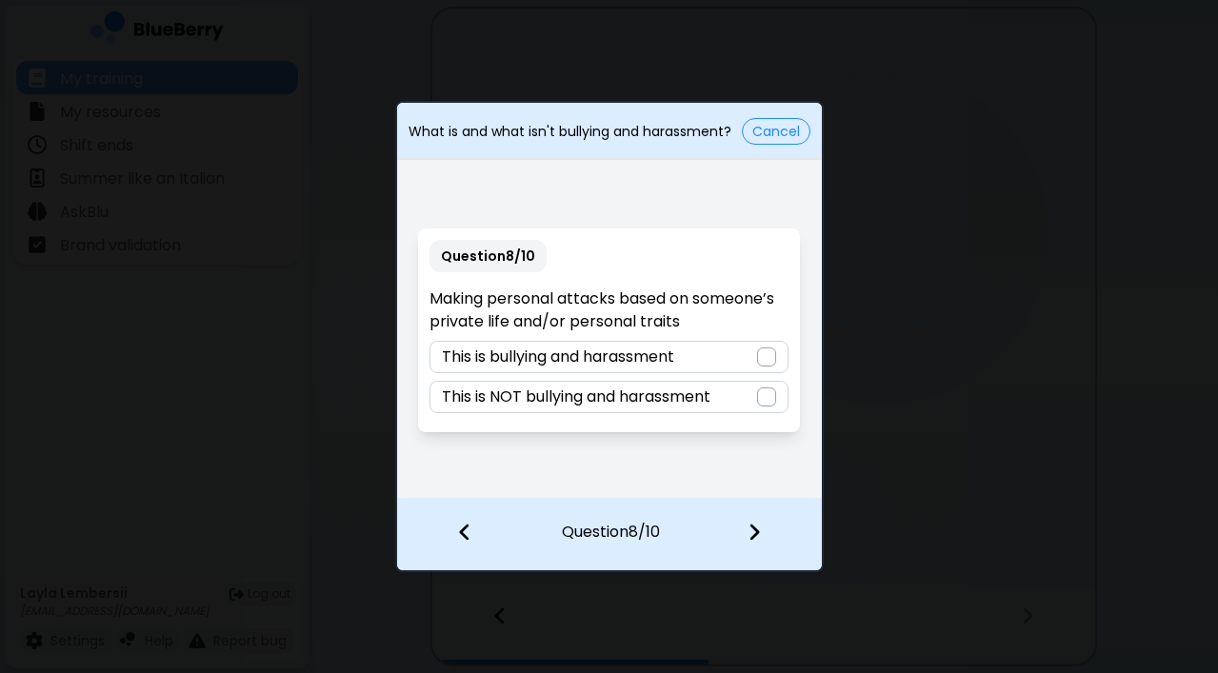
click at [686, 358] on div "This is bullying and harassment" at bounding box center [608, 357] width 359 height 32
click at [747, 527] on img at bounding box center [753, 532] width 13 height 21
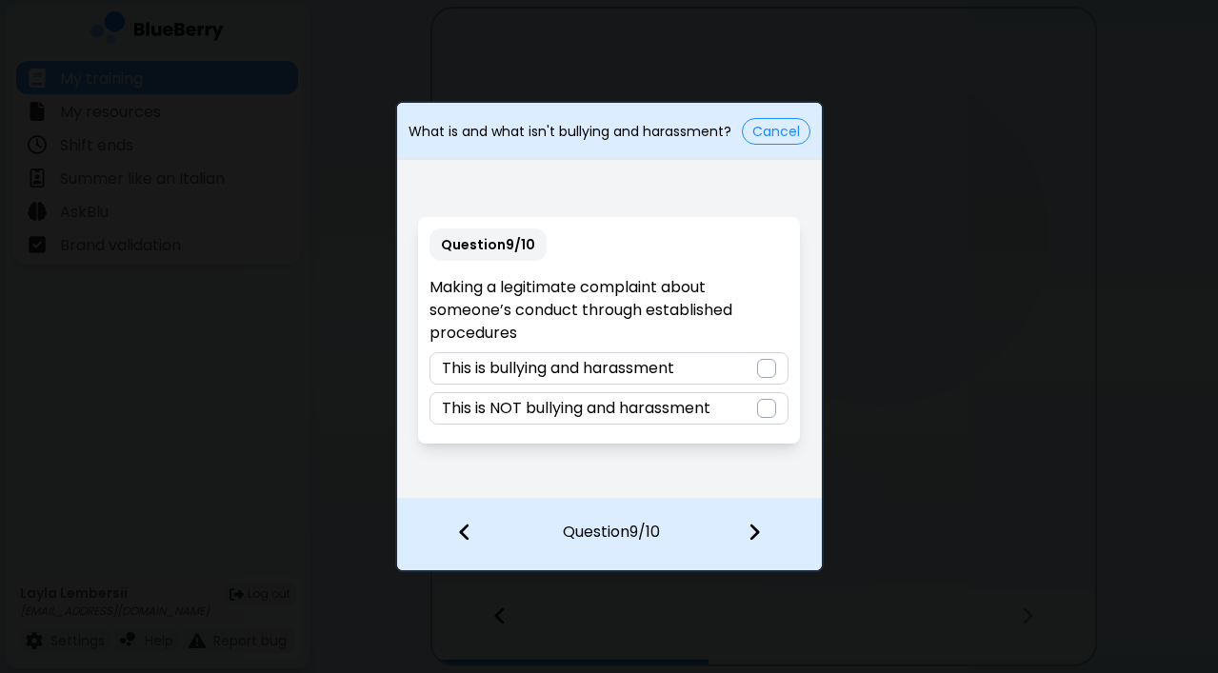
click at [628, 401] on p "This is NOT bullying and harassment" at bounding box center [576, 408] width 269 height 23
click at [750, 529] on img at bounding box center [753, 532] width 13 height 21
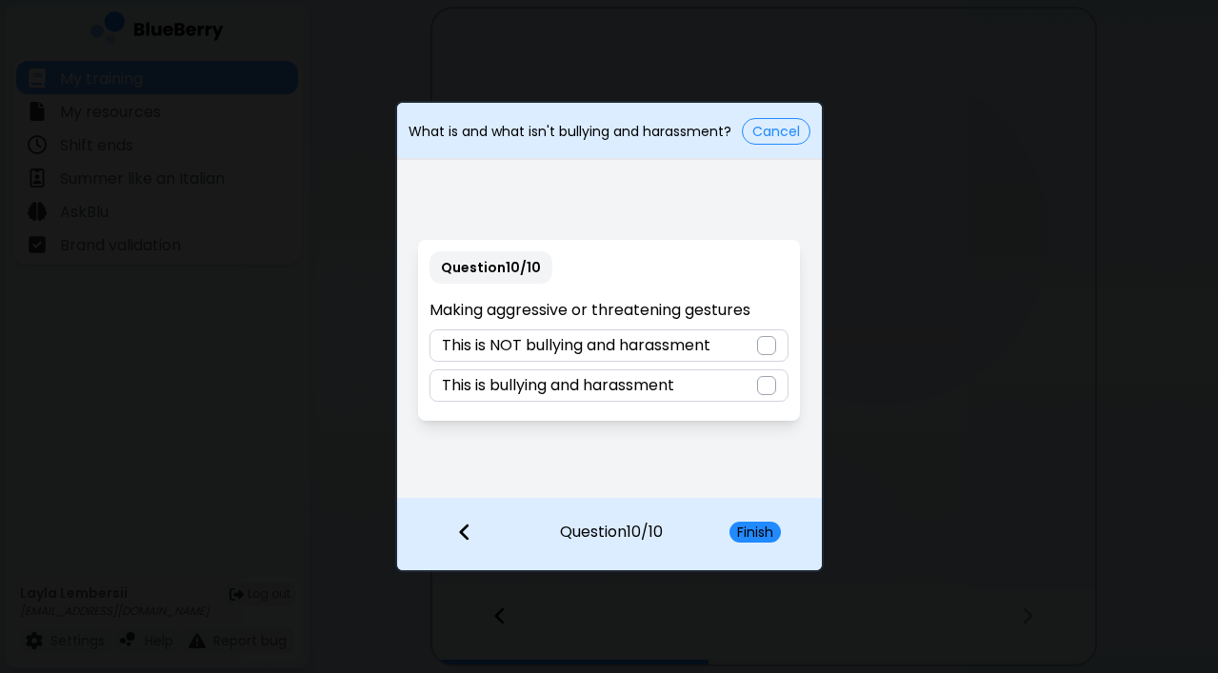
click at [674, 387] on p "This is bullying and harassment" at bounding box center [558, 385] width 232 height 23
click at [756, 526] on button "Finish" at bounding box center [754, 532] width 51 height 21
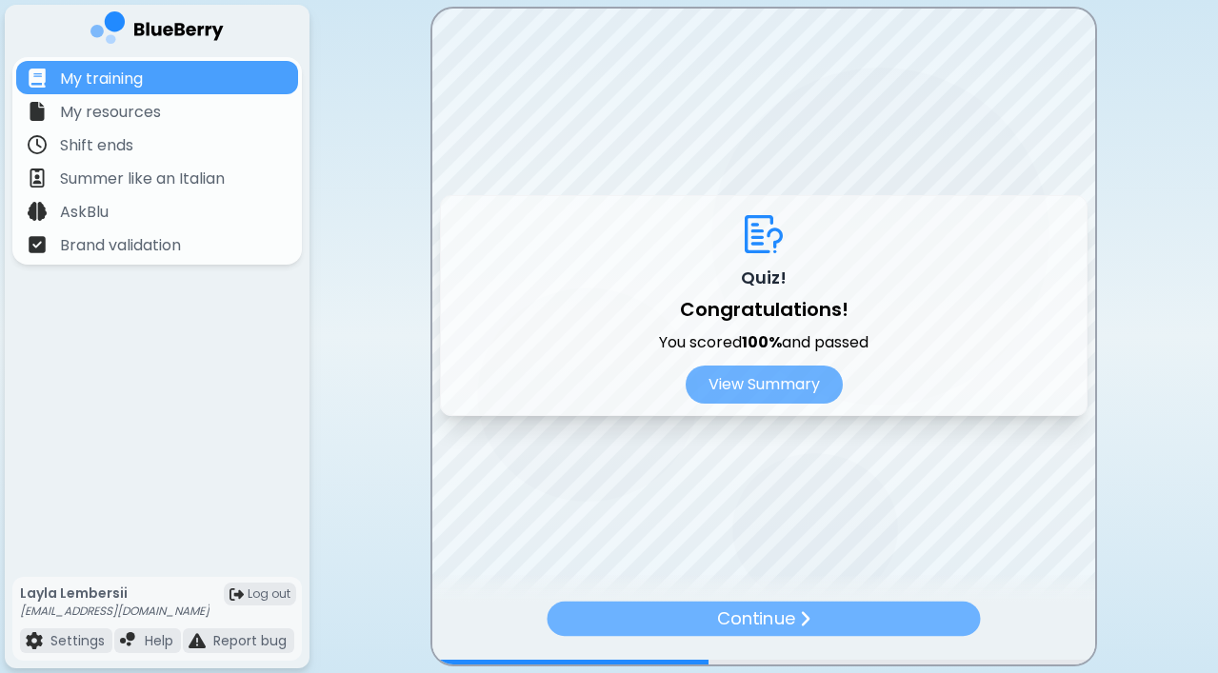
click at [770, 610] on p "Continue" at bounding box center [756, 619] width 78 height 27
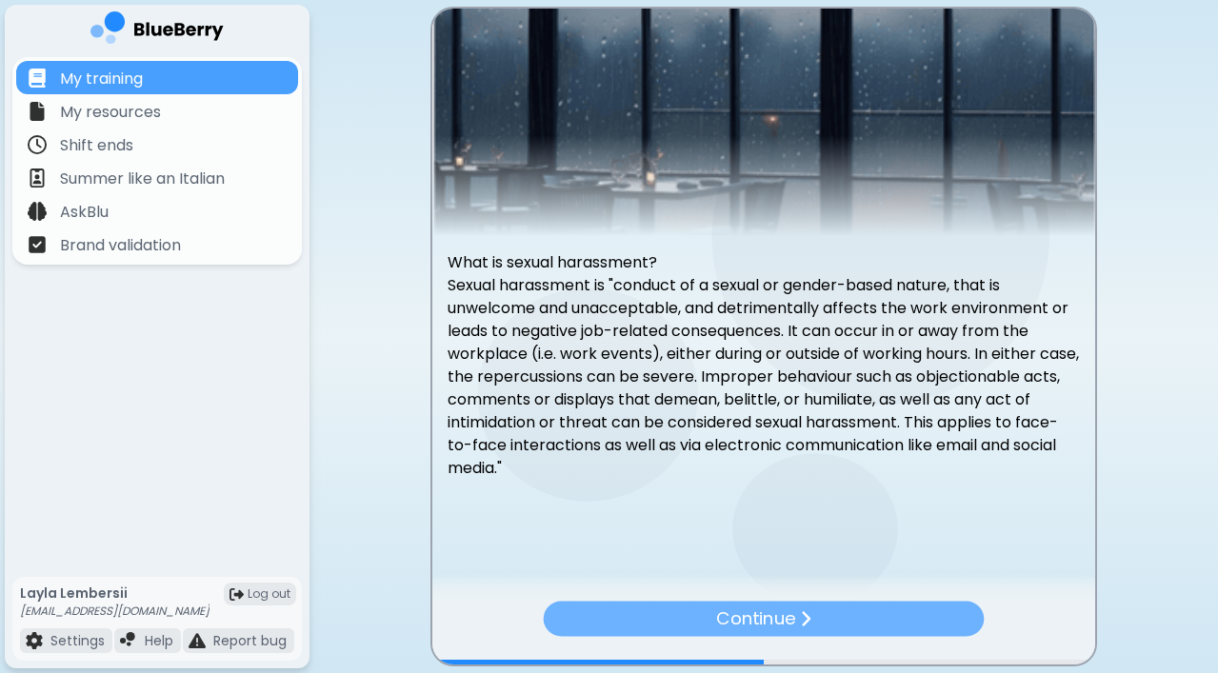
click at [866, 608] on div "Continue" at bounding box center [764, 618] width 441 height 35
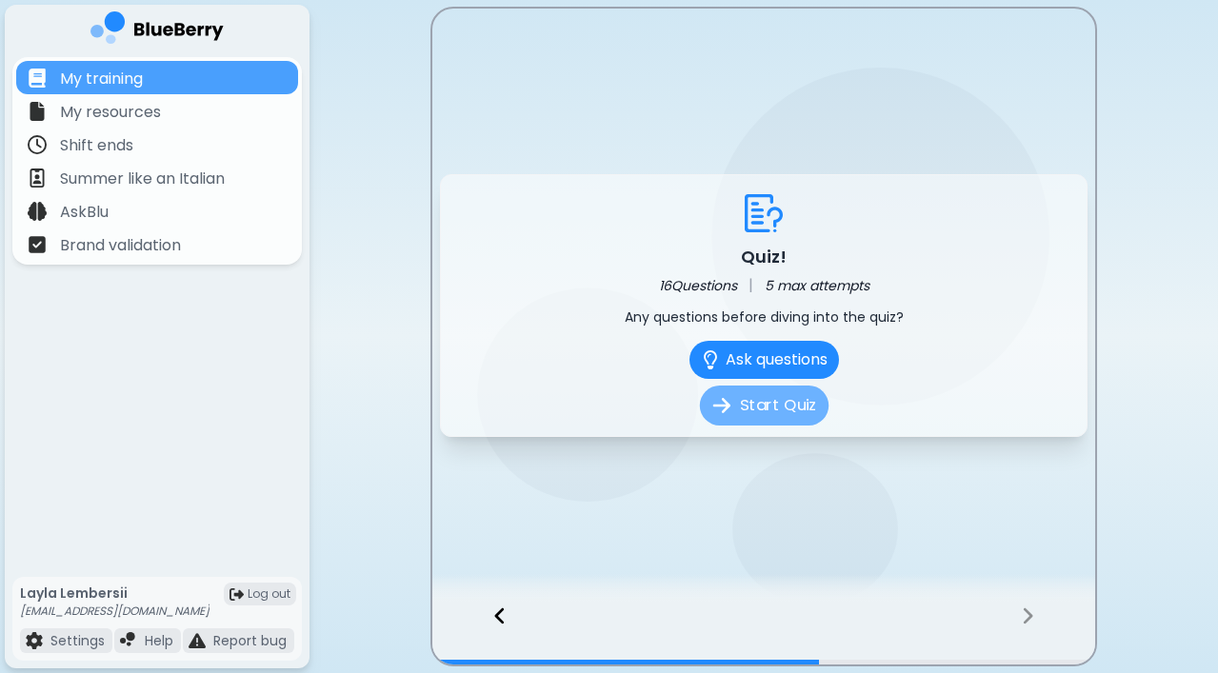
click at [745, 408] on button "Start Quiz" at bounding box center [763, 406] width 129 height 40
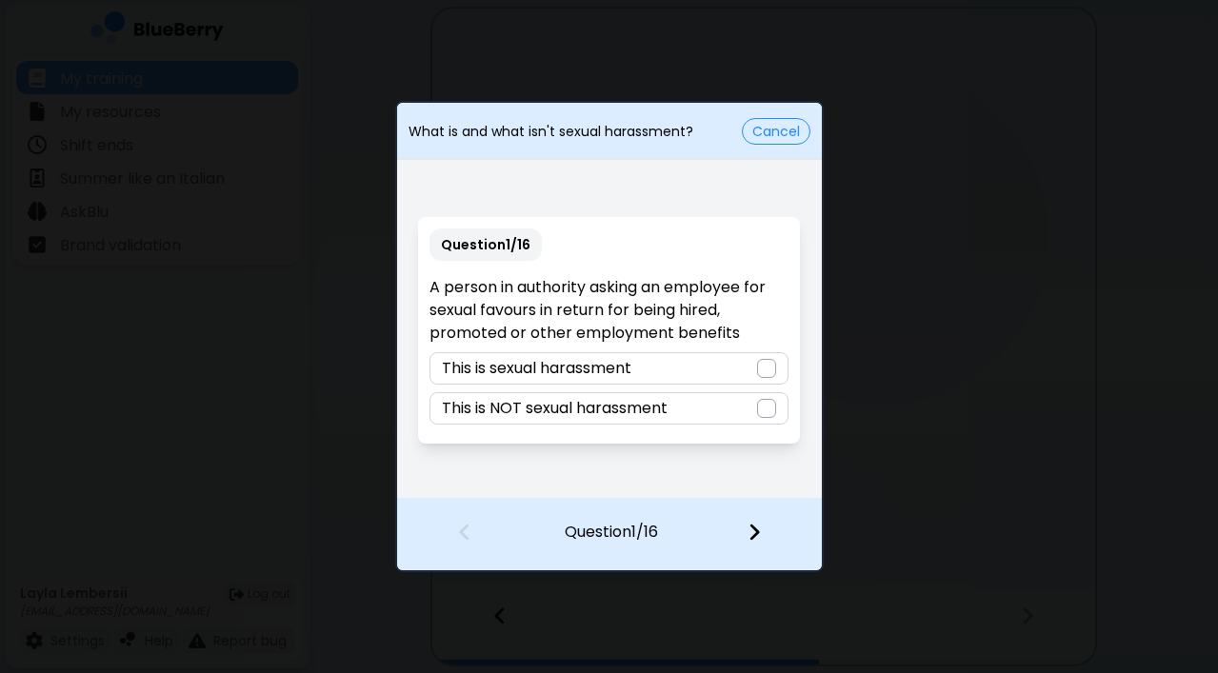
click at [690, 372] on div "This is sexual harassment" at bounding box center [608, 368] width 359 height 32
click at [750, 527] on img at bounding box center [753, 532] width 13 height 21
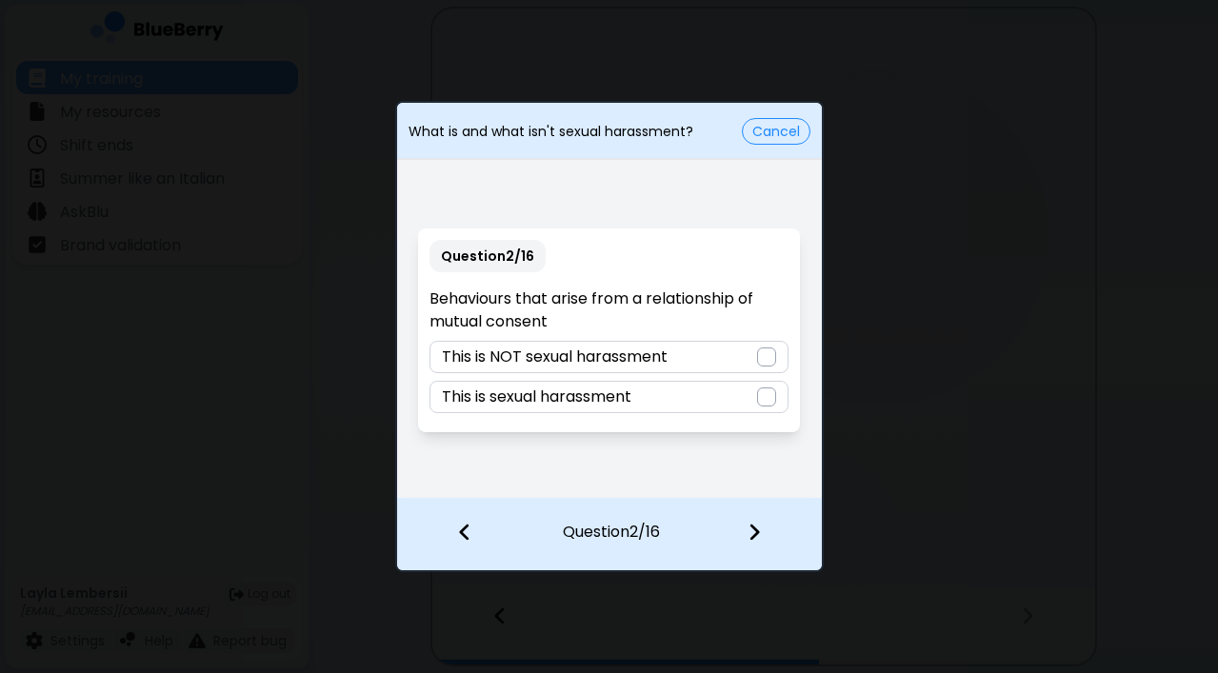
click at [633, 351] on p "This is NOT sexual harassment" at bounding box center [555, 357] width 226 height 23
click at [753, 526] on img at bounding box center [753, 532] width 13 height 21
click at [768, 350] on div at bounding box center [766, 357] width 19 height 19
click at [755, 536] on img at bounding box center [753, 532] width 13 height 21
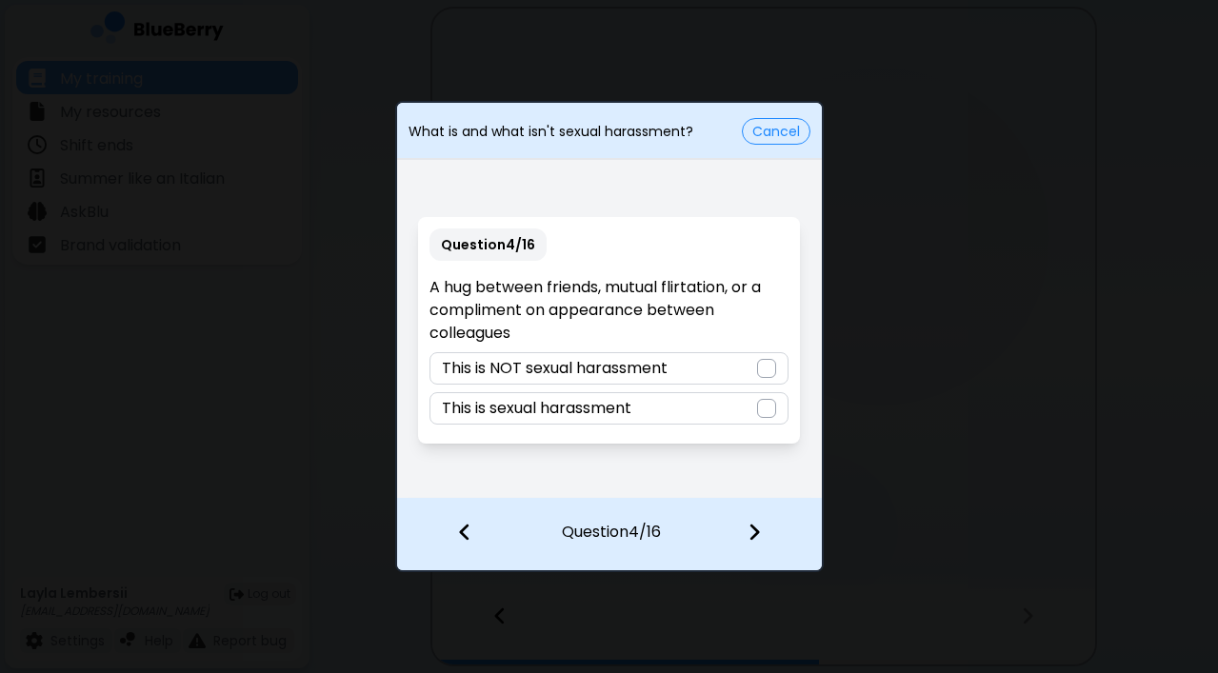
click at [703, 372] on div "This is NOT sexual harassment" at bounding box center [608, 368] width 359 height 32
click at [749, 531] on img at bounding box center [753, 532] width 13 height 21
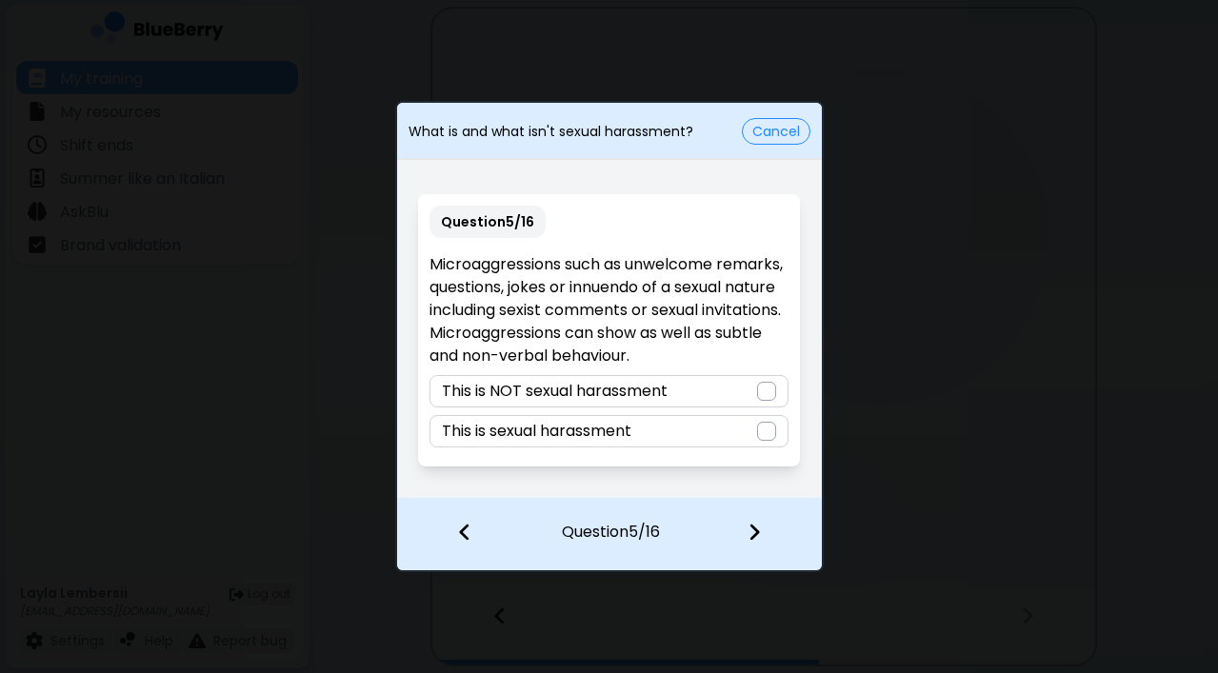
click at [724, 434] on div "This is sexual harassment" at bounding box center [608, 431] width 359 height 32
click at [757, 531] on img at bounding box center [753, 532] width 13 height 21
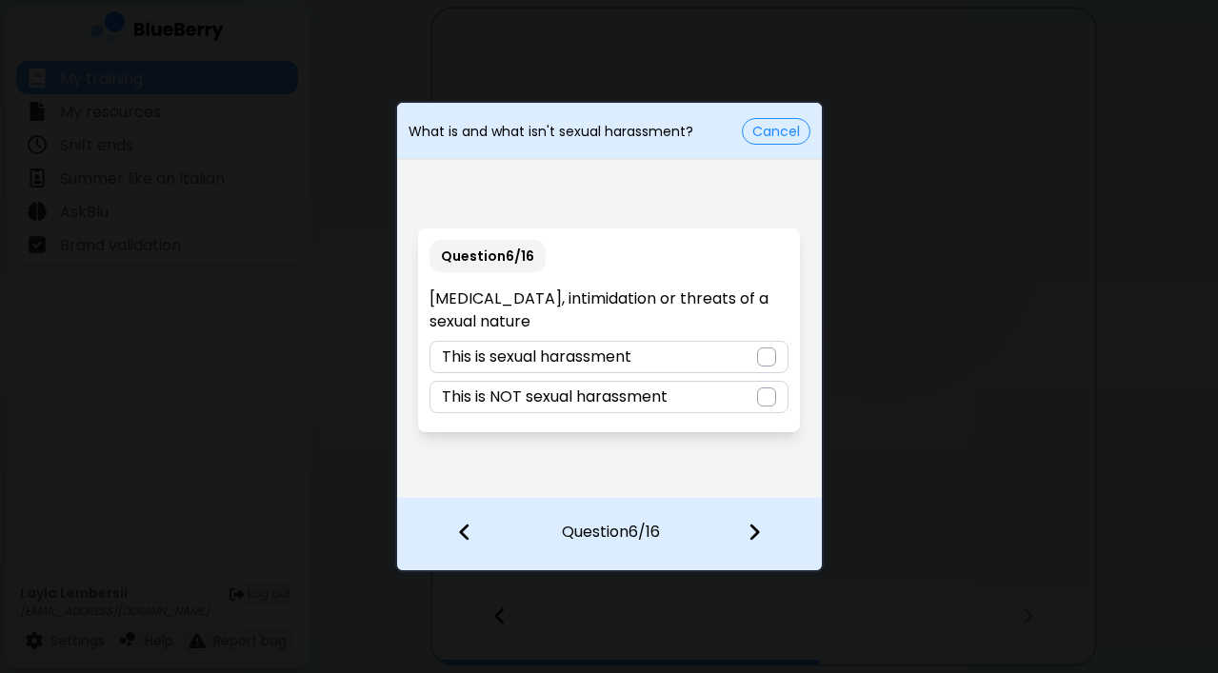
click at [670, 353] on div "This is sexual harassment" at bounding box center [608, 357] width 359 height 32
click at [743, 527] on div at bounding box center [765, 534] width 112 height 70
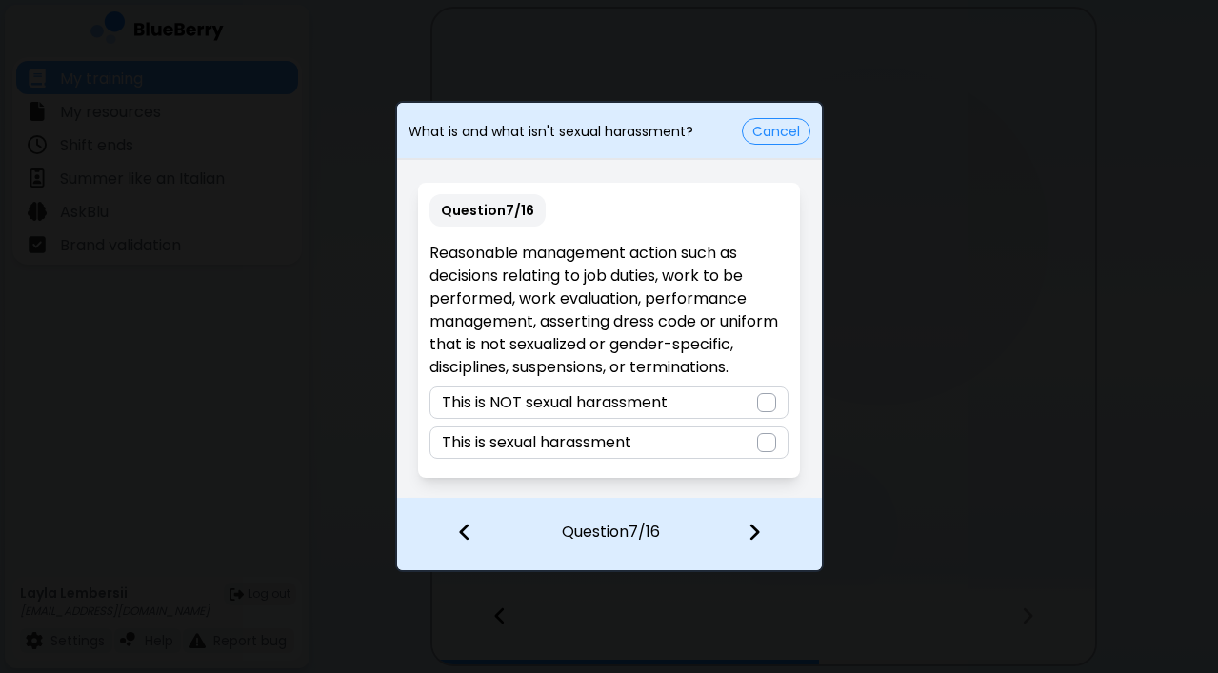
click at [698, 409] on div "This is NOT sexual harassment" at bounding box center [608, 403] width 359 height 32
click at [747, 533] on img at bounding box center [753, 532] width 13 height 21
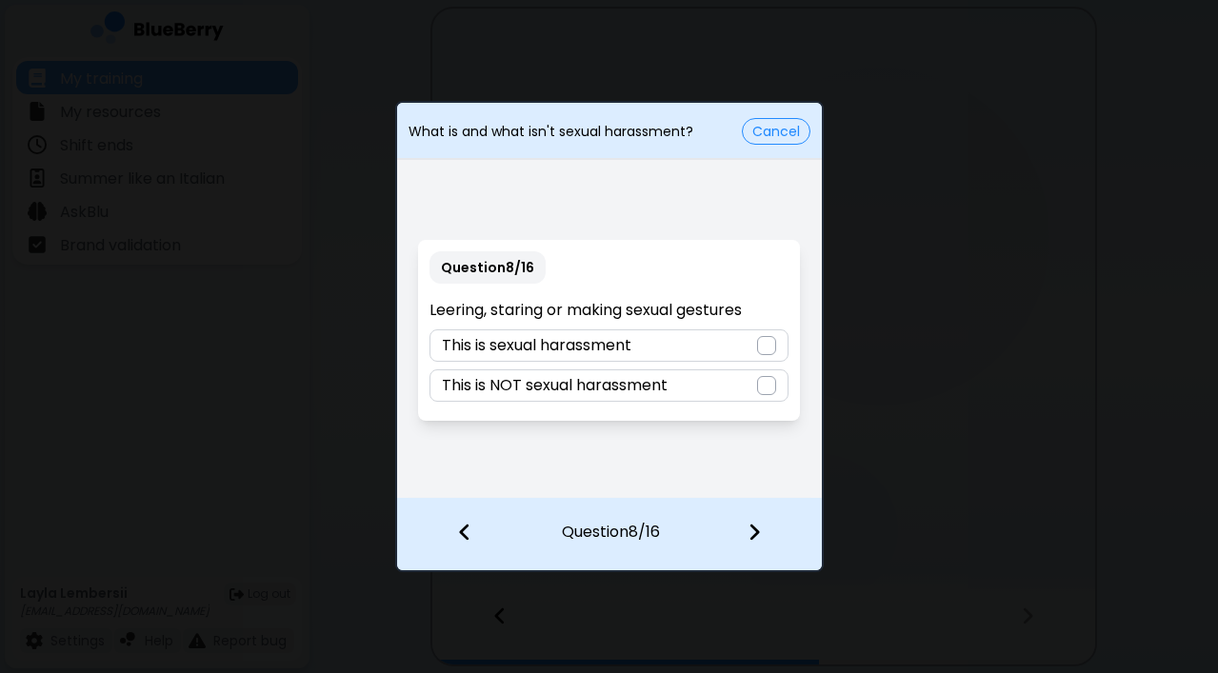
click at [698, 345] on div "This is sexual harassment" at bounding box center [608, 345] width 359 height 32
click at [756, 529] on img at bounding box center [753, 532] width 13 height 21
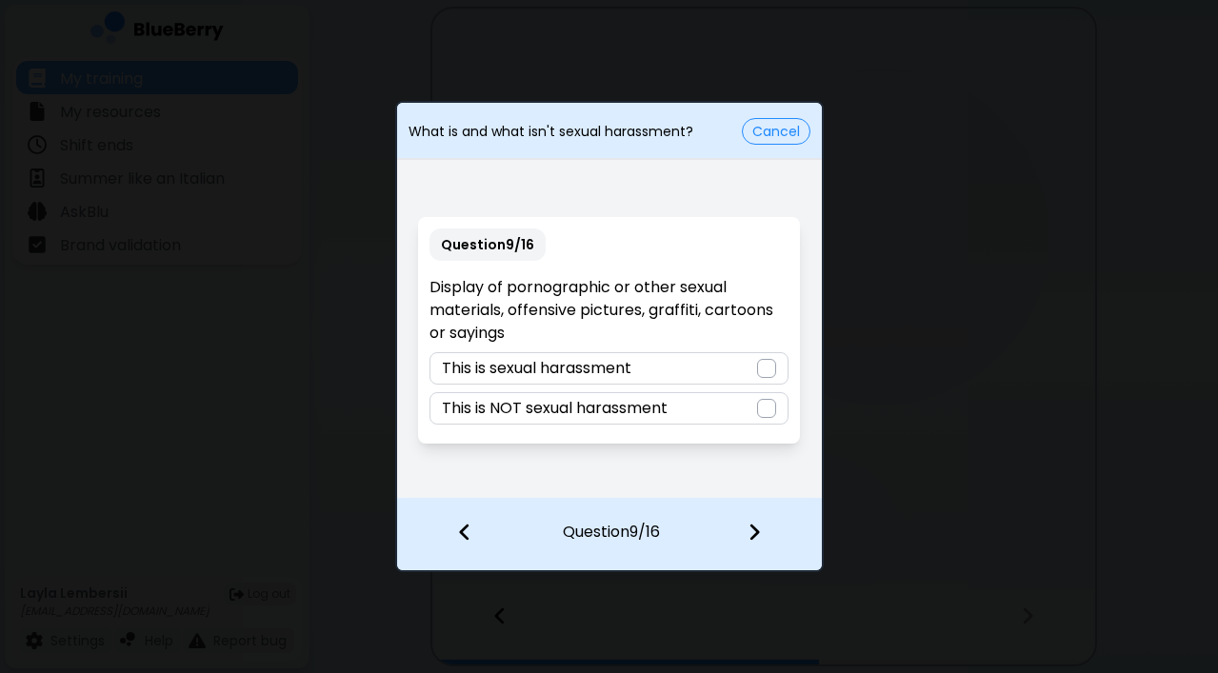
click at [668, 372] on div "This is sexual harassment" at bounding box center [608, 368] width 359 height 32
click at [745, 527] on div at bounding box center [765, 534] width 112 height 70
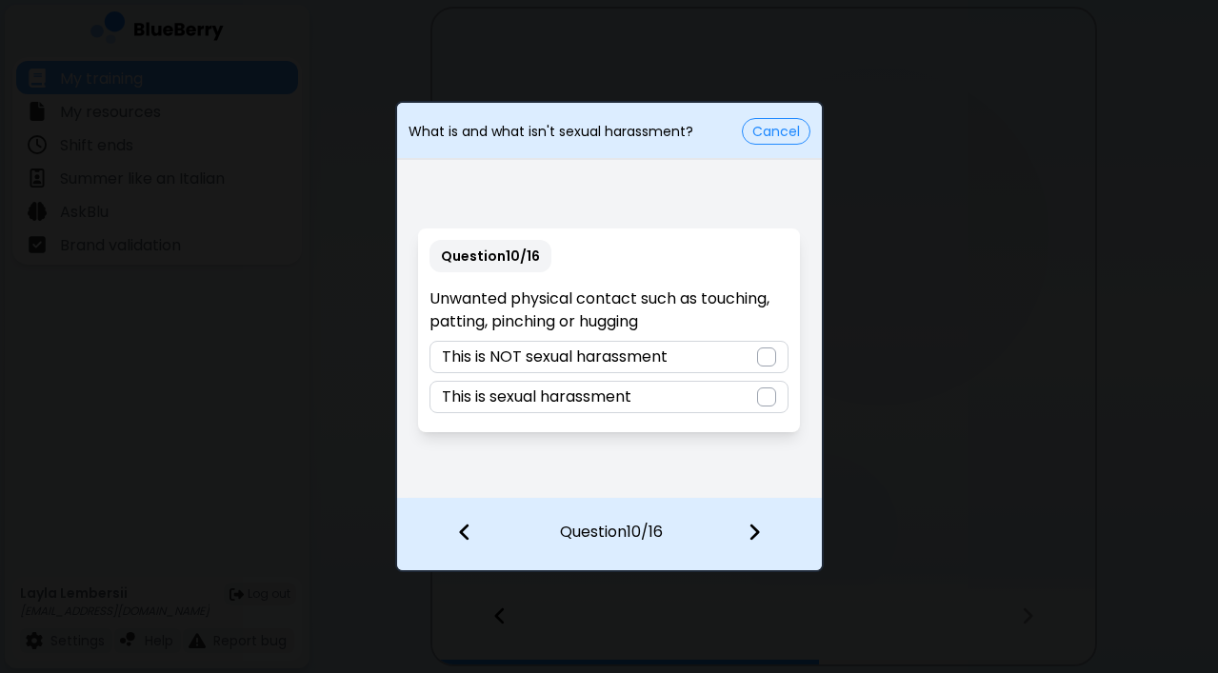
click at [658, 393] on div "This is sexual harassment" at bounding box center [608, 397] width 359 height 32
click at [750, 529] on img at bounding box center [753, 532] width 13 height 21
click at [628, 391] on p "This is NOT sexual harassment" at bounding box center [555, 397] width 226 height 23
click at [750, 536] on img at bounding box center [753, 532] width 13 height 21
click at [628, 400] on p "This is NOT sexual harassment" at bounding box center [555, 397] width 226 height 23
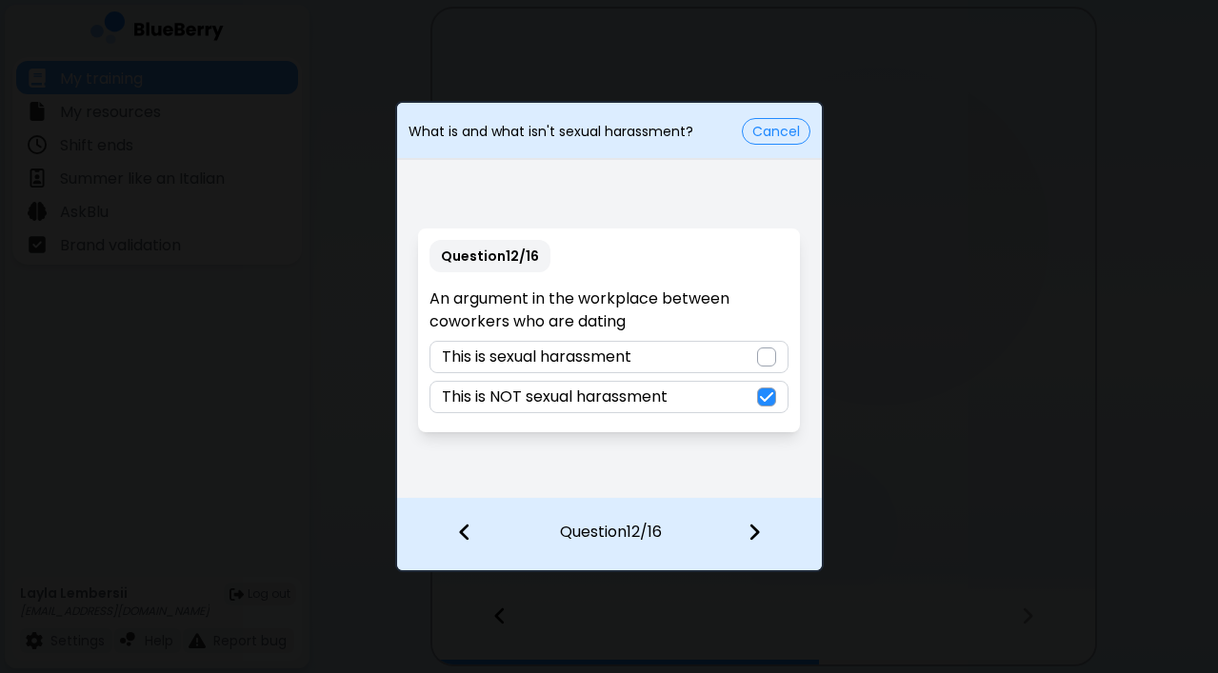
click at [748, 528] on img at bounding box center [753, 532] width 13 height 21
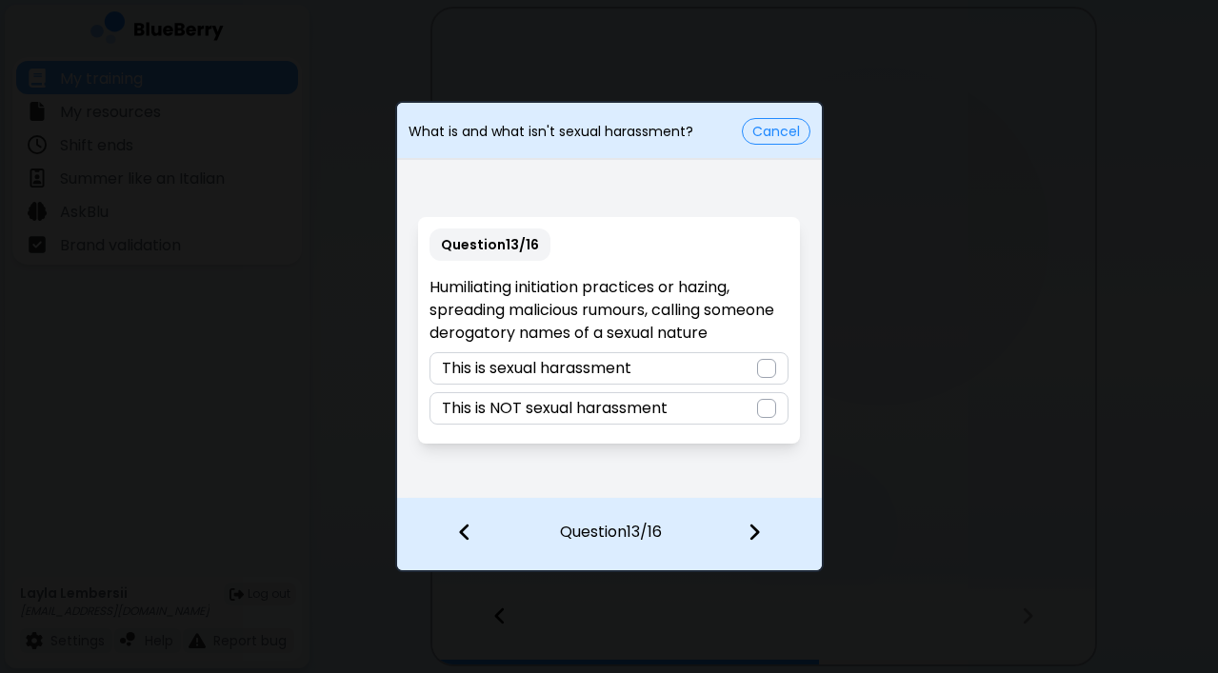
click at [645, 378] on div "This is sexual harassment" at bounding box center [608, 368] width 359 height 32
click at [749, 532] on img at bounding box center [753, 532] width 13 height 21
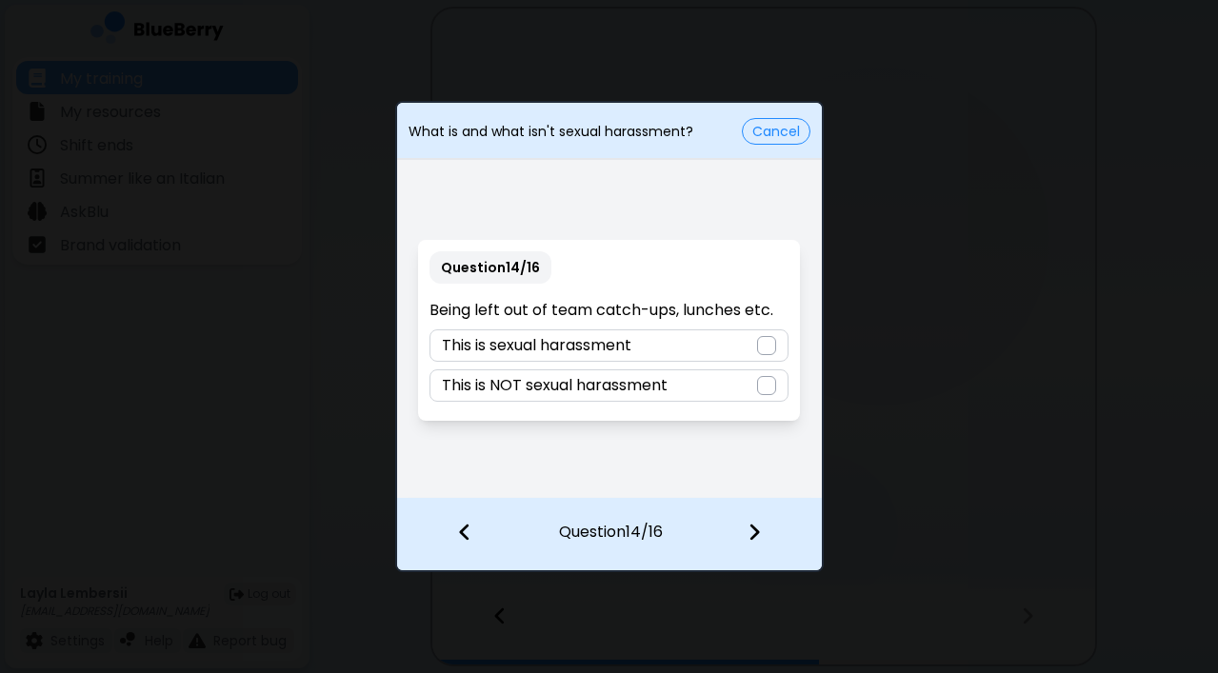
click at [689, 377] on div "This is NOT sexual harassment" at bounding box center [608, 385] width 359 height 32
click at [749, 524] on img at bounding box center [753, 532] width 13 height 21
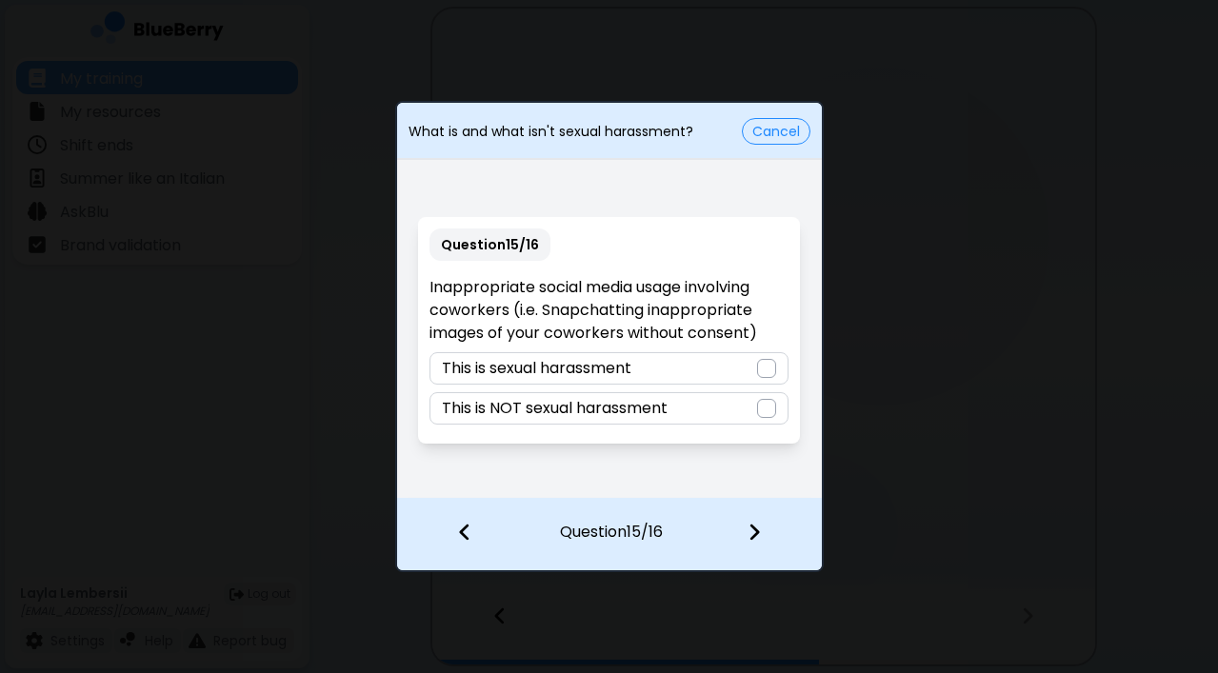
click at [645, 373] on div "This is sexual harassment" at bounding box center [608, 368] width 359 height 32
click at [751, 528] on img at bounding box center [753, 532] width 13 height 21
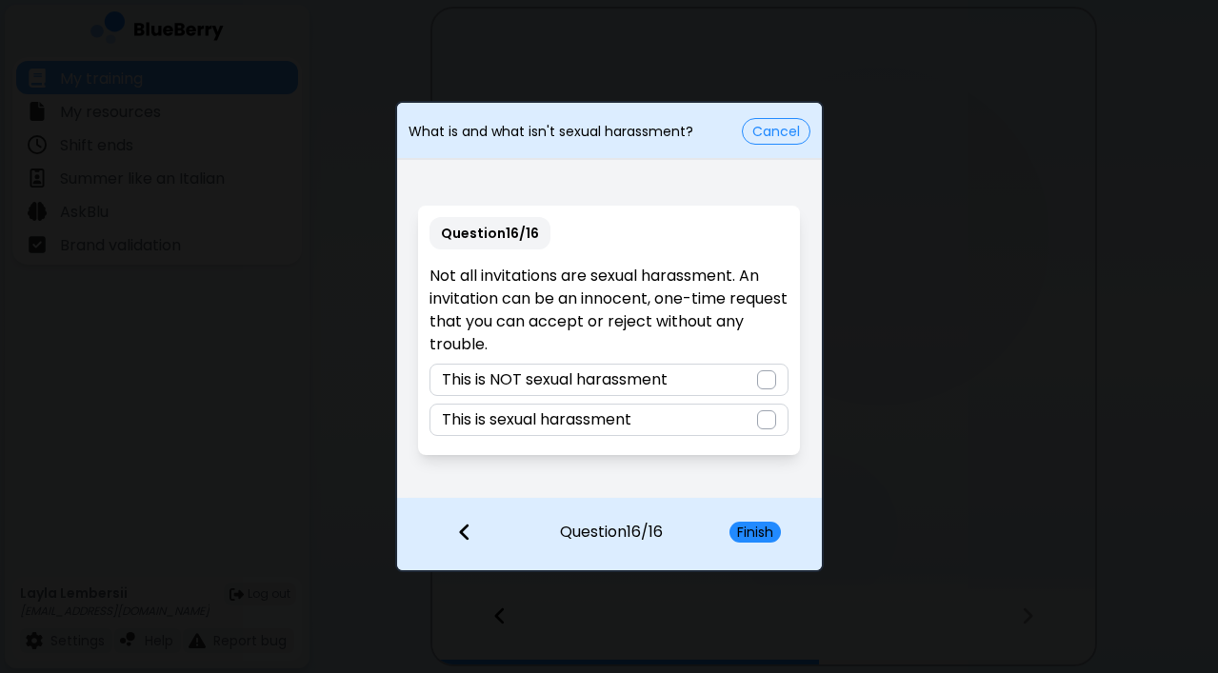
click at [704, 369] on div "This is NOT sexual harassment" at bounding box center [608, 380] width 359 height 32
click at [747, 528] on button "Finish" at bounding box center [754, 532] width 51 height 21
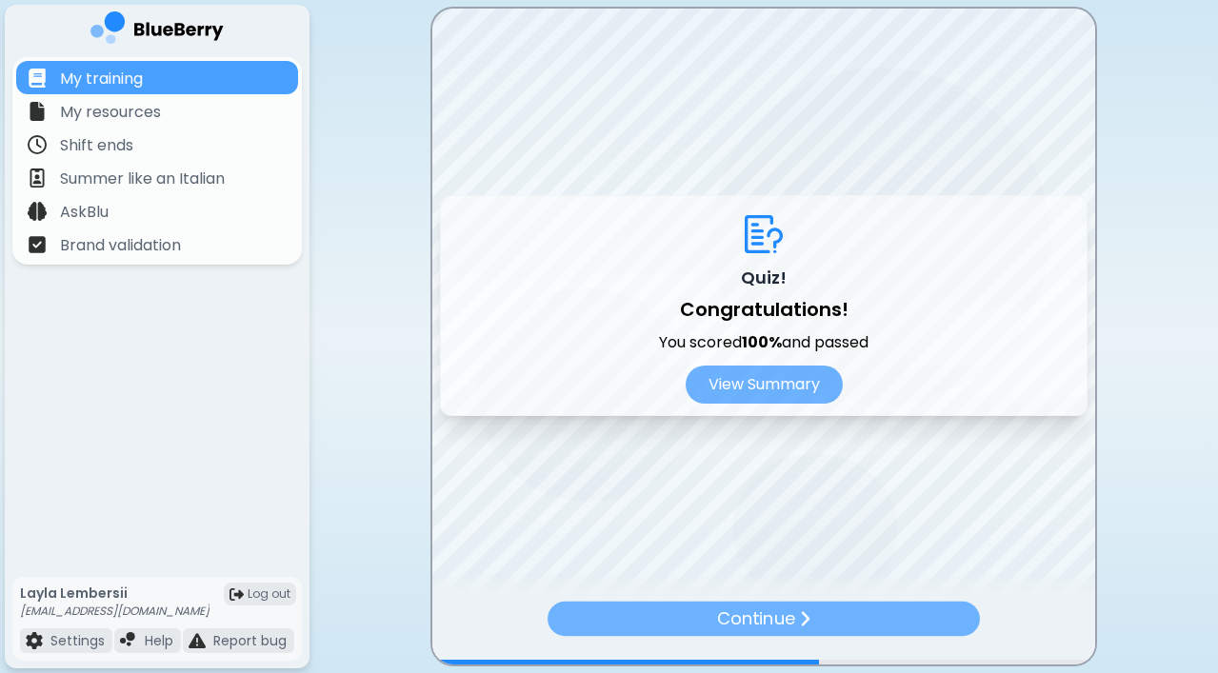
click at [827, 618] on div "Continue" at bounding box center [764, 619] width 432 height 34
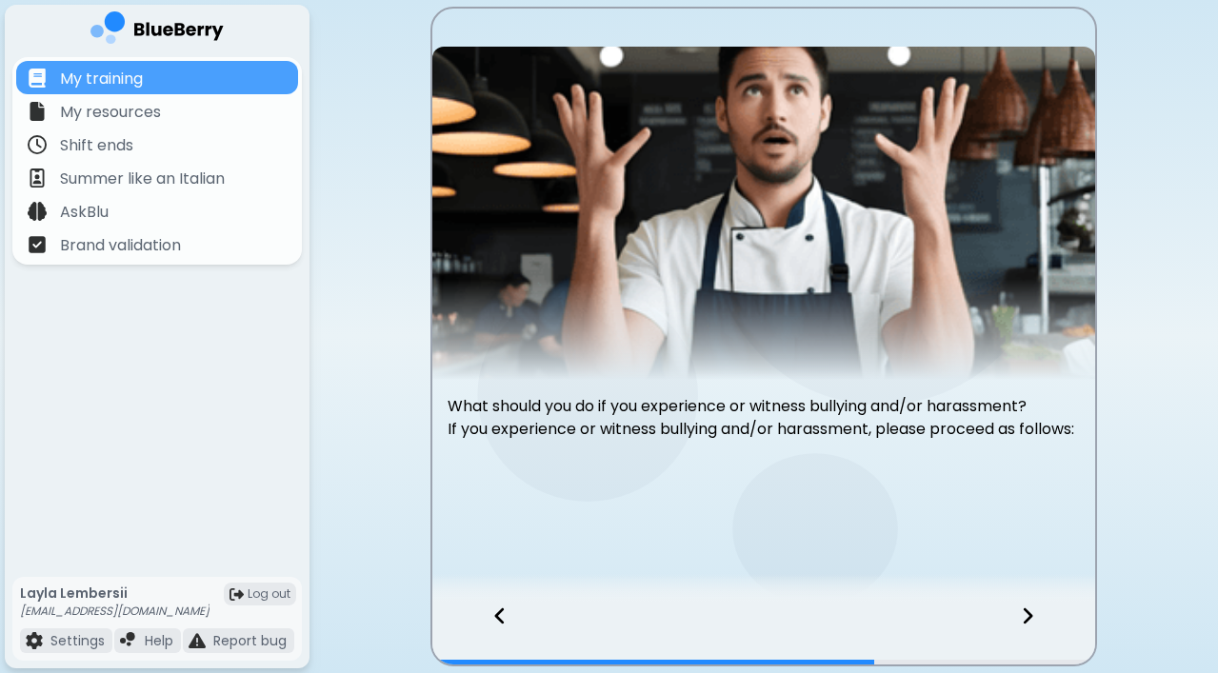
click at [1031, 612] on icon at bounding box center [1027, 616] width 13 height 21
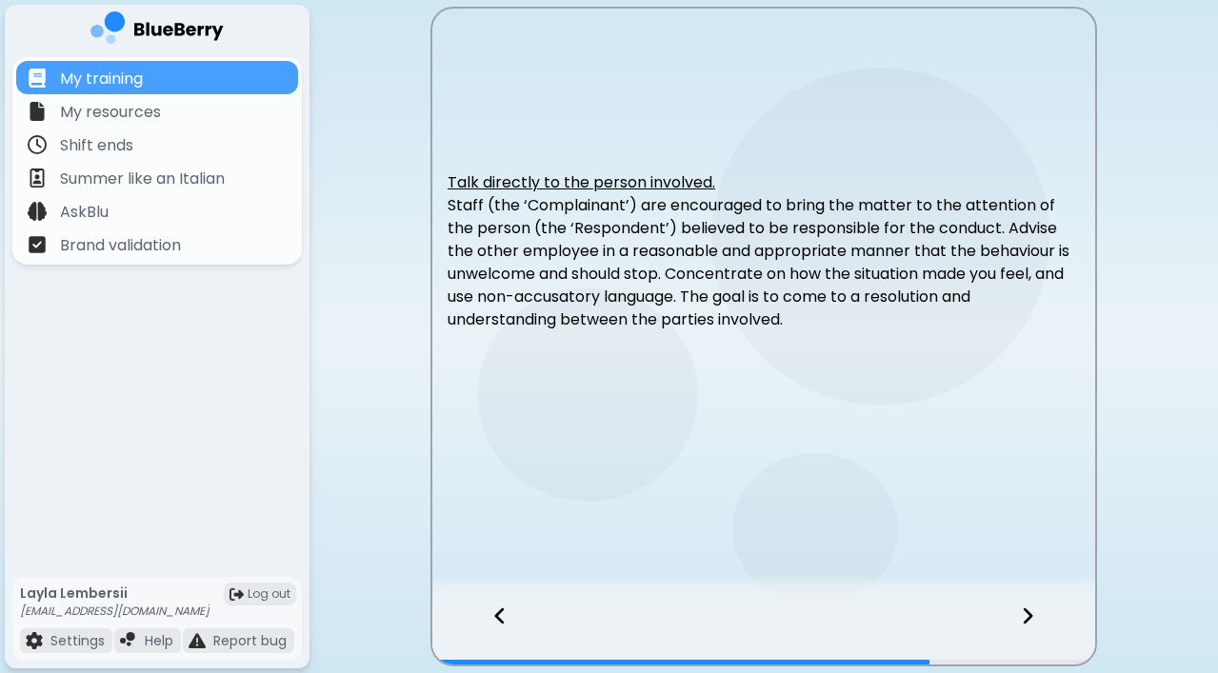
click at [1031, 612] on icon at bounding box center [1027, 616] width 13 height 21
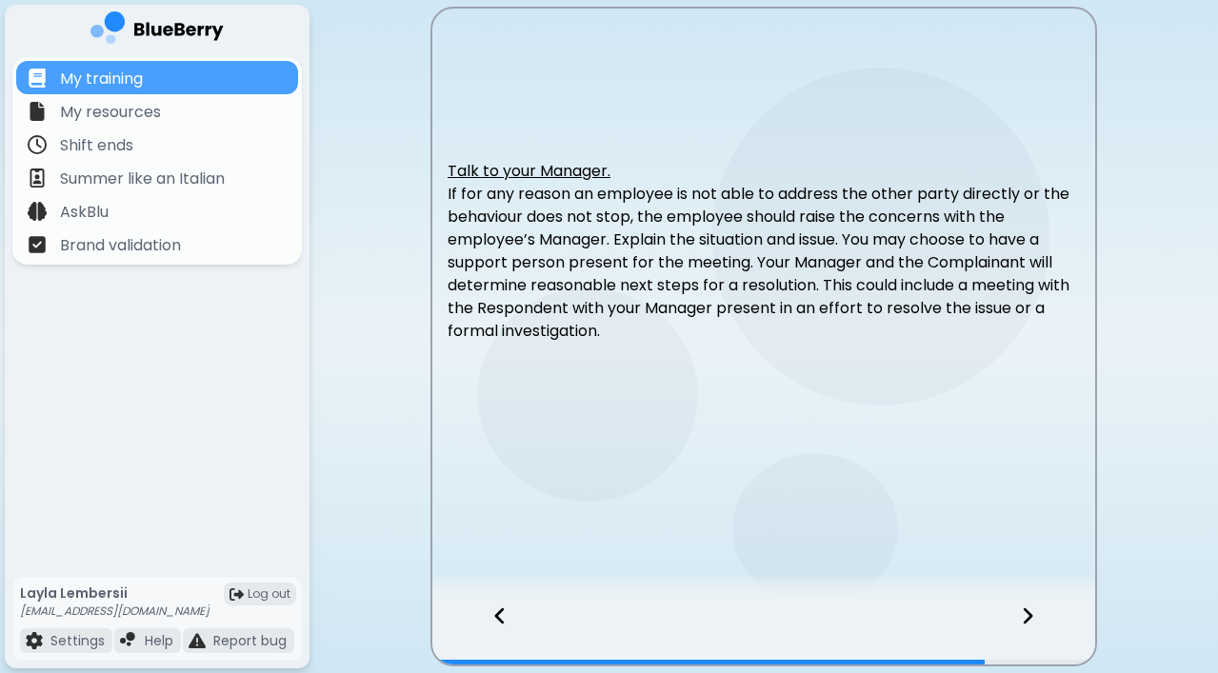
click at [1031, 612] on icon at bounding box center [1027, 616] width 13 height 21
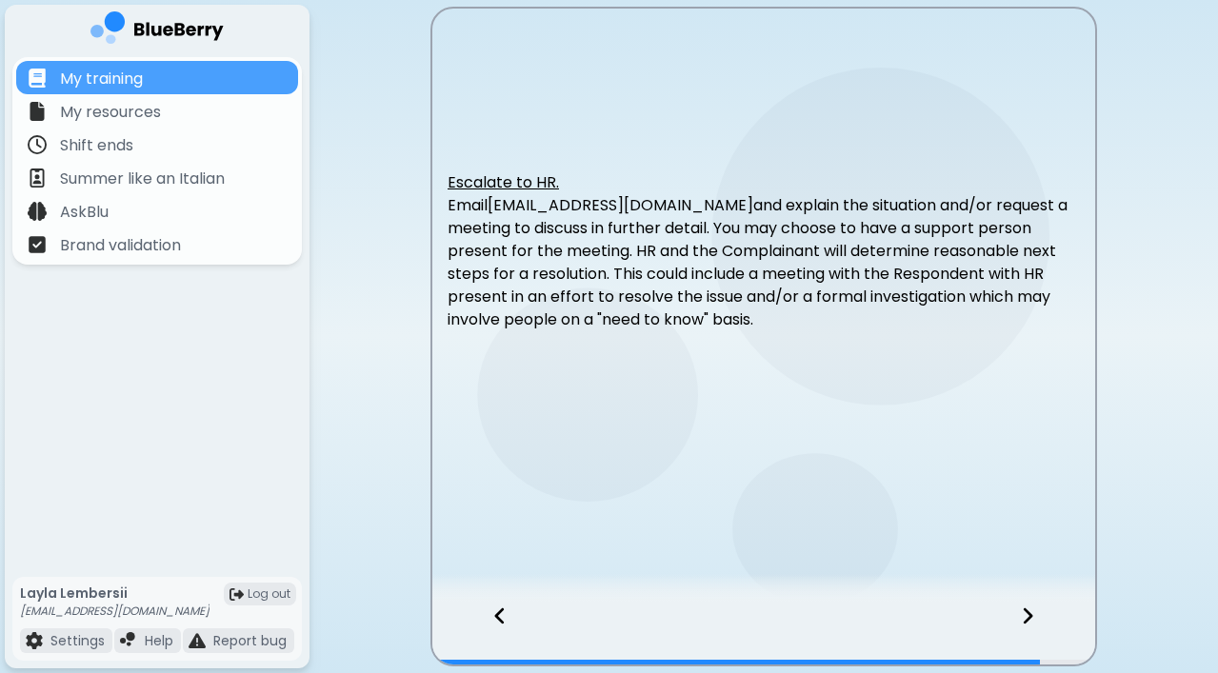
click at [1031, 611] on icon at bounding box center [1027, 616] width 13 height 21
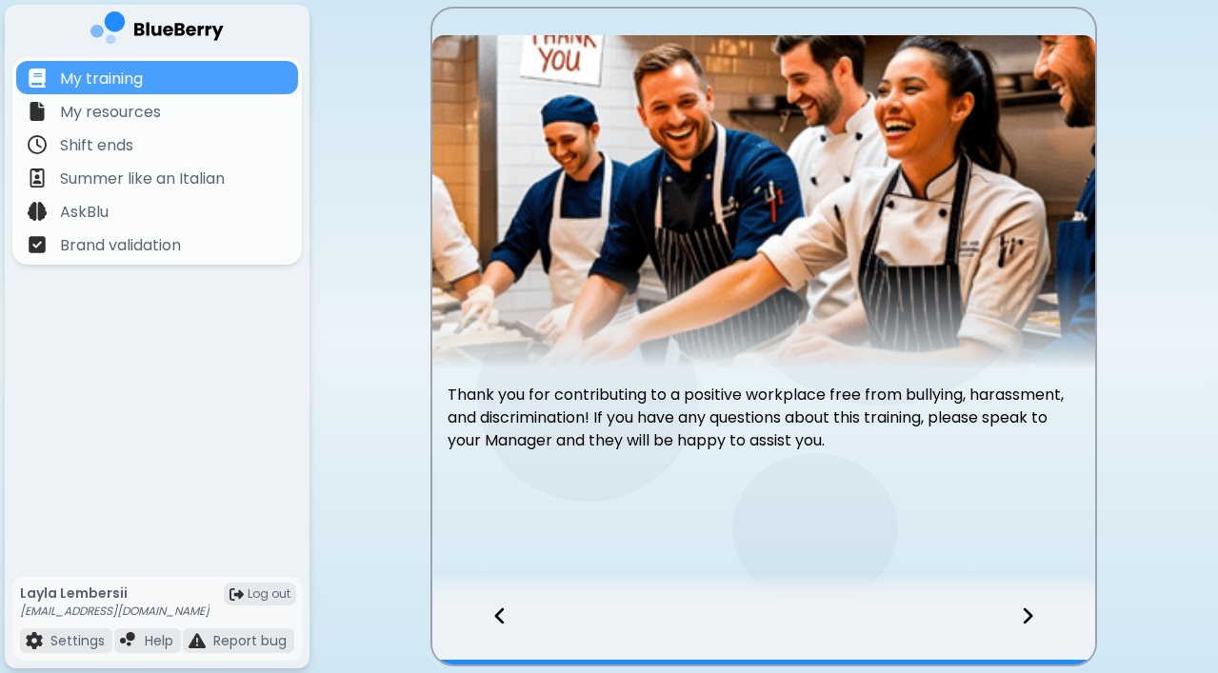
click at [1031, 611] on icon at bounding box center [1027, 616] width 13 height 21
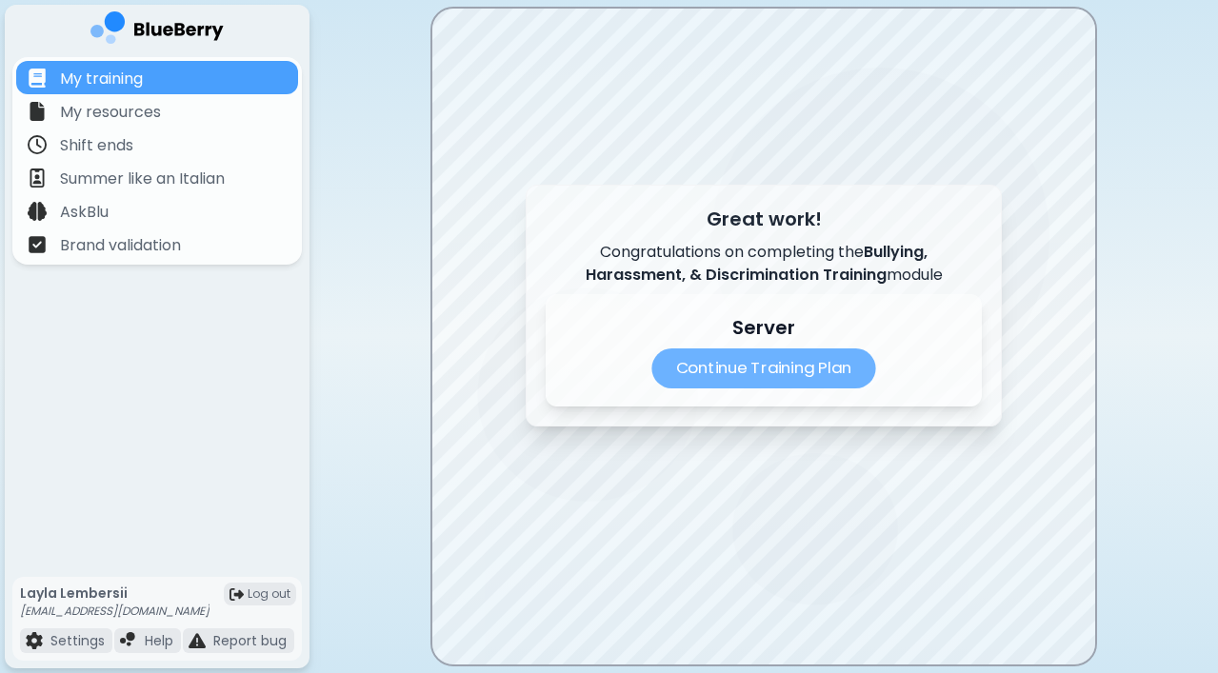
click at [794, 382] on p "Continue Training Plan" at bounding box center [763, 369] width 224 height 40
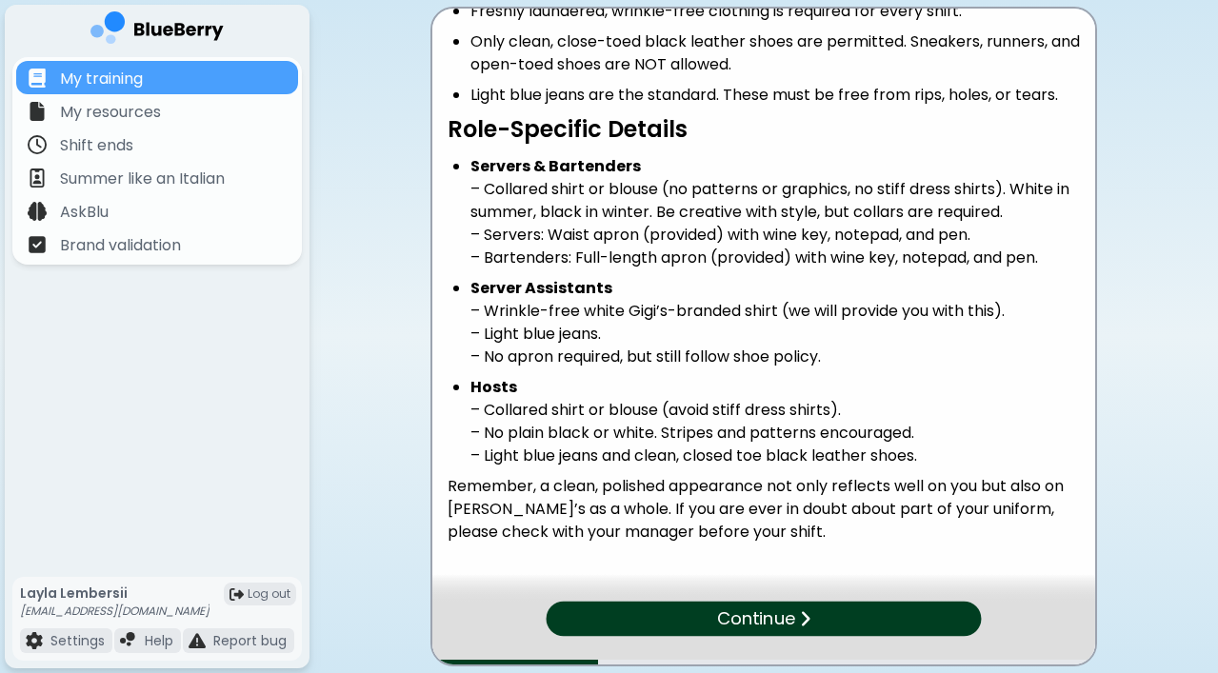
scroll to position [263, 0]
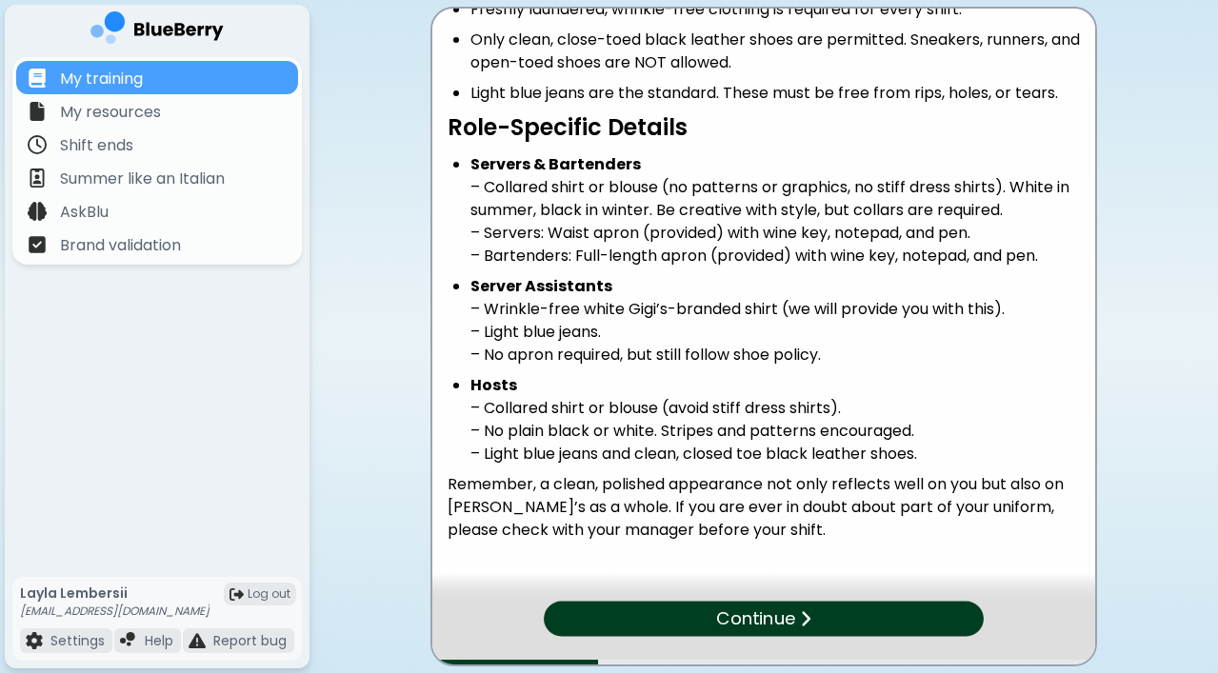
click at [755, 612] on p "Continue" at bounding box center [755, 620] width 79 height 28
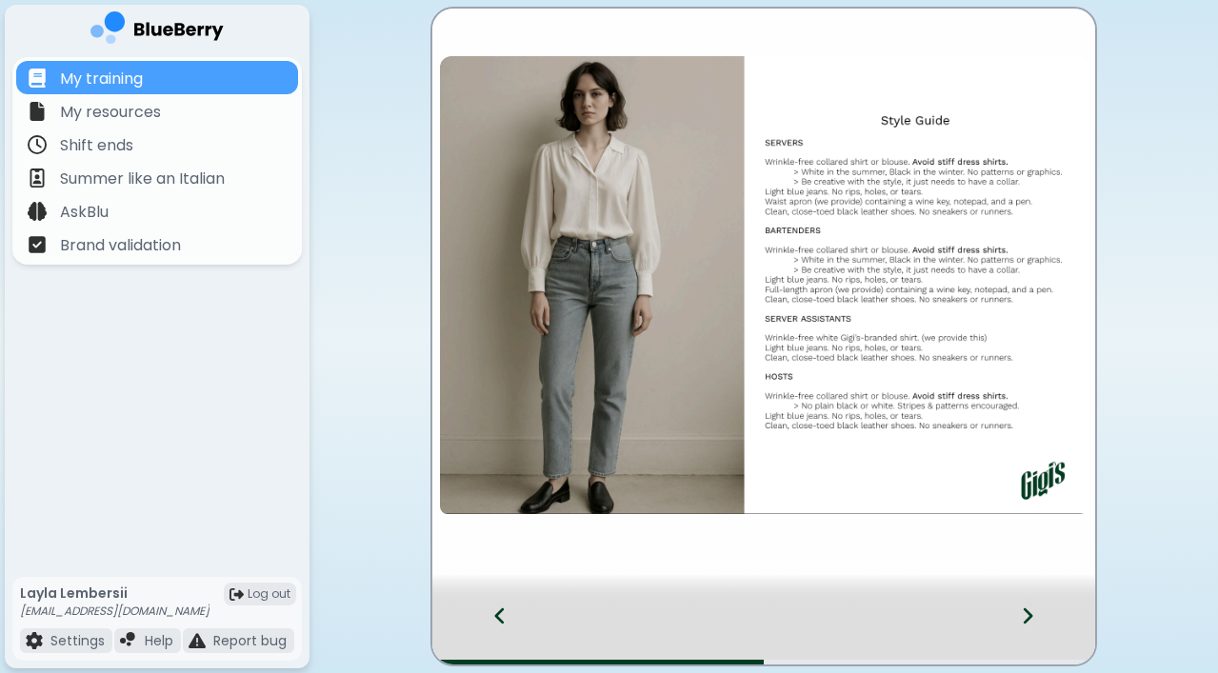
click at [1024, 615] on icon at bounding box center [1027, 616] width 13 height 21
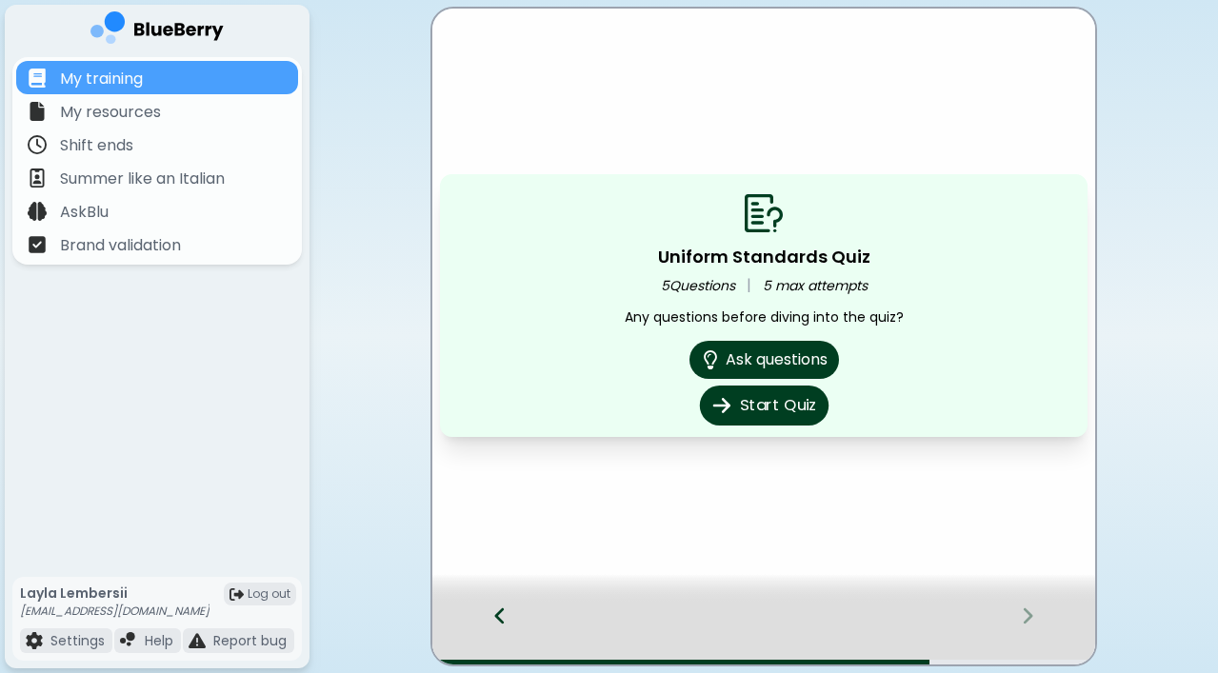
click at [732, 409] on button "Start Quiz" at bounding box center [763, 406] width 129 height 40
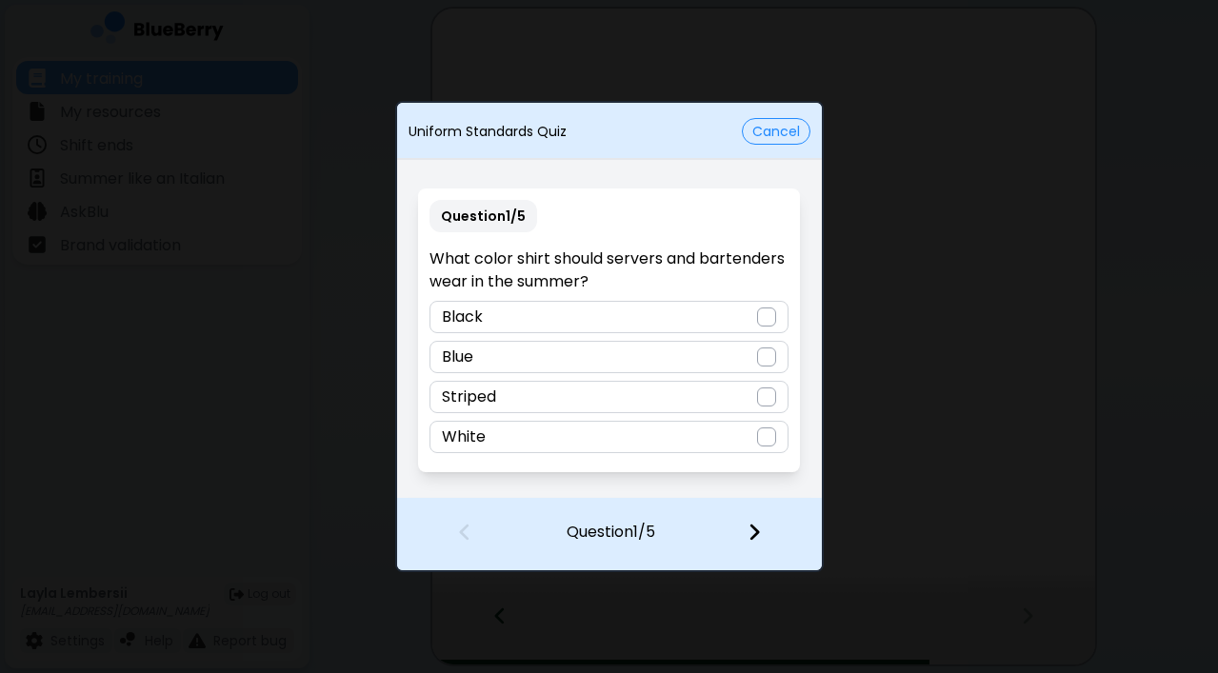
click at [646, 307] on div "Black" at bounding box center [608, 317] width 359 height 32
click at [754, 530] on img at bounding box center [753, 532] width 13 height 21
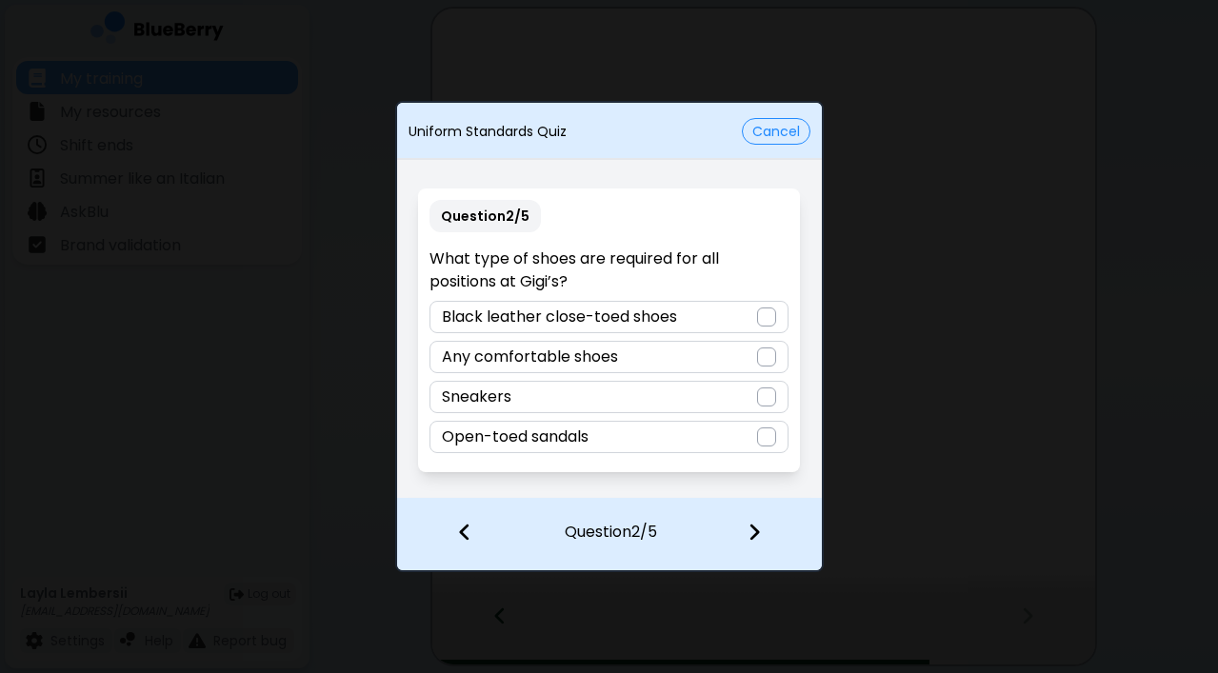
click at [535, 318] on p "Black leather close-toed shoes" at bounding box center [559, 317] width 235 height 23
click at [757, 535] on img at bounding box center [753, 532] width 13 height 21
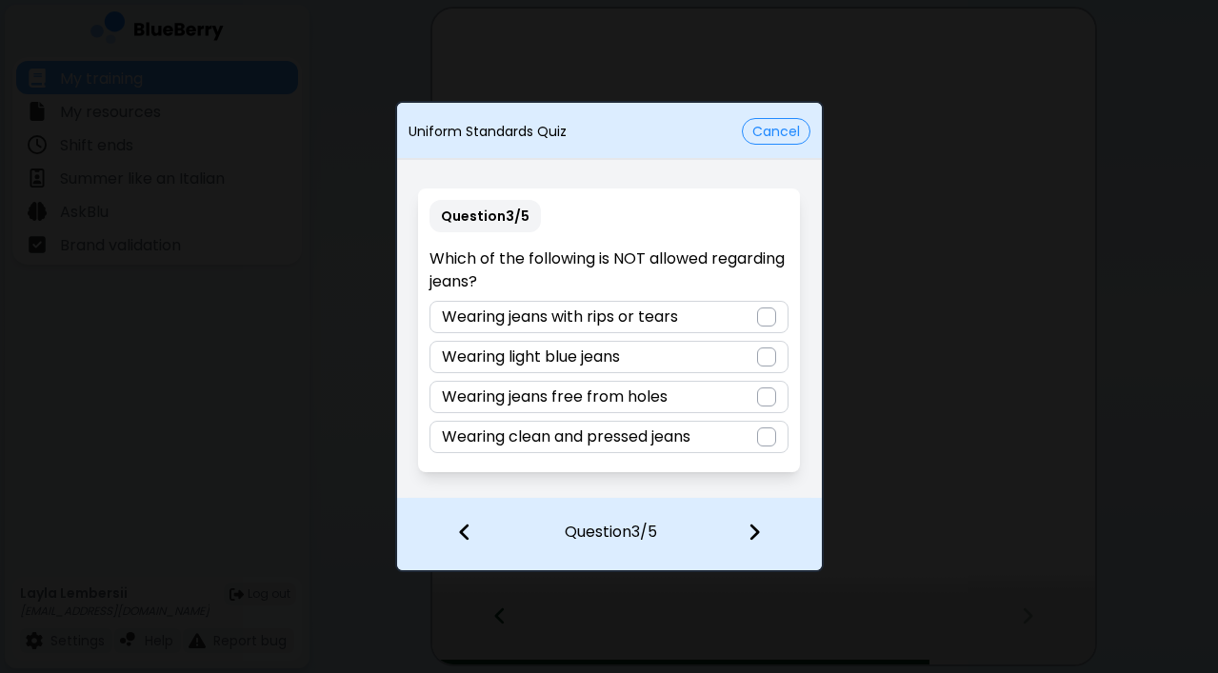
click at [621, 321] on p "Wearing jeans with rips or tears" at bounding box center [560, 317] width 236 height 23
click at [745, 522] on div at bounding box center [765, 534] width 112 height 70
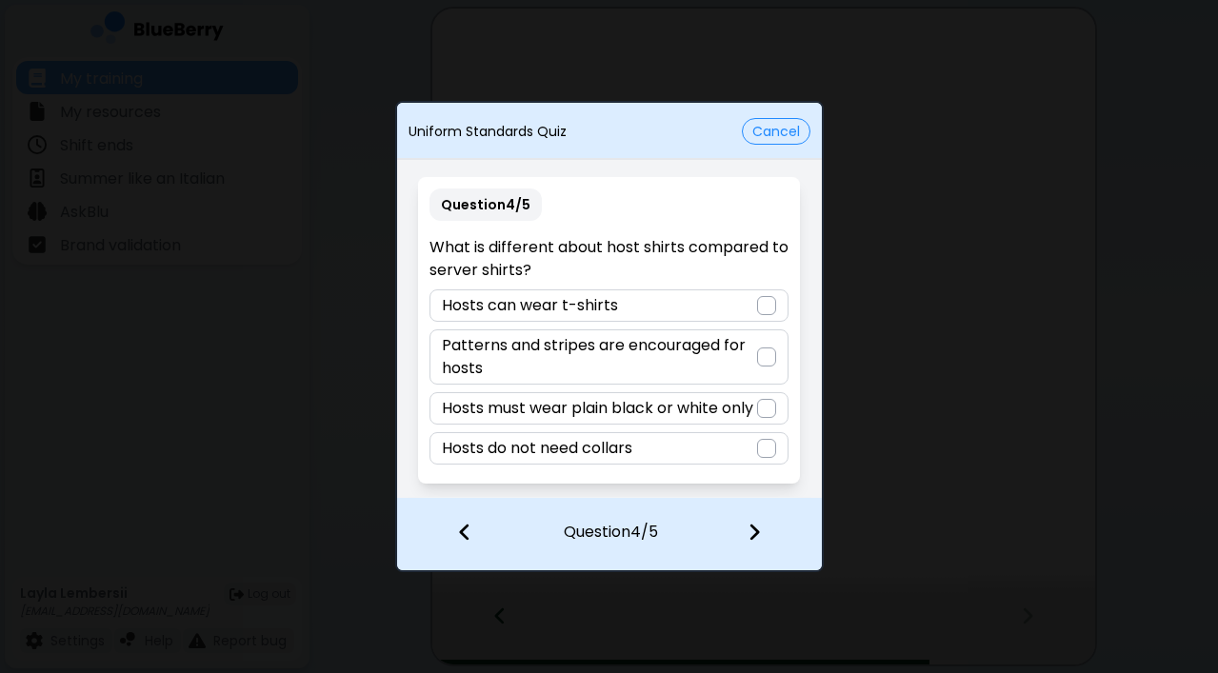
click at [653, 349] on p "Patterns and stripes are encouraged for hosts" at bounding box center [599, 357] width 315 height 46
click at [749, 531] on img at bounding box center [753, 532] width 13 height 21
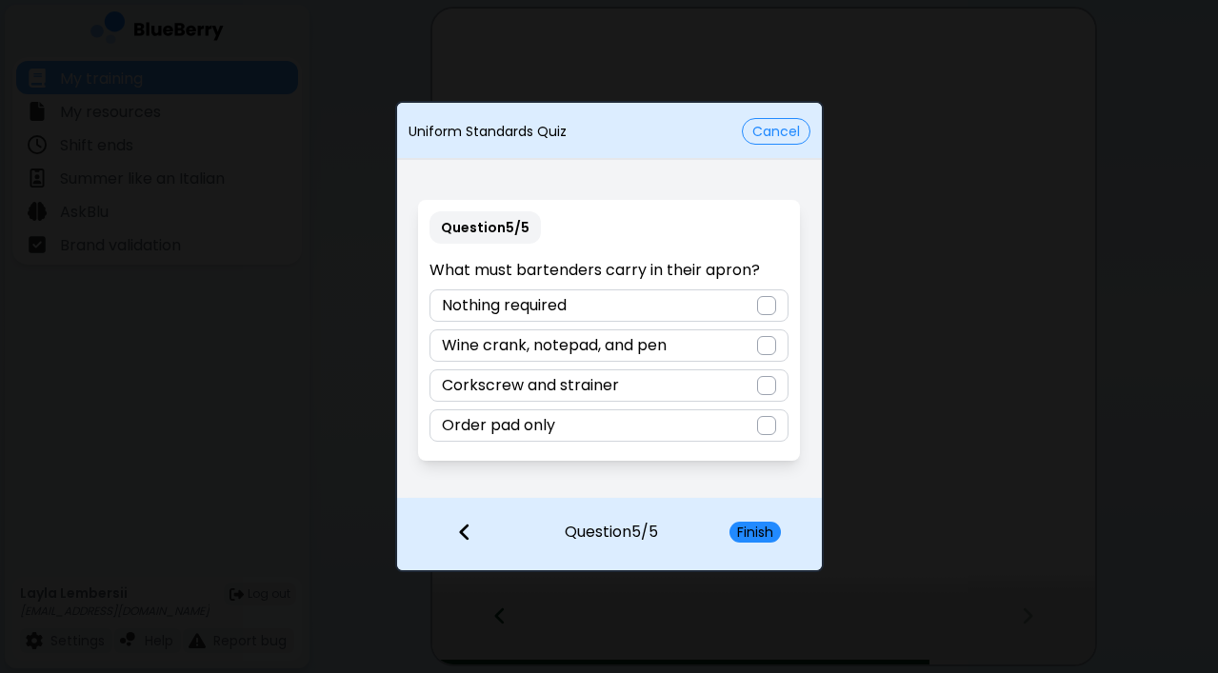
click at [667, 353] on p "Wine crank, notepad, and pen" at bounding box center [554, 345] width 225 height 23
click at [740, 525] on button "Finish" at bounding box center [754, 532] width 51 height 21
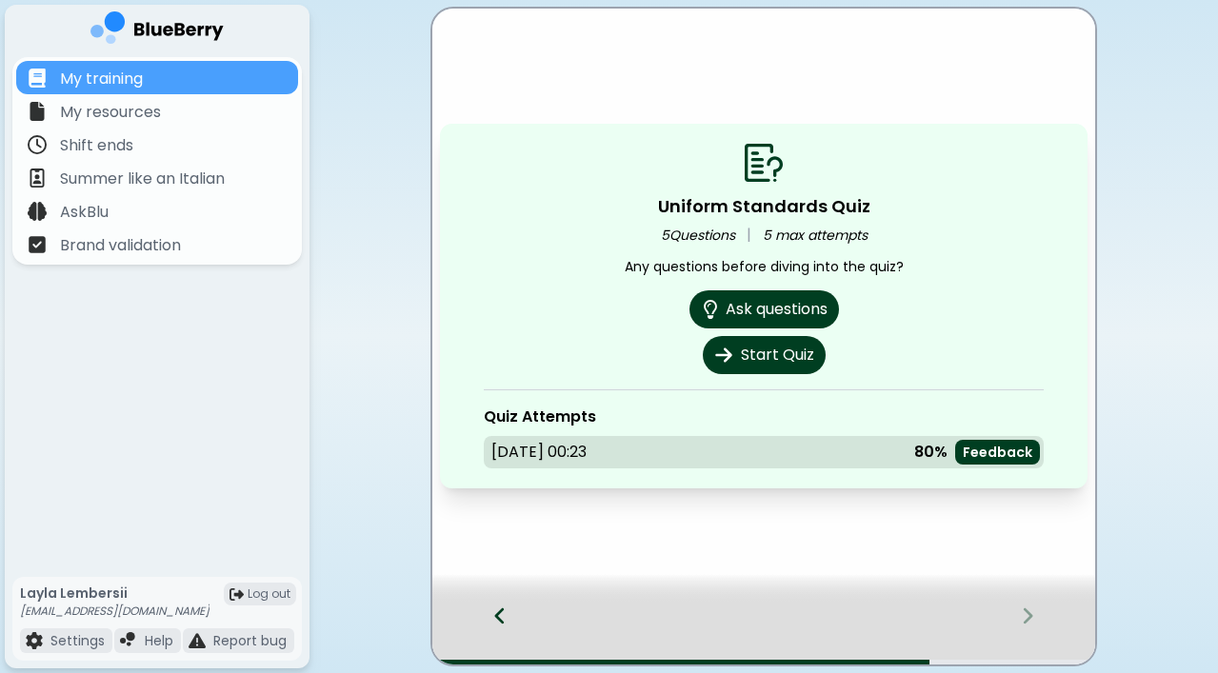
click at [502, 608] on icon at bounding box center [499, 616] width 13 height 21
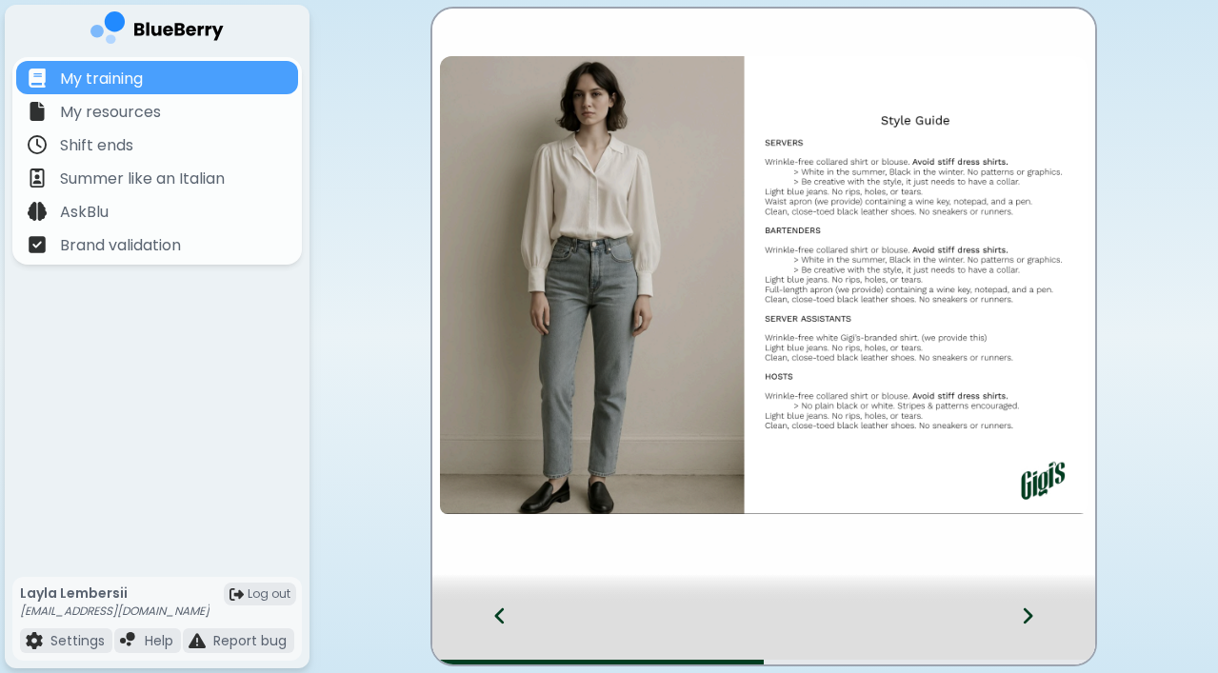
click at [504, 620] on icon at bounding box center [499, 616] width 13 height 21
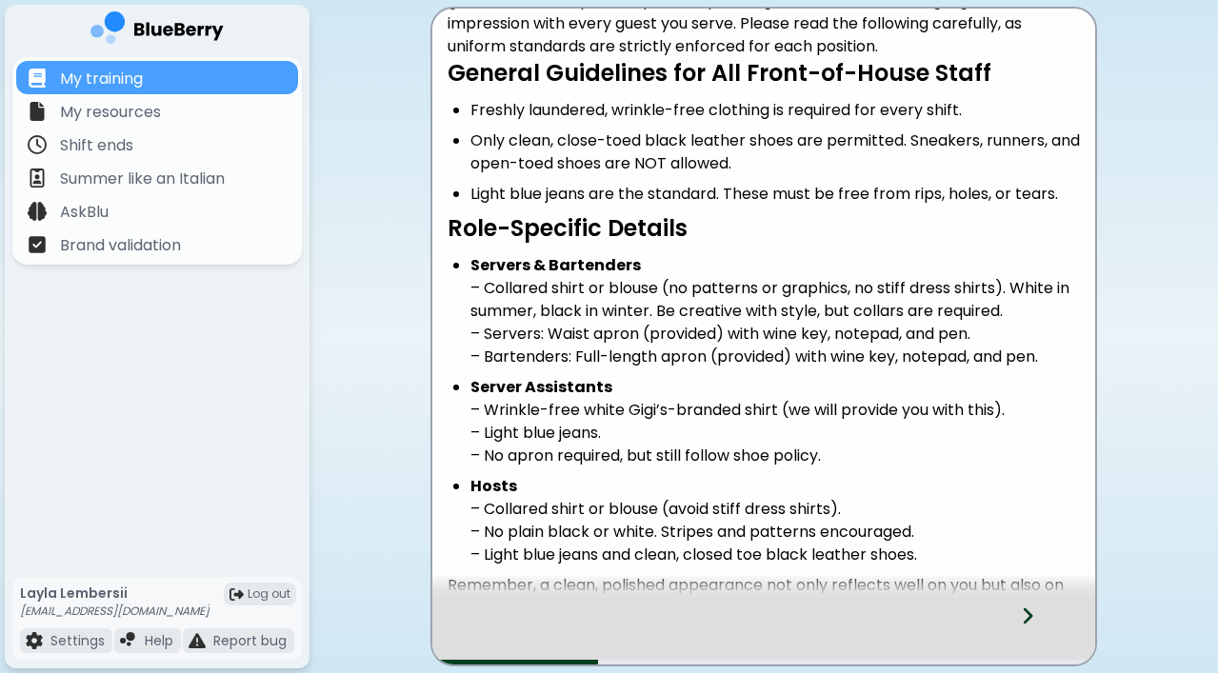
scroll to position [165, 0]
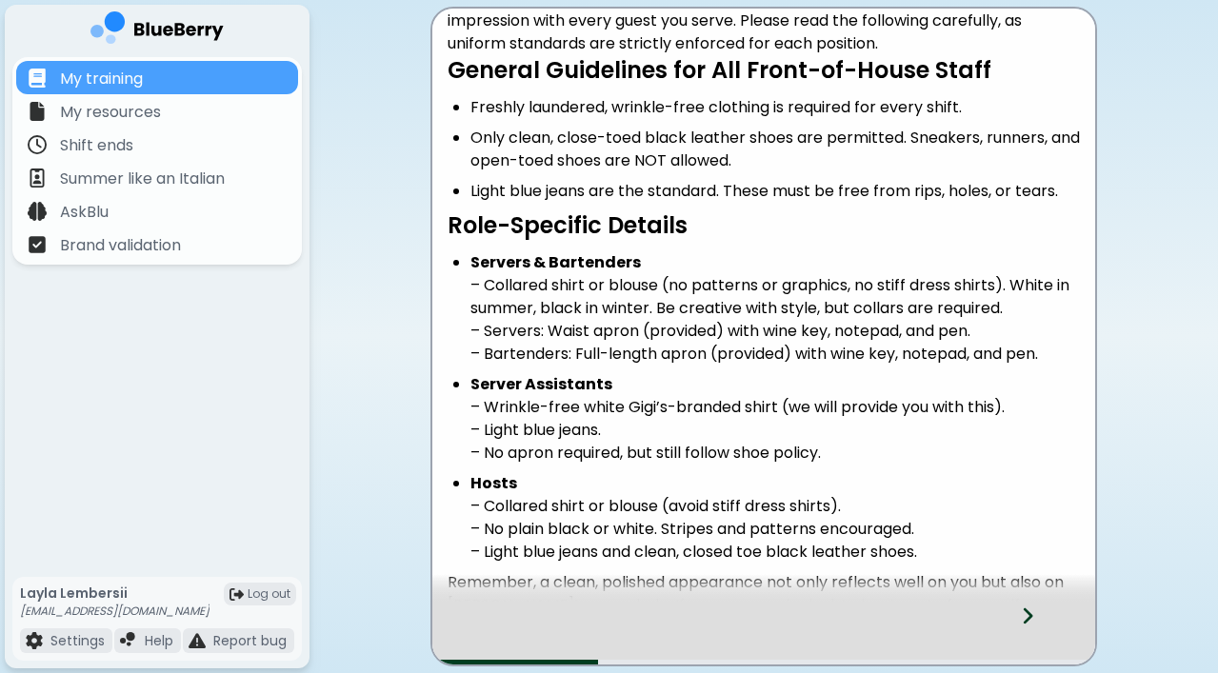
click at [1020, 610] on div at bounding box center [1039, 633] width 112 height 63
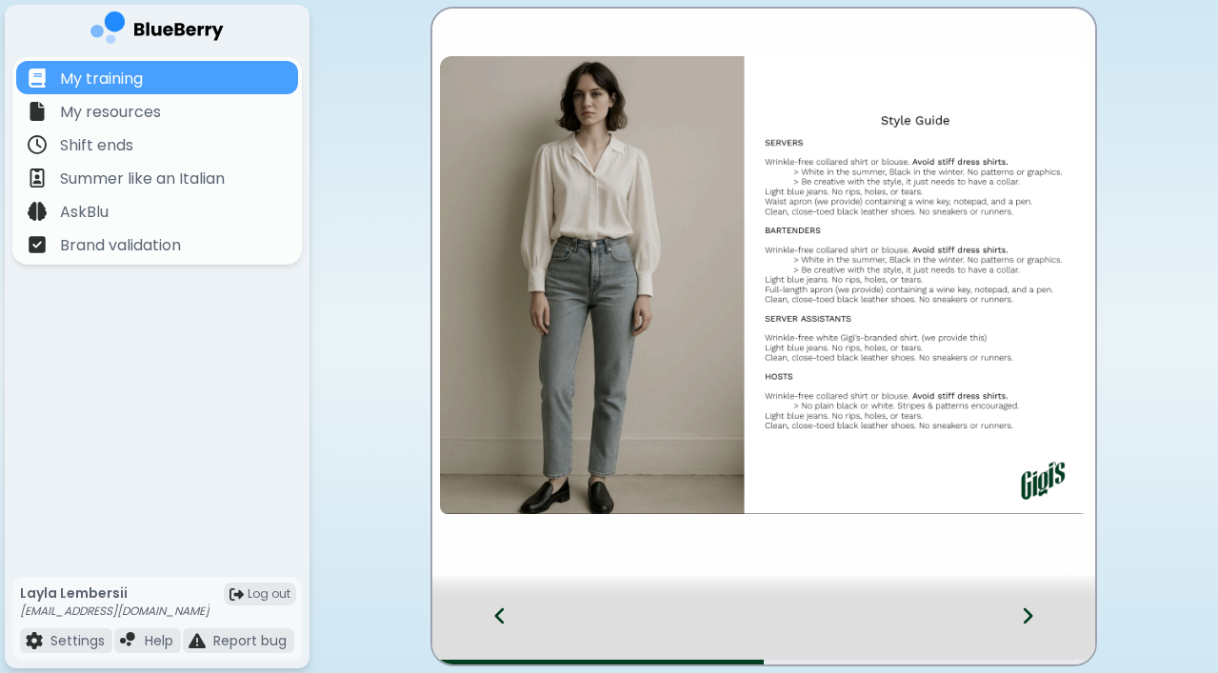
click at [1020, 609] on div at bounding box center [1039, 633] width 112 height 63
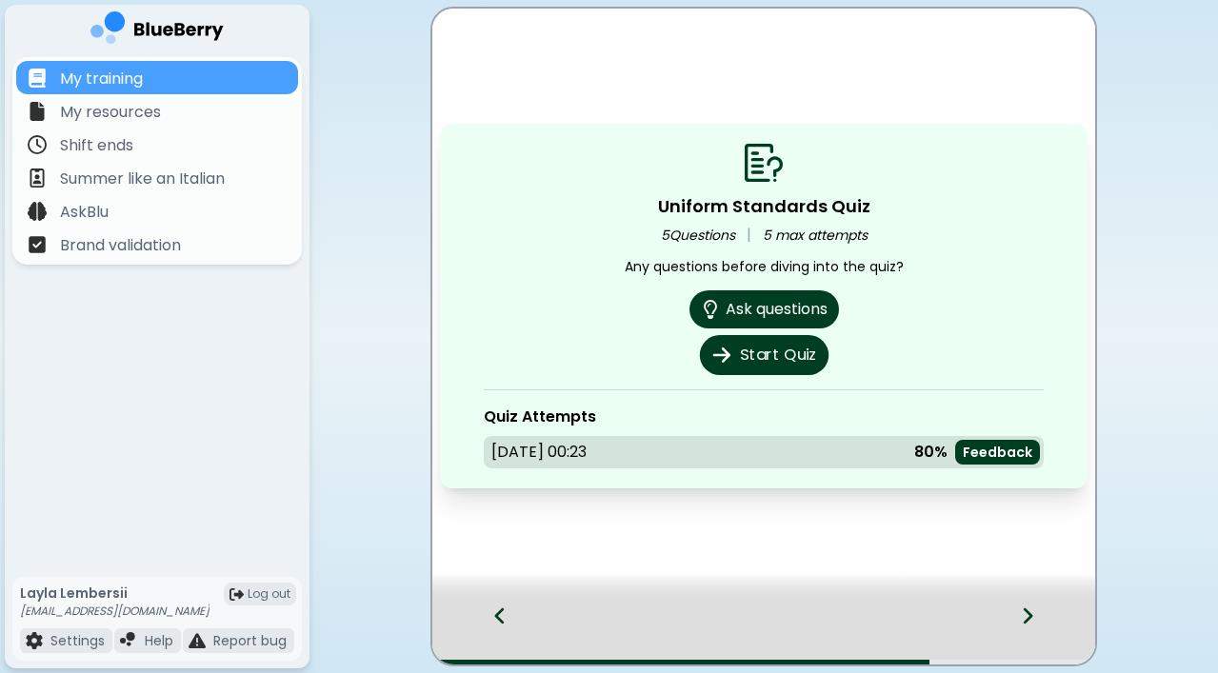
click at [771, 353] on button "Start Quiz" at bounding box center [763, 355] width 129 height 40
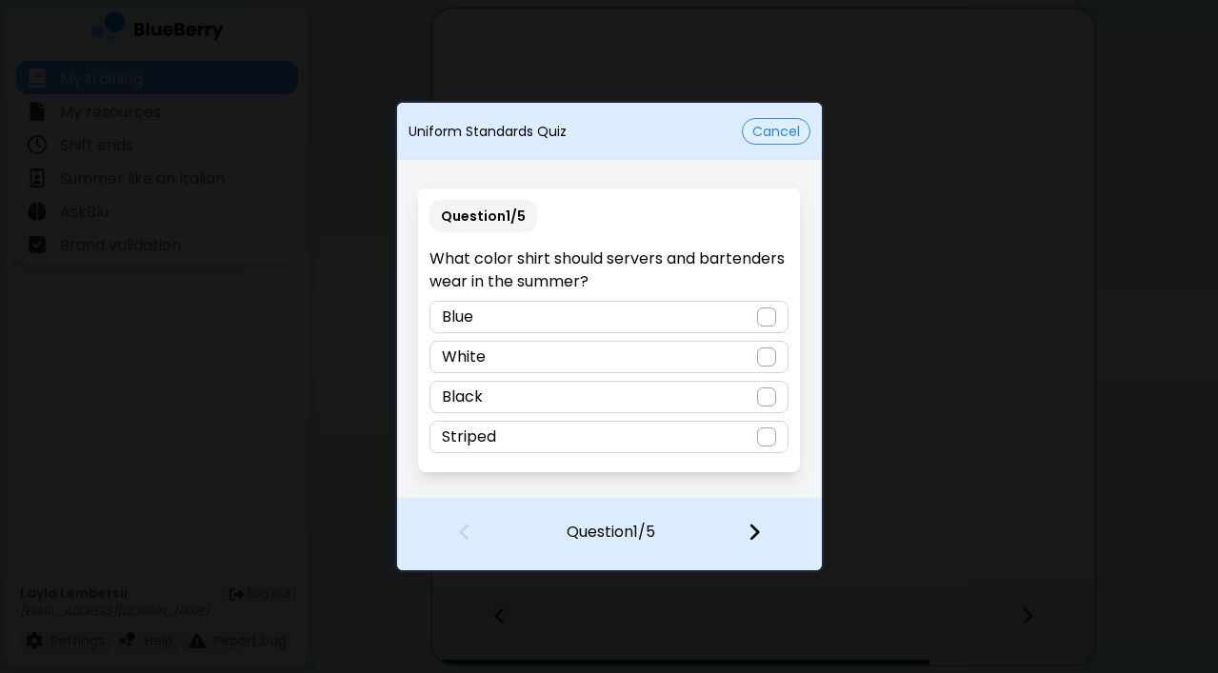
click at [774, 131] on button "Cancel" at bounding box center [776, 131] width 69 height 27
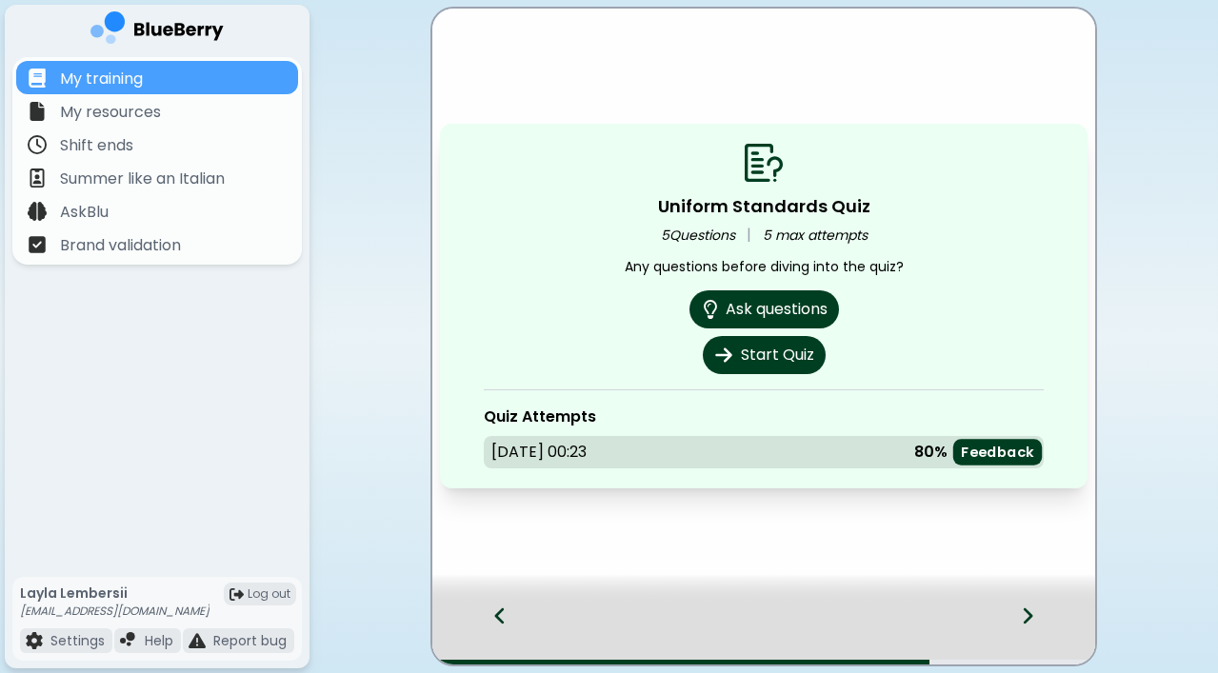
click at [990, 458] on p "Feedback" at bounding box center [997, 453] width 73 height 18
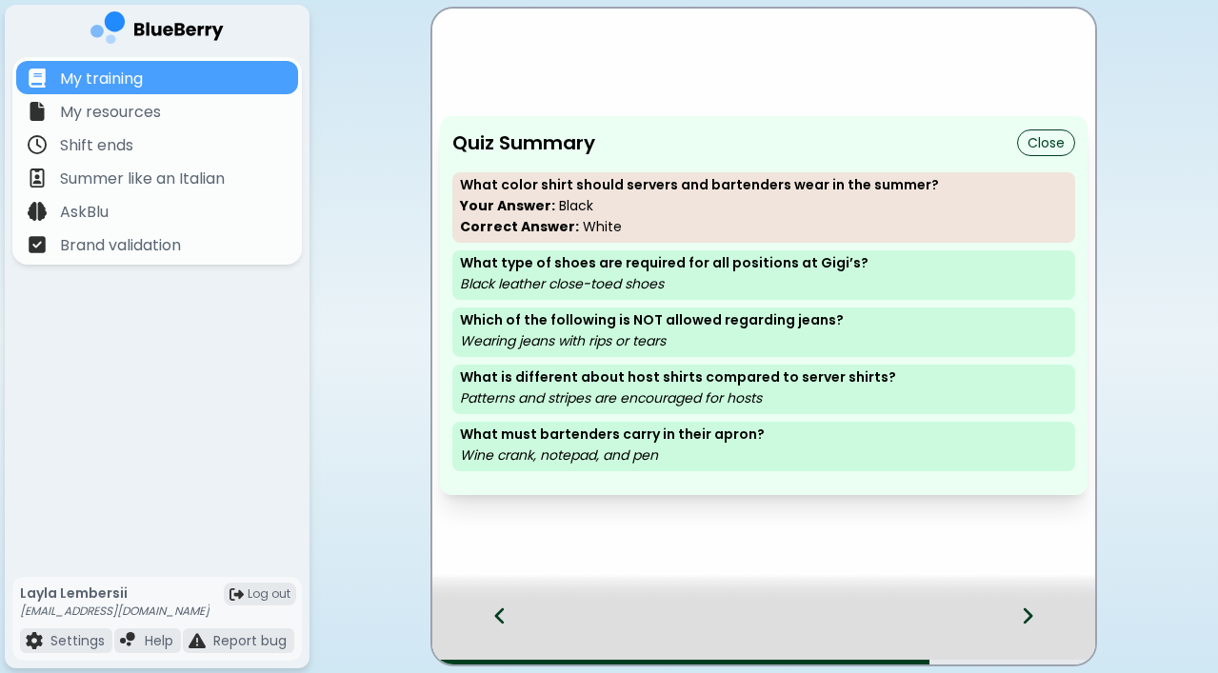
click at [1042, 144] on button "Close" at bounding box center [1046, 143] width 58 height 27
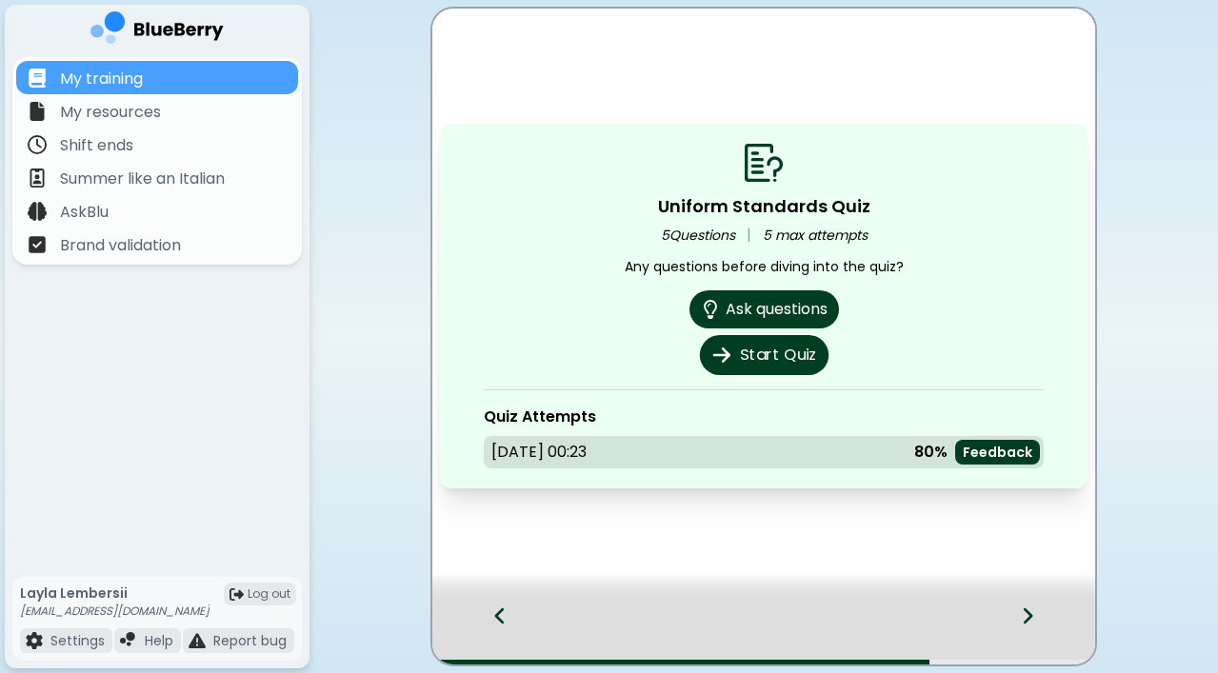
click at [756, 360] on button "Start Quiz" at bounding box center [763, 355] width 129 height 40
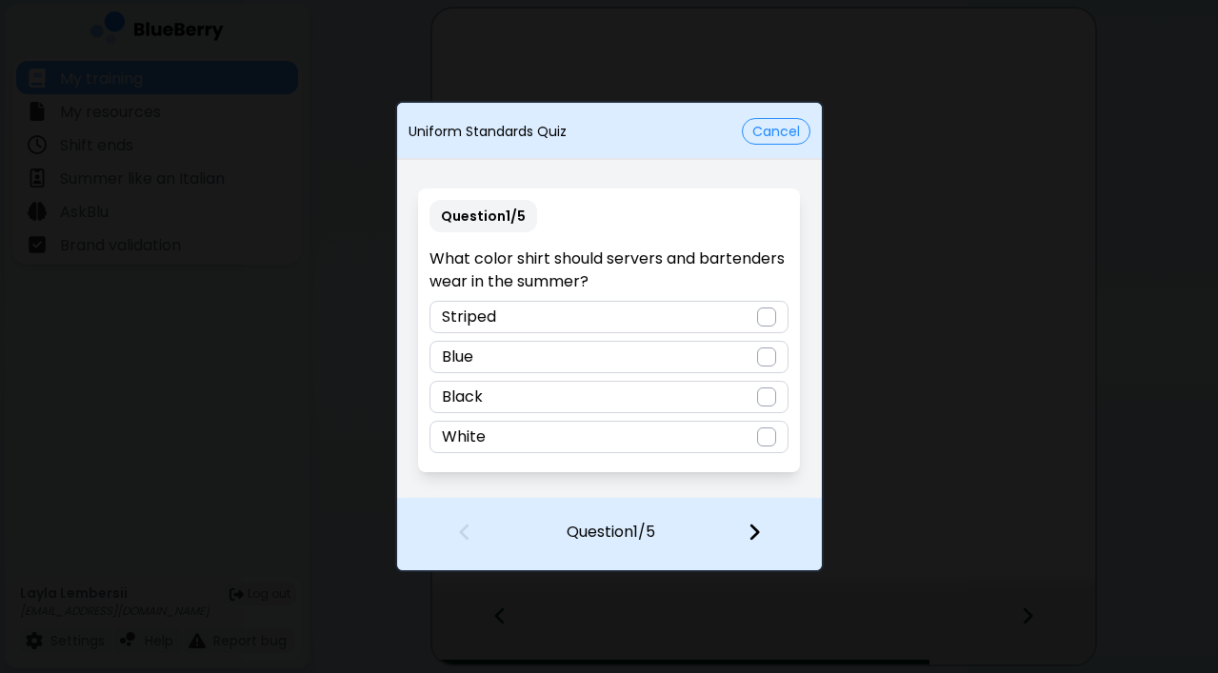
click at [583, 428] on div "White" at bounding box center [608, 437] width 359 height 32
click at [753, 531] on img at bounding box center [753, 532] width 13 height 21
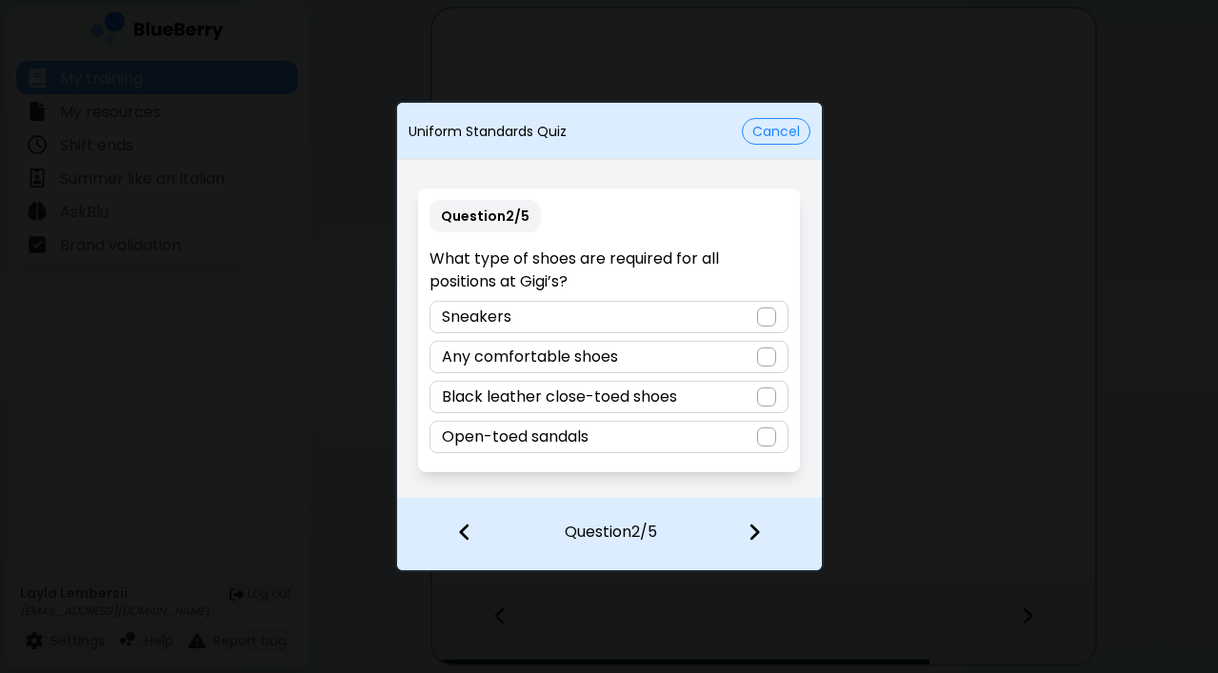
click at [557, 399] on p "Black leather close-toed shoes" at bounding box center [559, 397] width 235 height 23
click at [748, 537] on img at bounding box center [753, 532] width 13 height 21
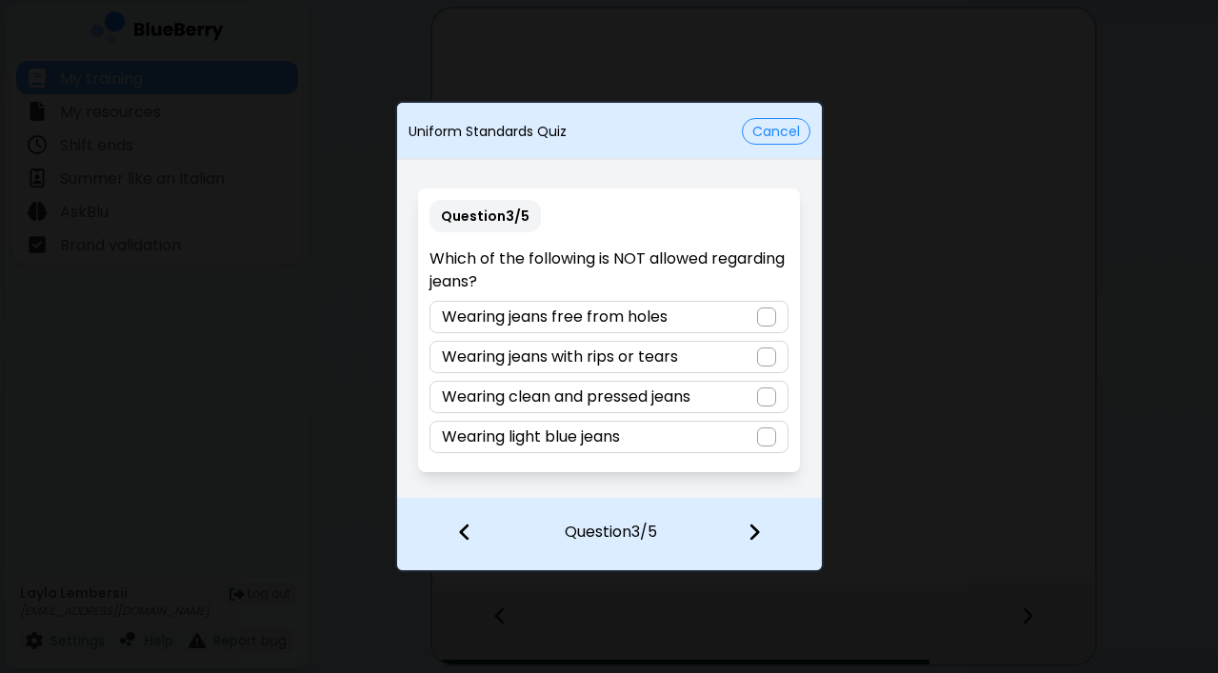
click at [688, 359] on div "Wearing jeans with rips or tears" at bounding box center [608, 357] width 359 height 32
click at [749, 531] on img at bounding box center [753, 532] width 13 height 21
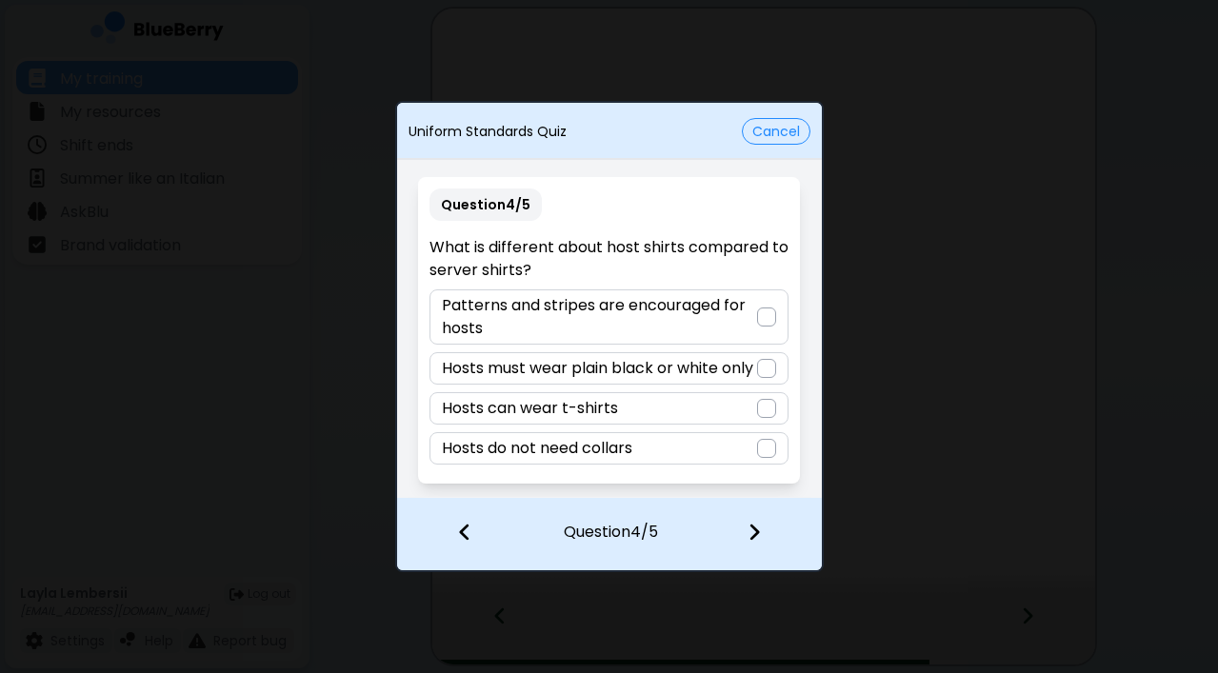
click at [642, 322] on p "Patterns and stripes are encouraged for hosts" at bounding box center [599, 317] width 315 height 46
click at [753, 528] on img at bounding box center [753, 532] width 13 height 21
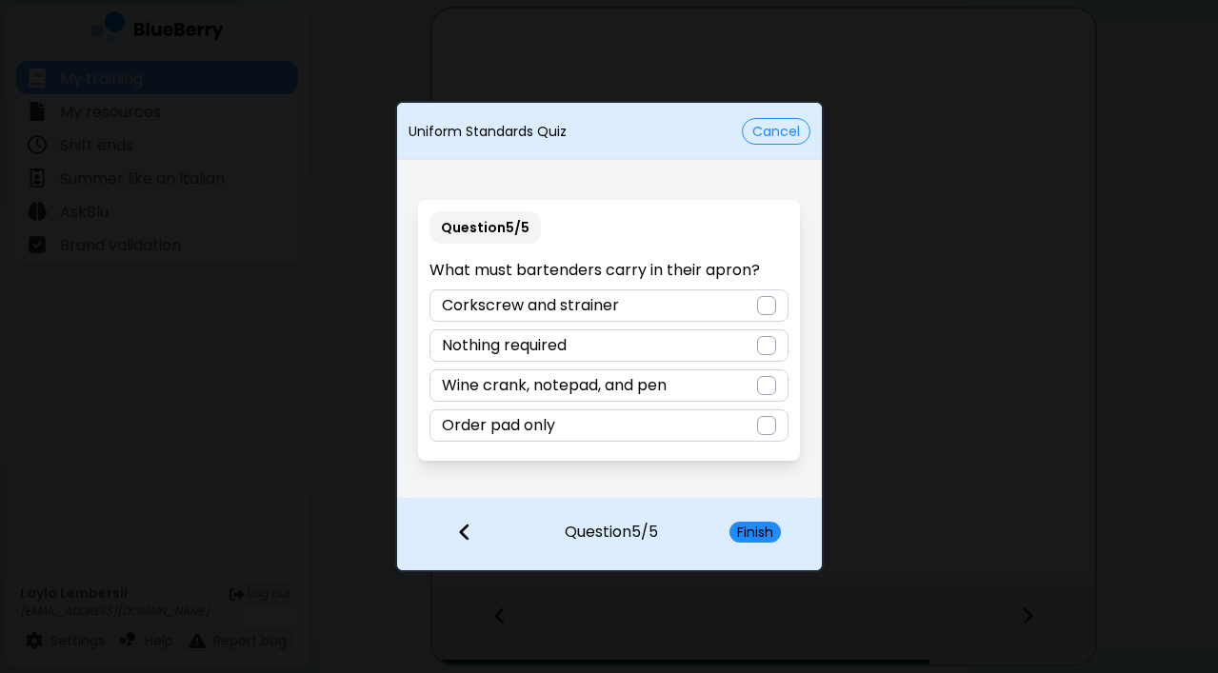
click at [604, 383] on p "Wine crank, notepad, and pen" at bounding box center [554, 385] width 225 height 23
click at [769, 528] on button "Finish" at bounding box center [754, 532] width 51 height 21
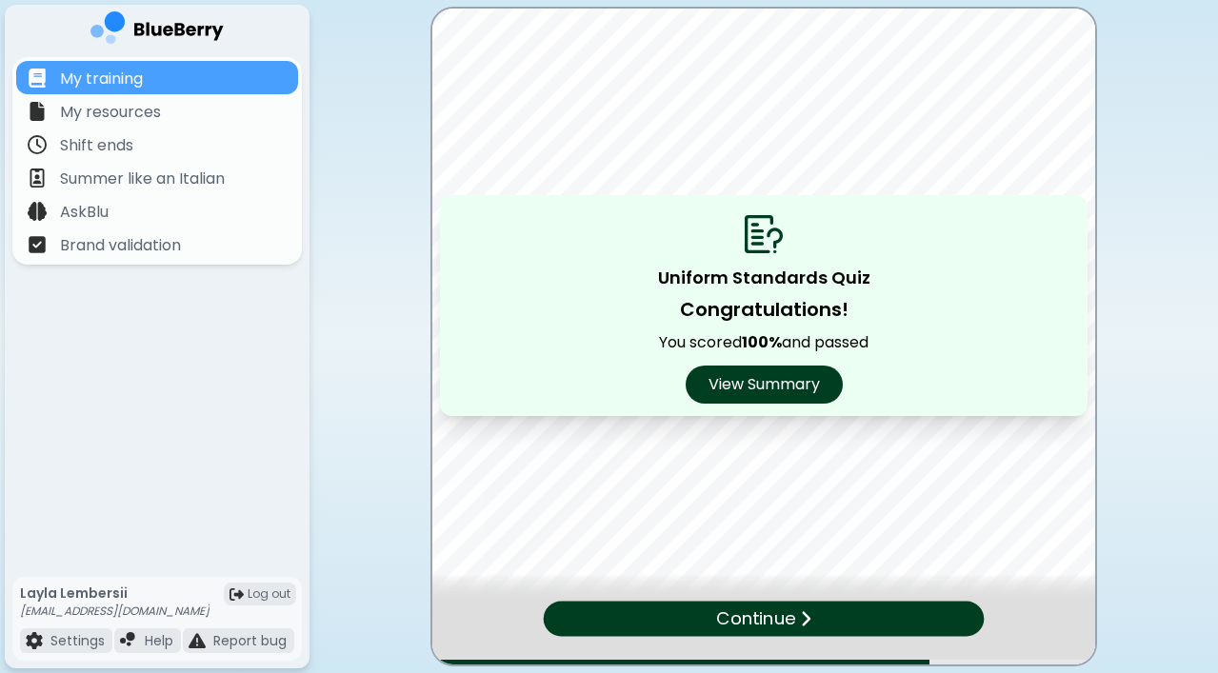
click at [838, 618] on div "Continue" at bounding box center [764, 618] width 441 height 35
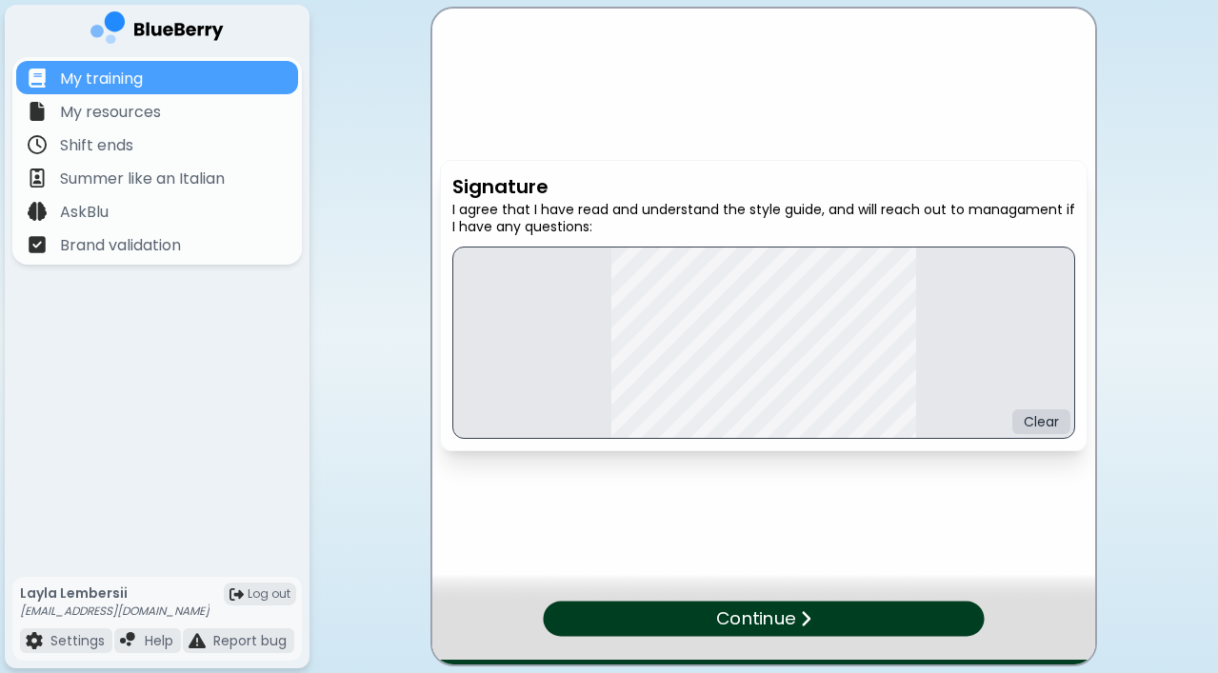
click at [922, 617] on div "Continue" at bounding box center [763, 618] width 441 height 35
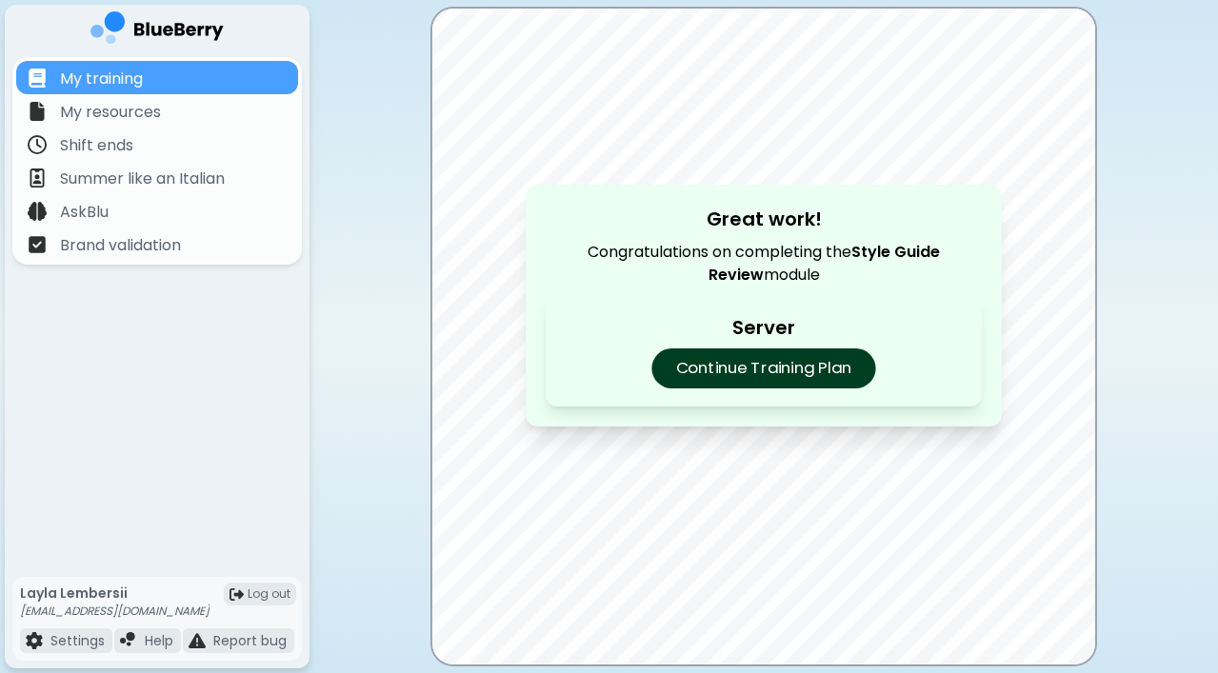
click at [803, 373] on p "Continue Training Plan" at bounding box center [763, 369] width 224 height 40
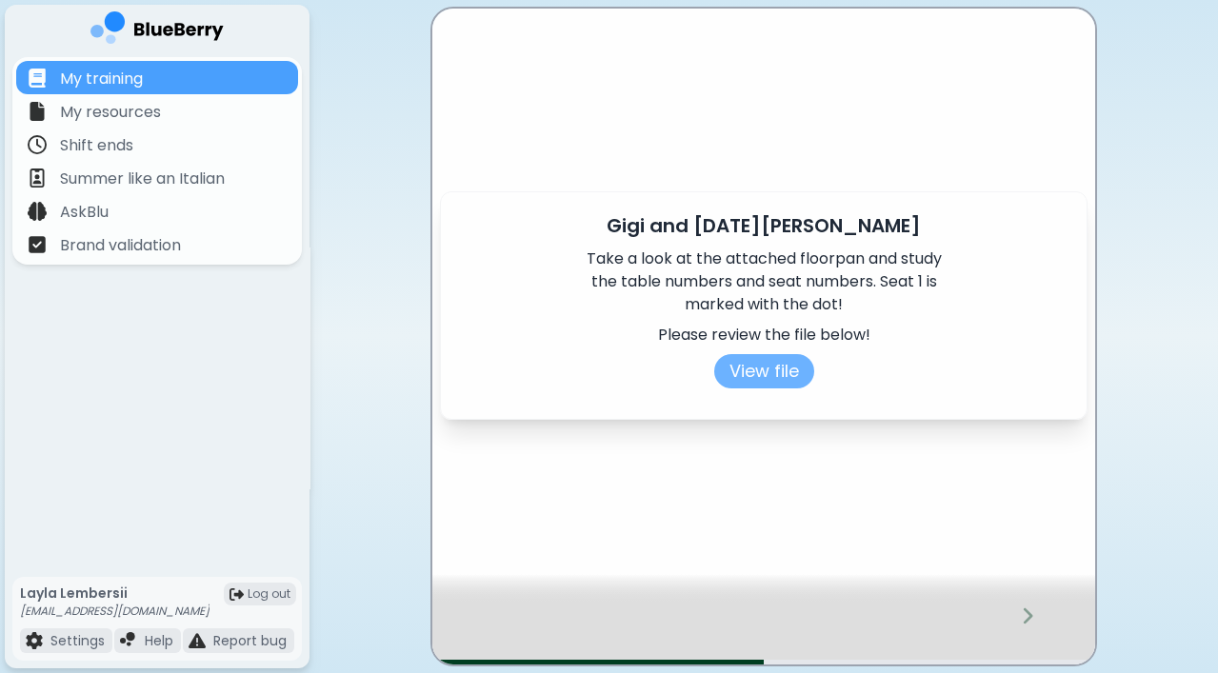
click at [777, 371] on button "View file" at bounding box center [764, 371] width 100 height 34
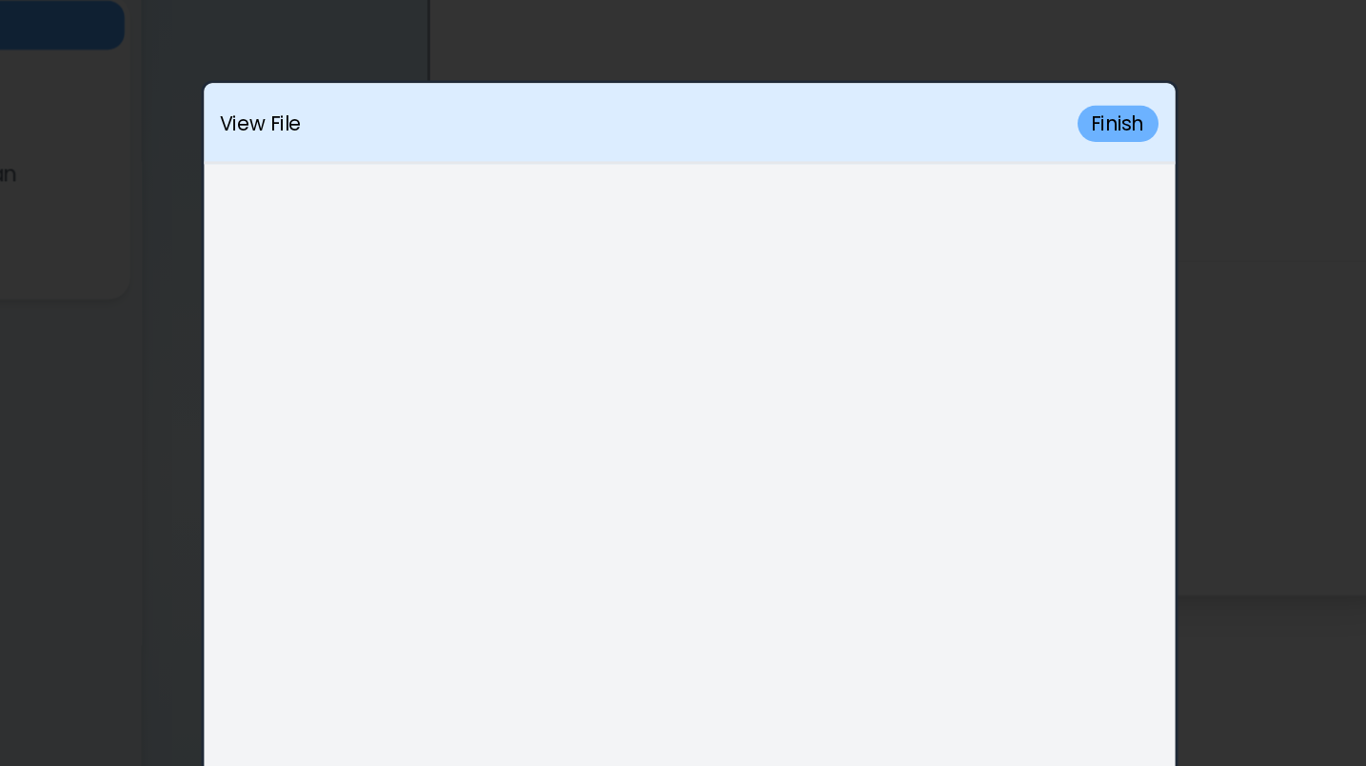
click at [948, 132] on button "Finish" at bounding box center [975, 144] width 55 height 25
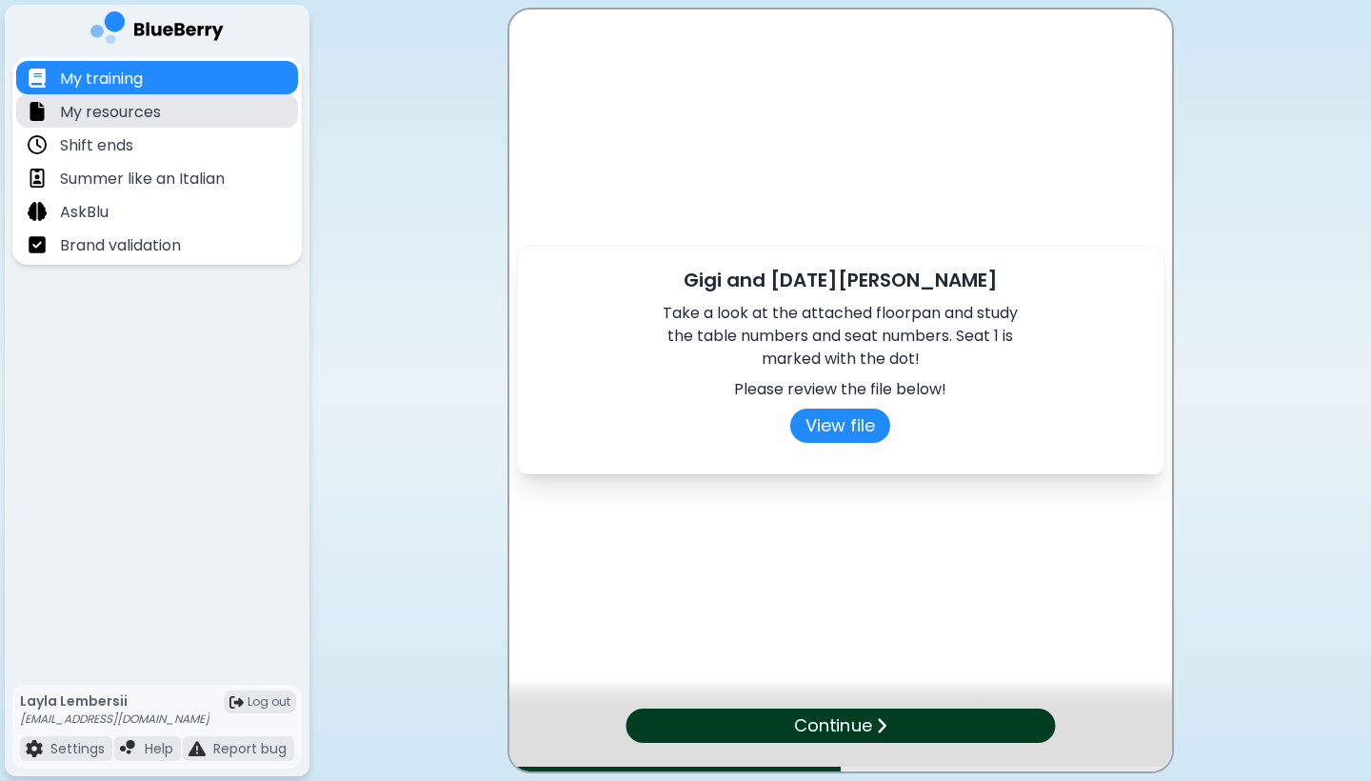
click at [204, 110] on div "My resources" at bounding box center [157, 110] width 282 height 33
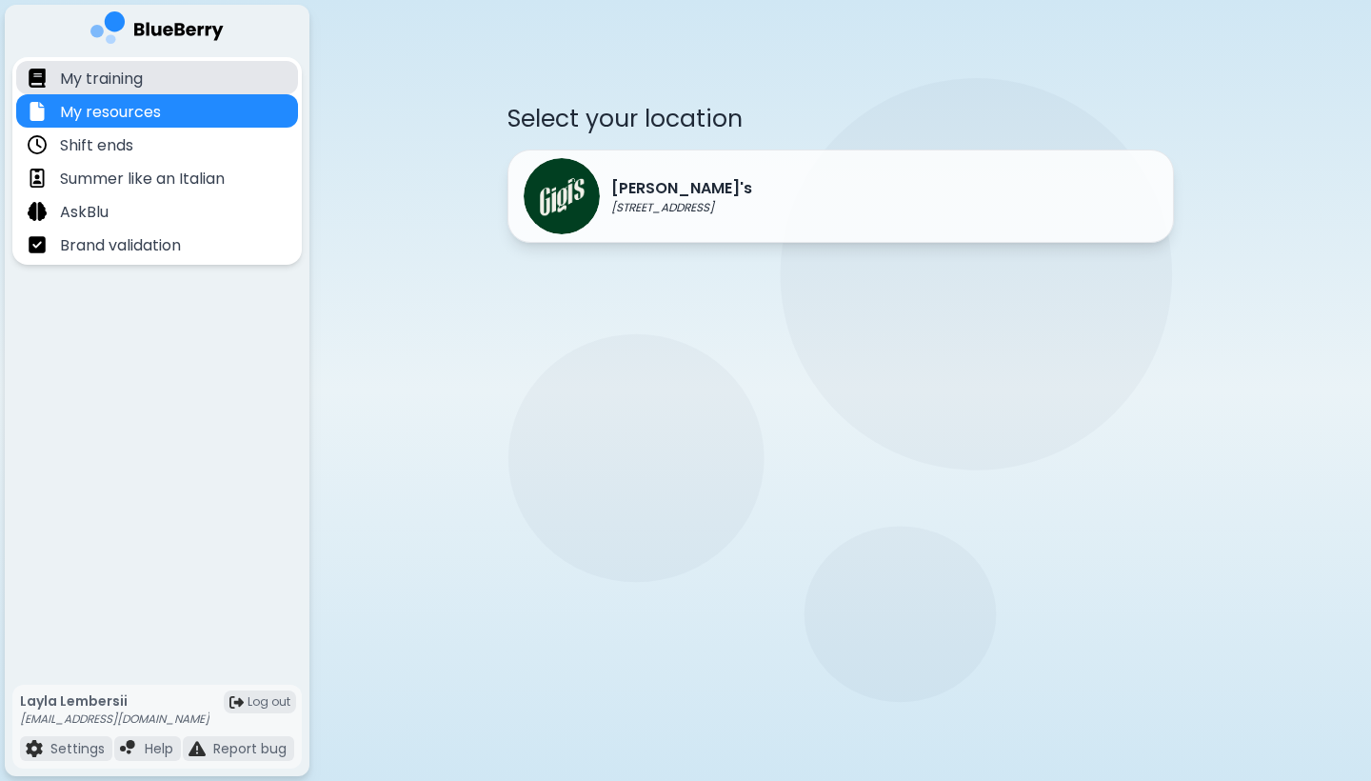
click at [183, 75] on div "My training" at bounding box center [157, 77] width 282 height 33
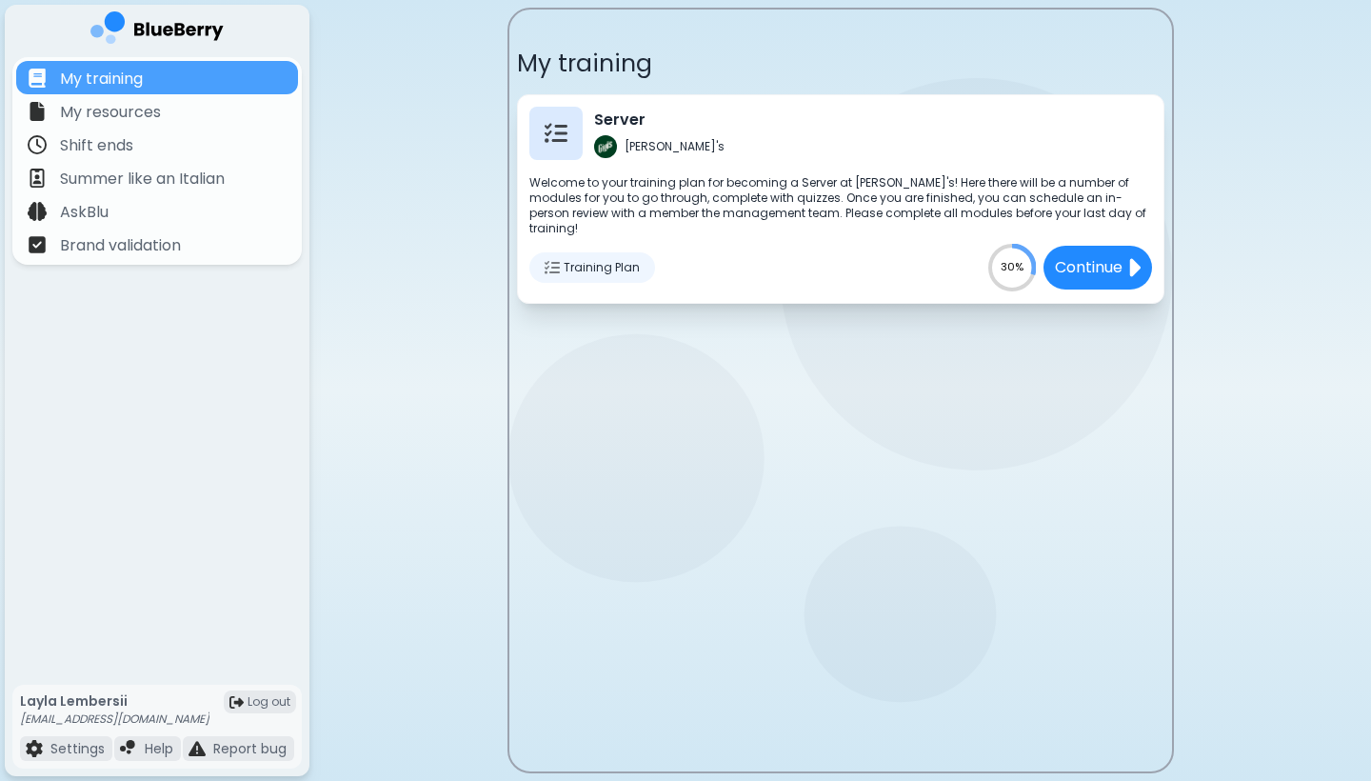
click at [564, 260] on span "Training Plan" at bounding box center [602, 267] width 76 height 15
click at [548, 260] on img at bounding box center [552, 267] width 15 height 15
click at [1083, 258] on p "Continue" at bounding box center [1087, 268] width 71 height 24
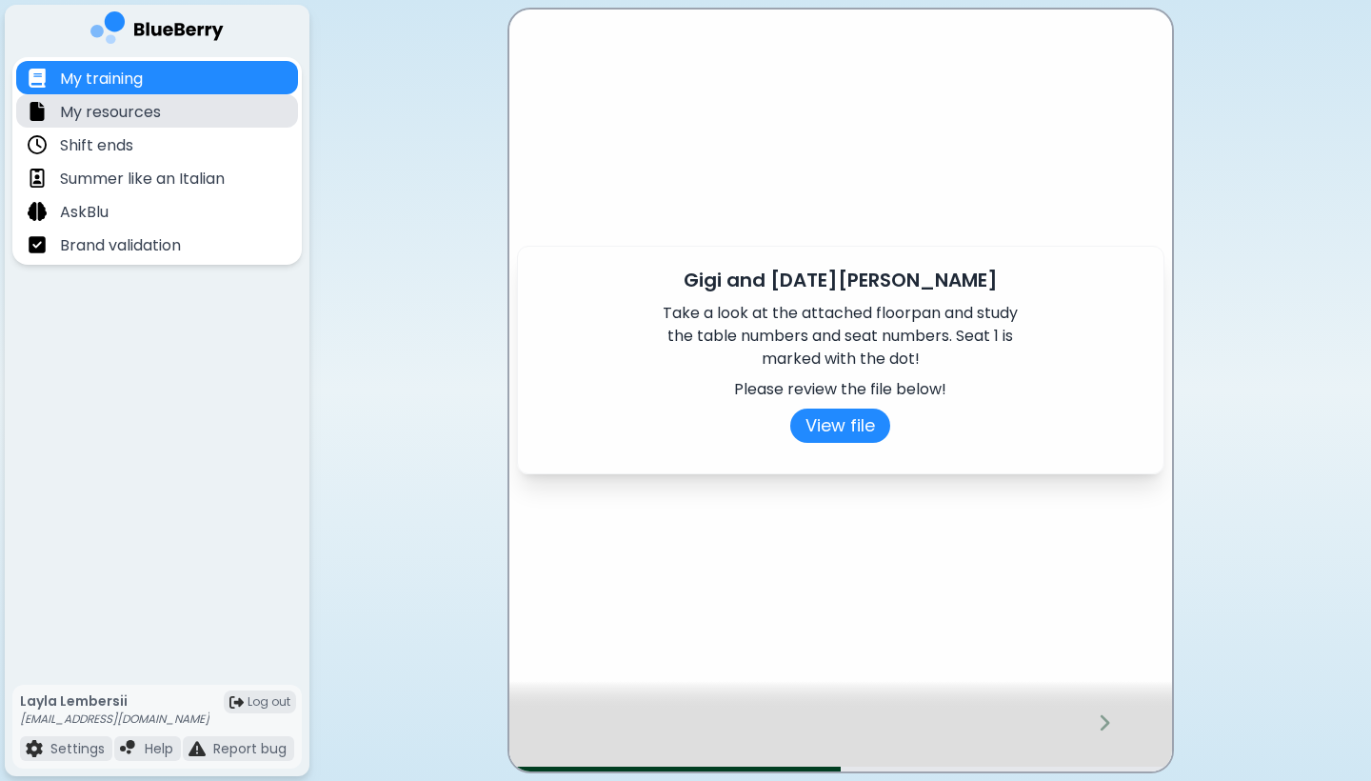
click at [206, 118] on div "My resources" at bounding box center [157, 110] width 282 height 33
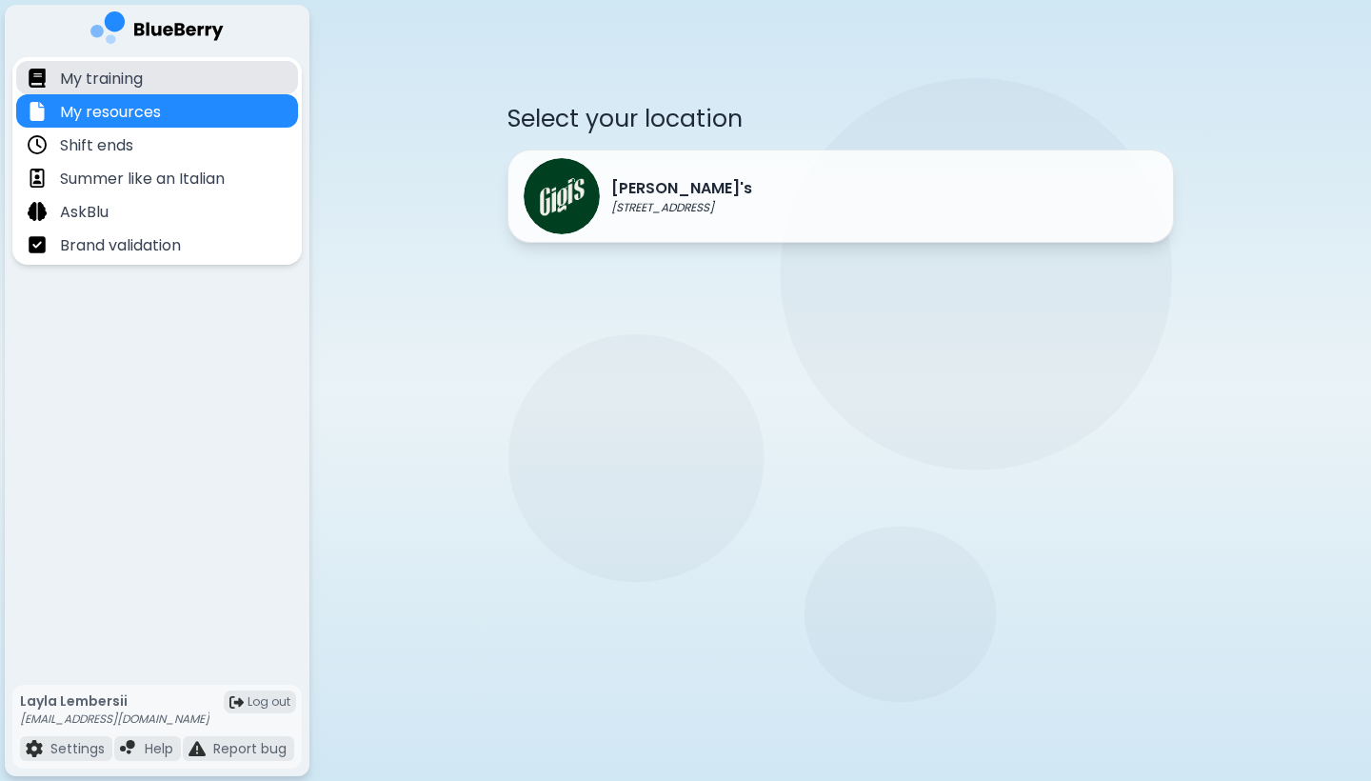
click at [184, 88] on div "My training" at bounding box center [157, 77] width 282 height 33
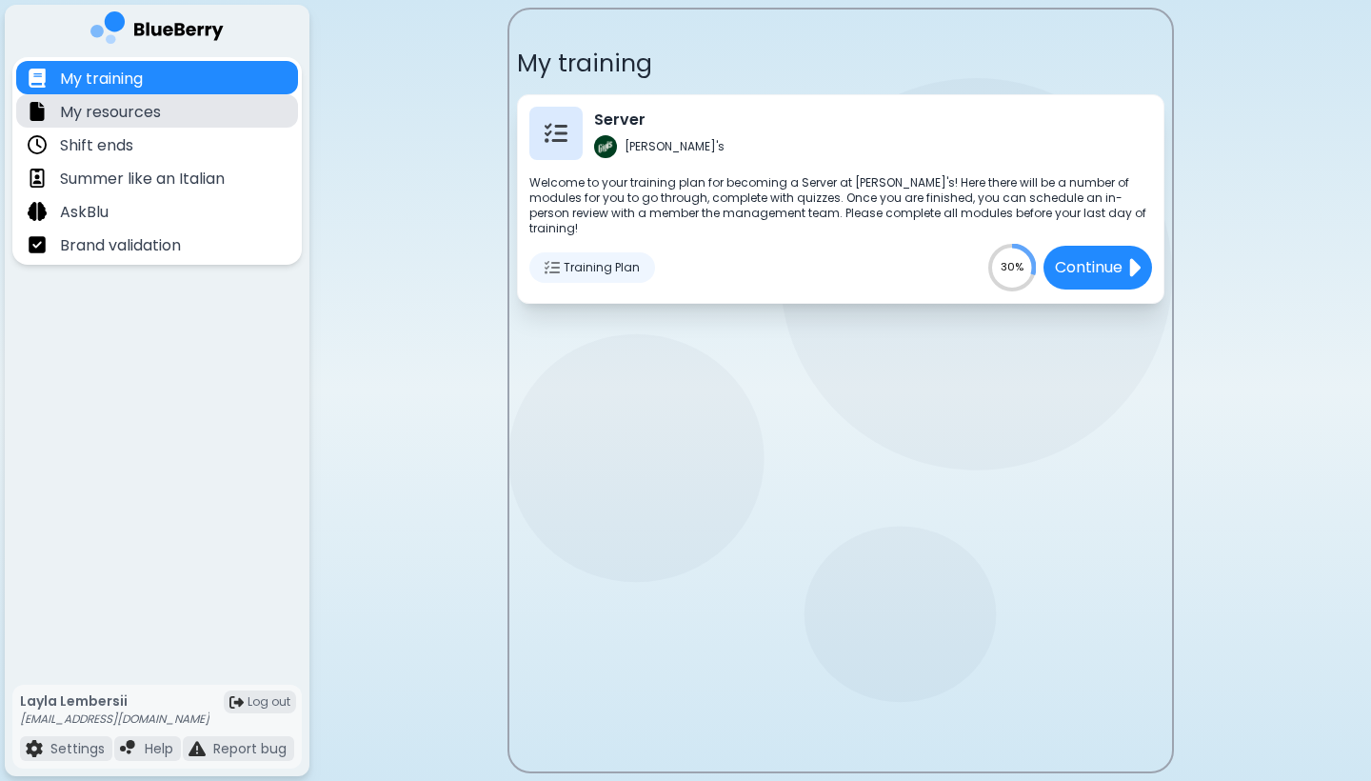
click at [218, 114] on div "My resources" at bounding box center [157, 110] width 282 height 33
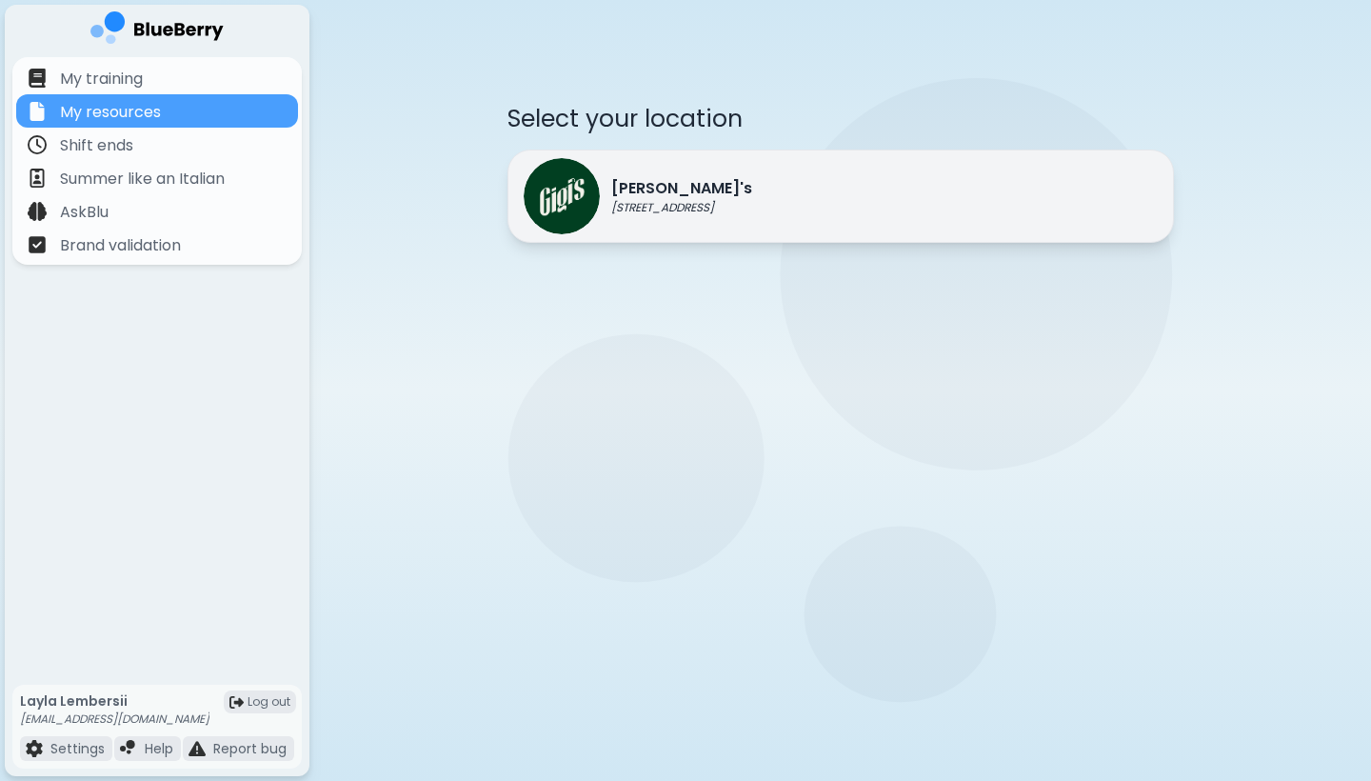
click at [580, 216] on img at bounding box center [562, 196] width 76 height 76
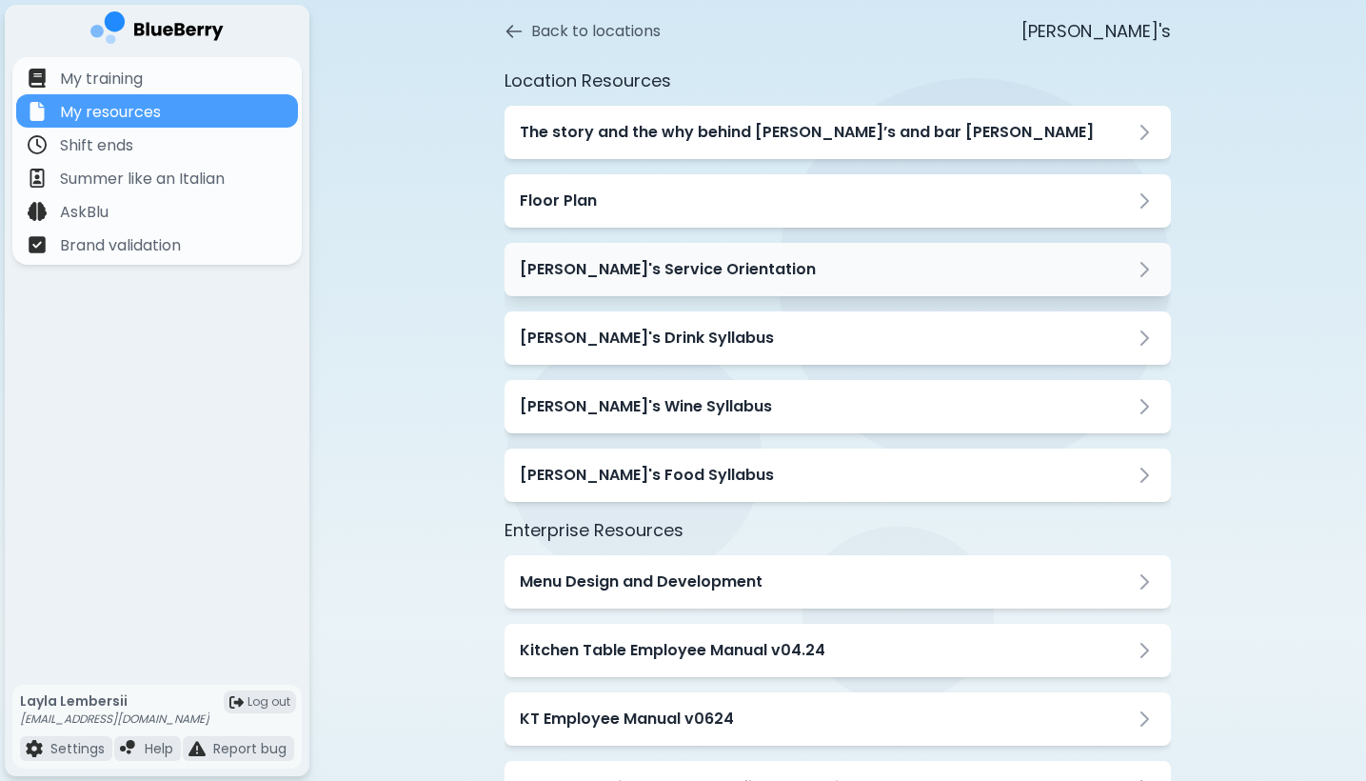
scroll to position [114, 0]
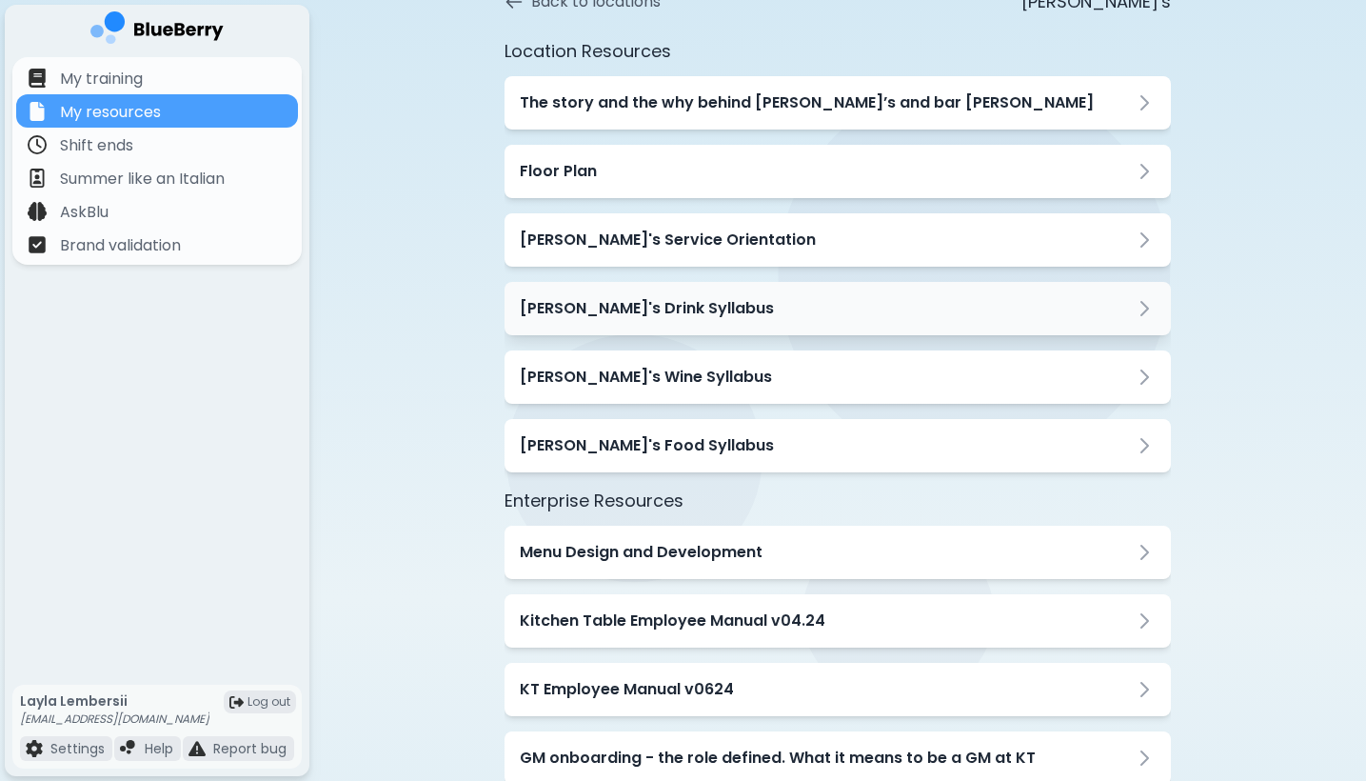
click at [655, 289] on div "[PERSON_NAME]'s Drink Syllabus" at bounding box center [838, 308] width 667 height 53
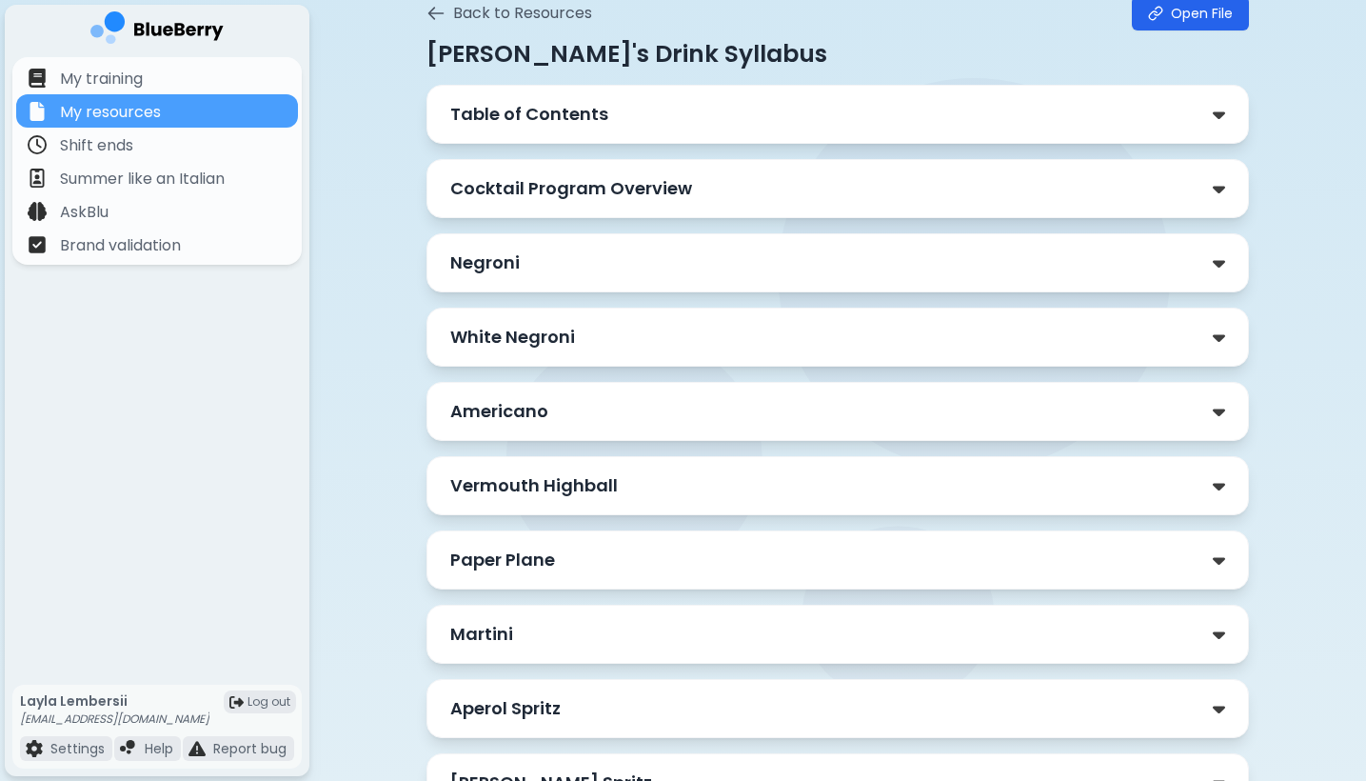
click at [568, 262] on div "Negroni" at bounding box center [837, 262] width 775 height 27
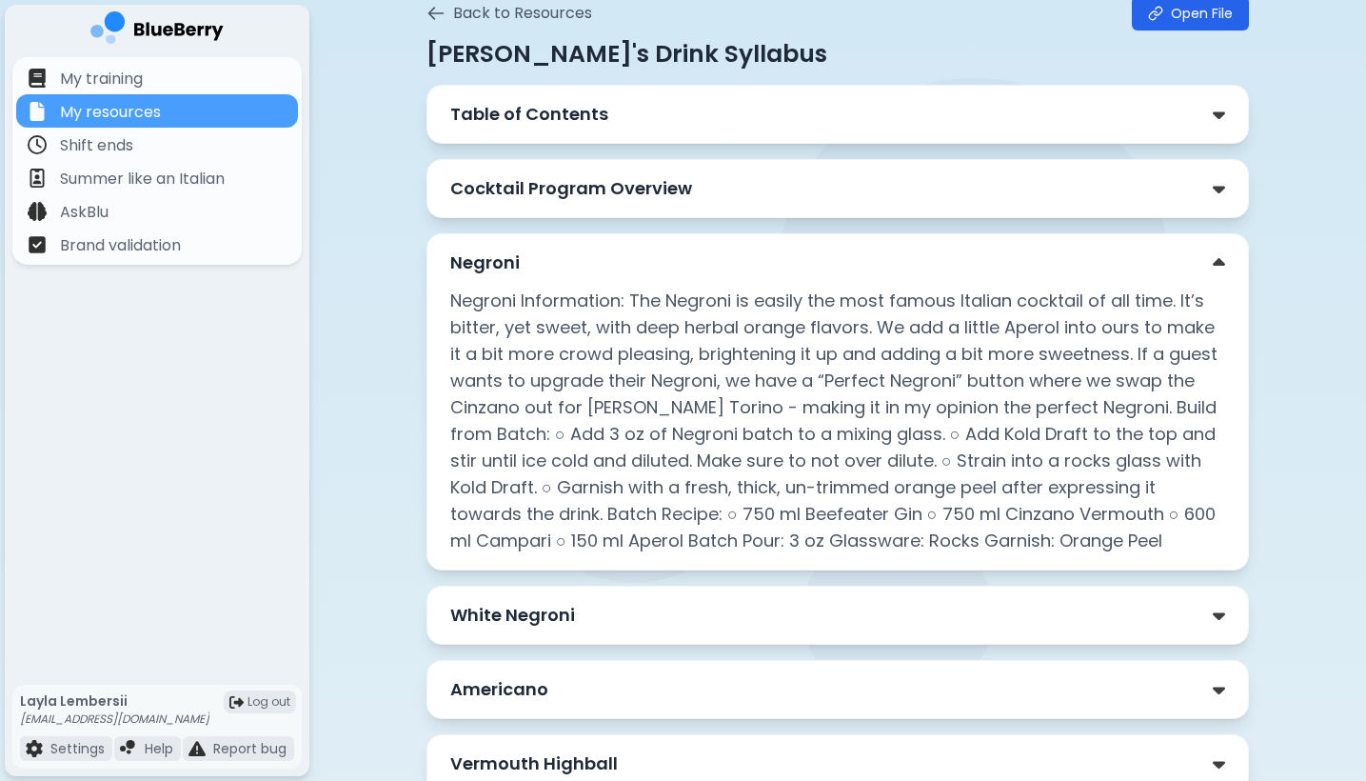
click at [567, 207] on div "Cocktail Program Overview" at bounding box center [838, 188] width 823 height 59
click at [571, 194] on p "Cocktail Program Overview" at bounding box center [571, 188] width 242 height 27
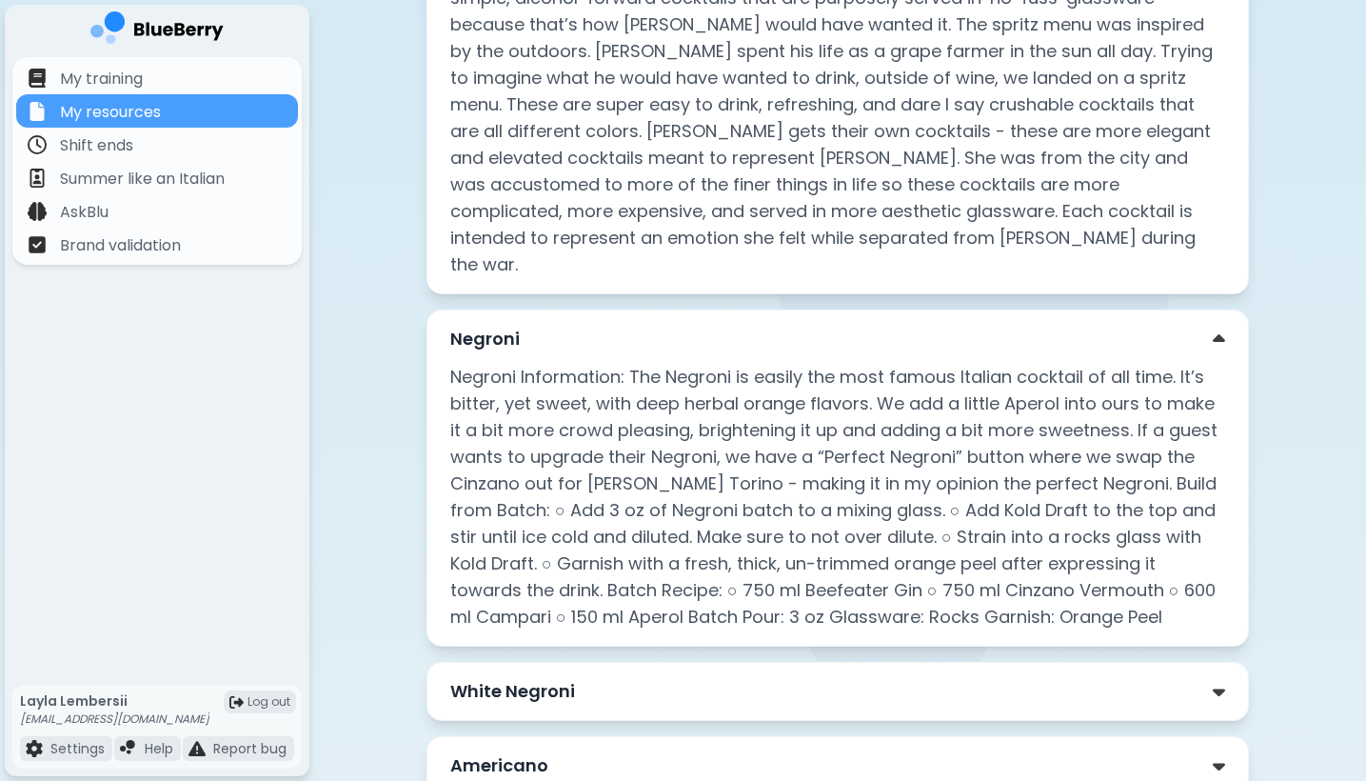
scroll to position [358, 0]
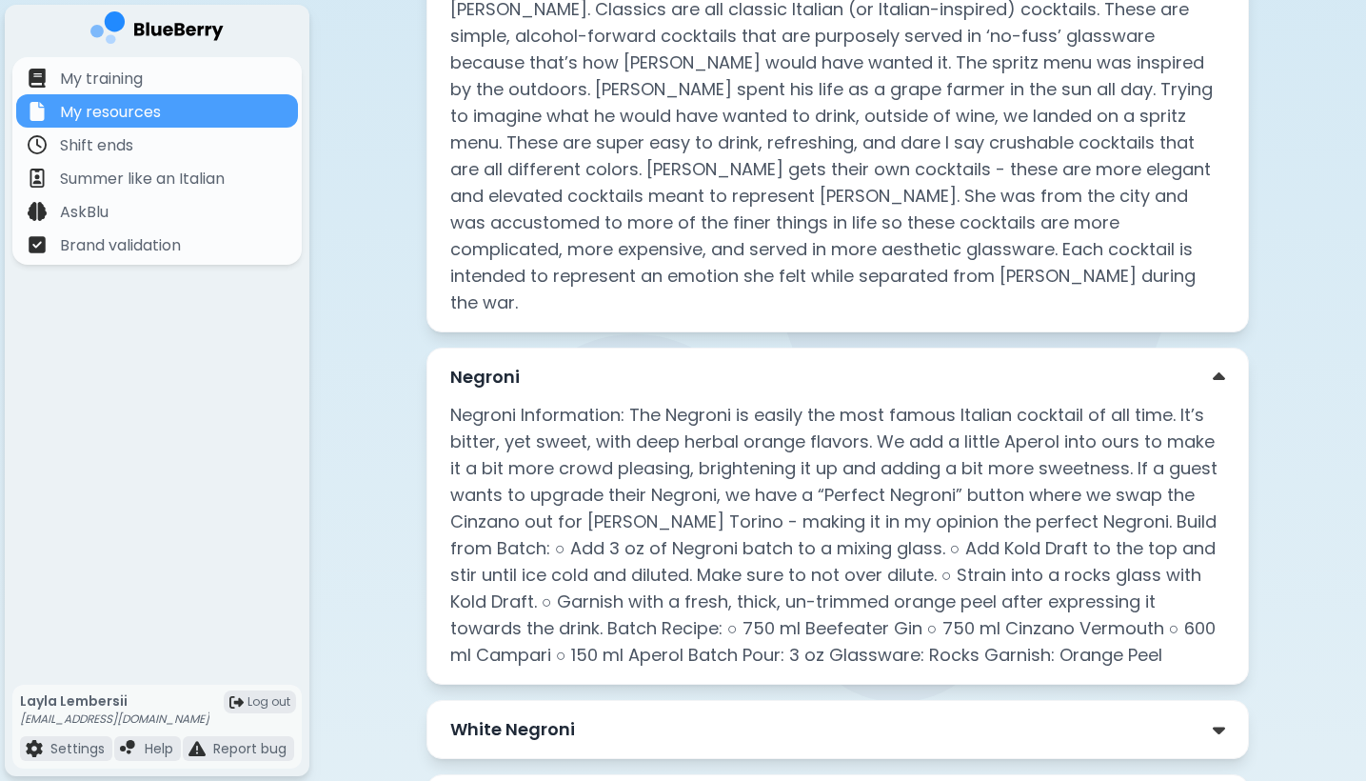
click at [1144, 364] on div "Negroni" at bounding box center [837, 377] width 775 height 27
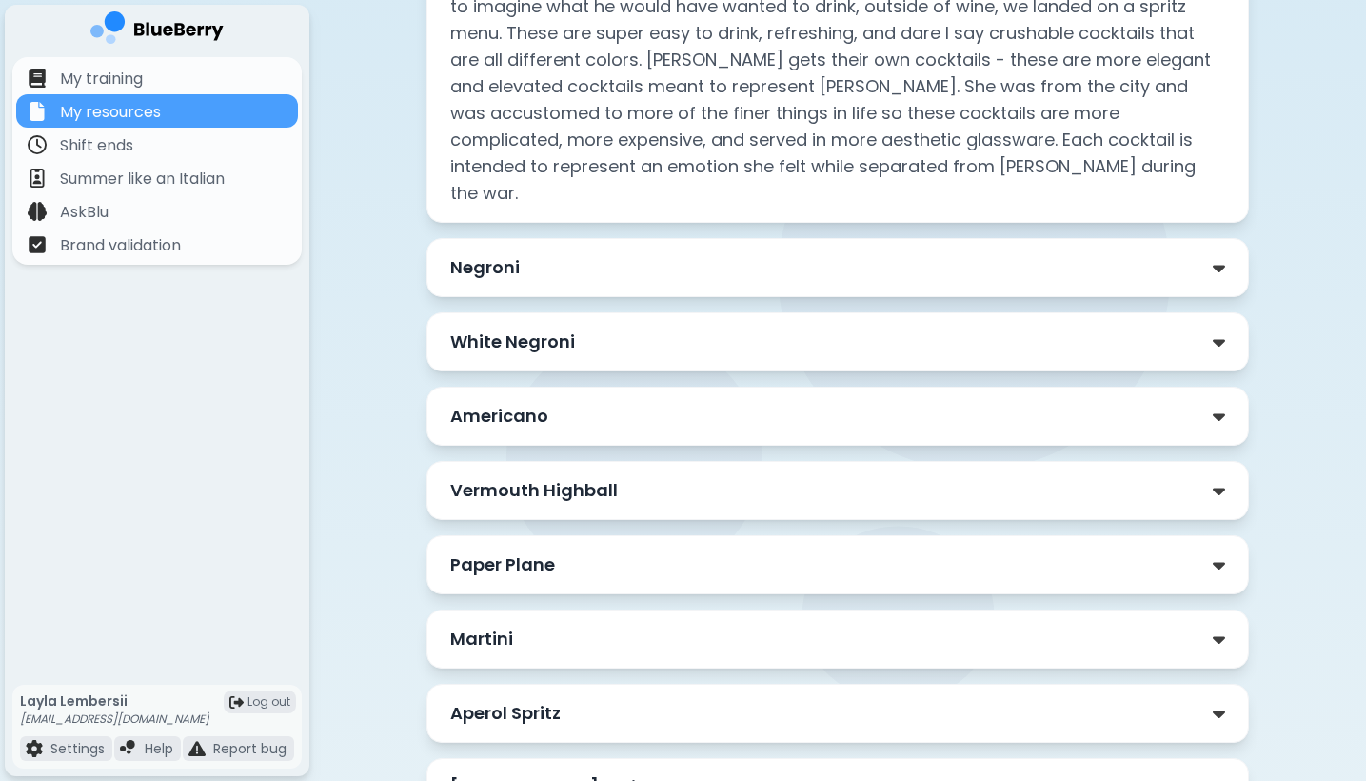
scroll to position [468, 0]
click at [1065, 336] on div "White Negroni" at bounding box center [838, 340] width 823 height 59
click at [1014, 328] on div "White Negroni" at bounding box center [837, 341] width 775 height 27
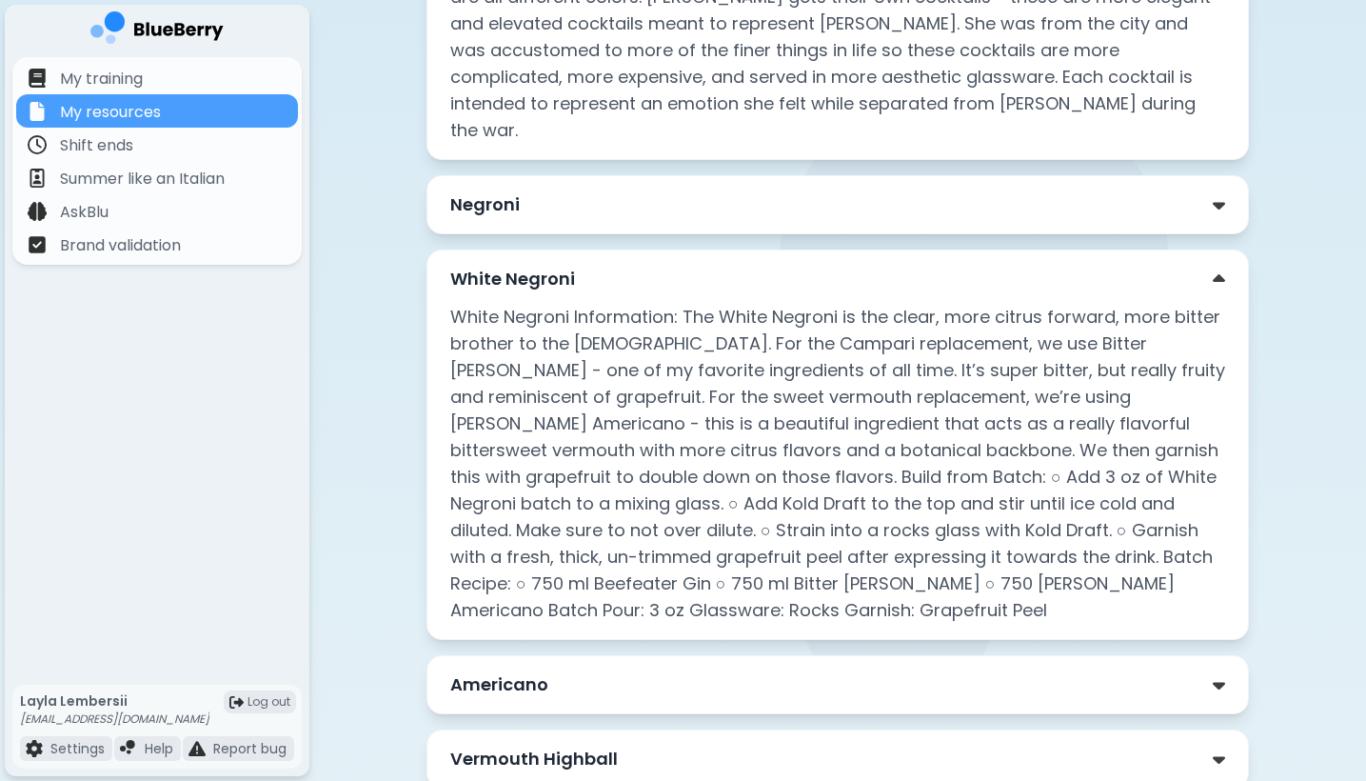
scroll to position [532, 0]
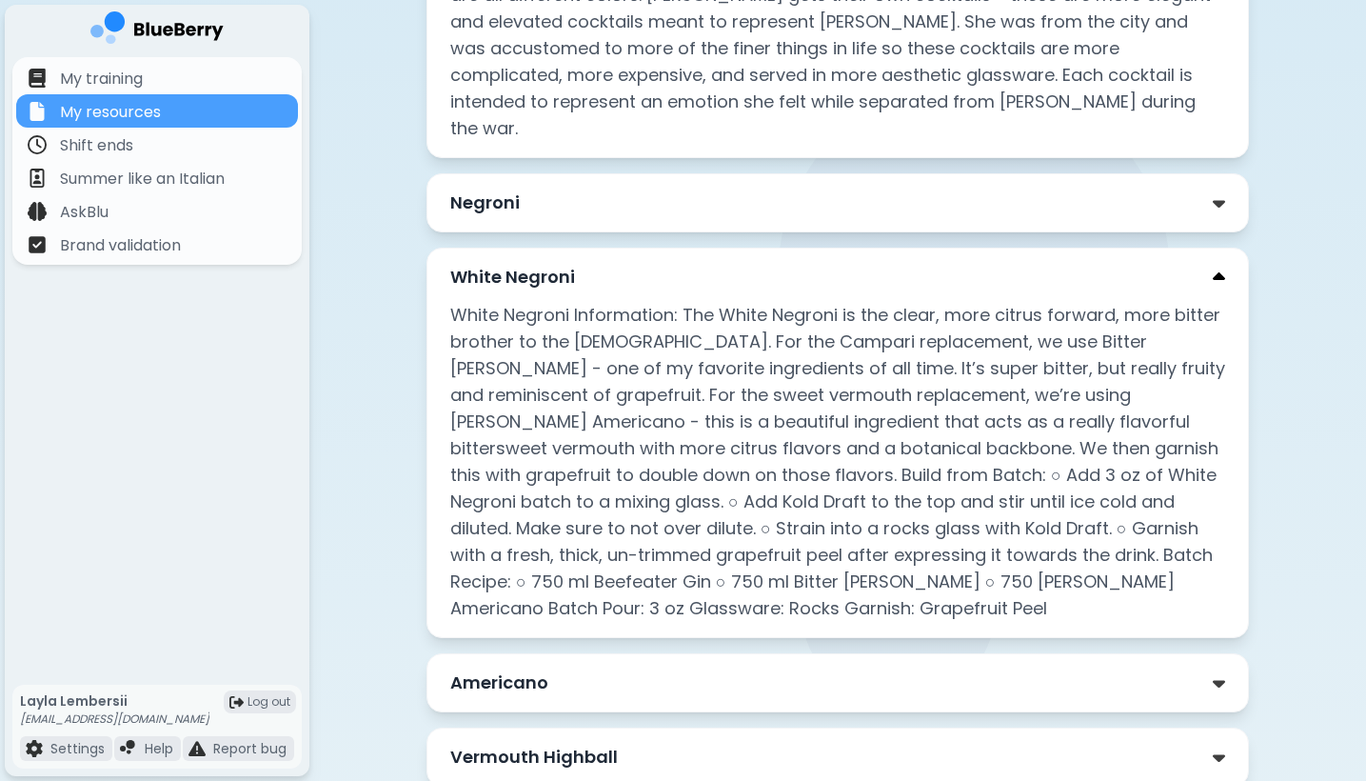
click at [1212, 268] on img at bounding box center [1219, 278] width 12 height 20
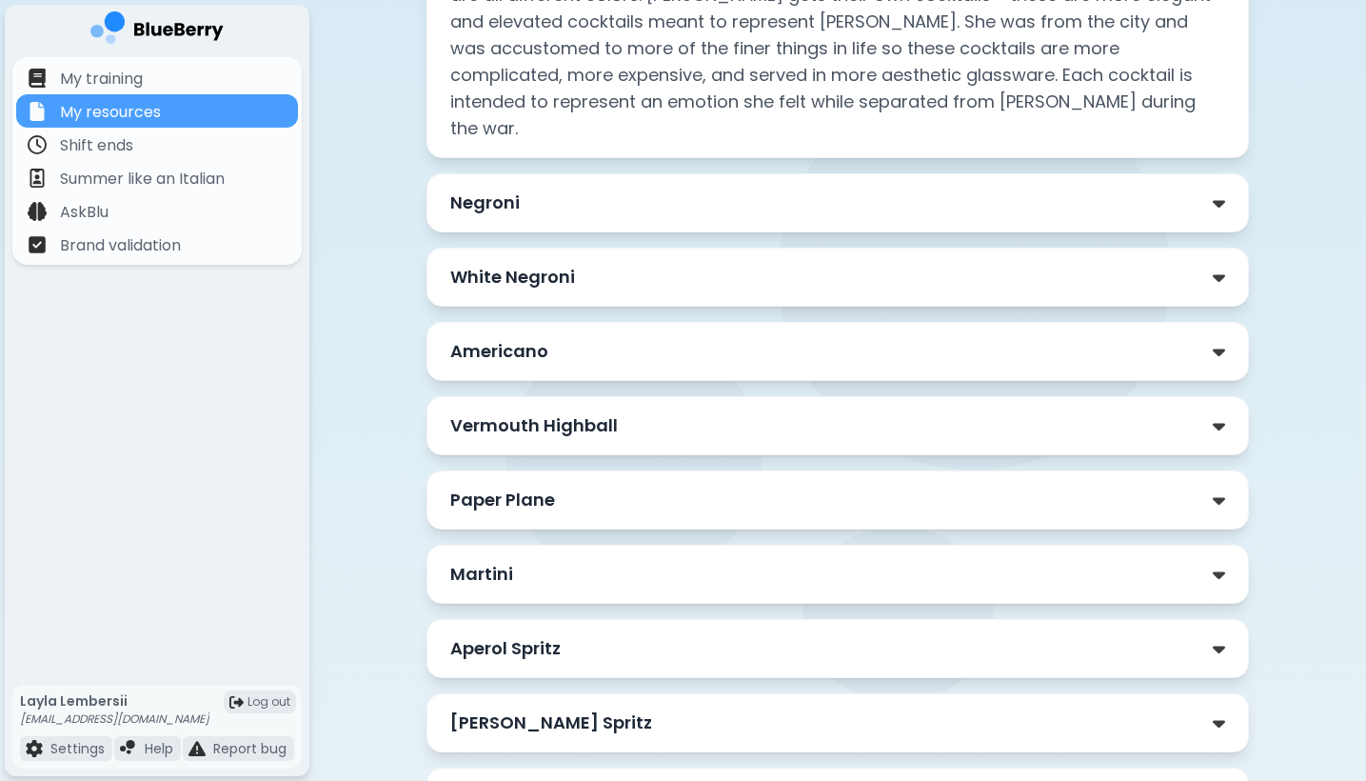
click at [1178, 338] on div "Americano" at bounding box center [837, 351] width 775 height 27
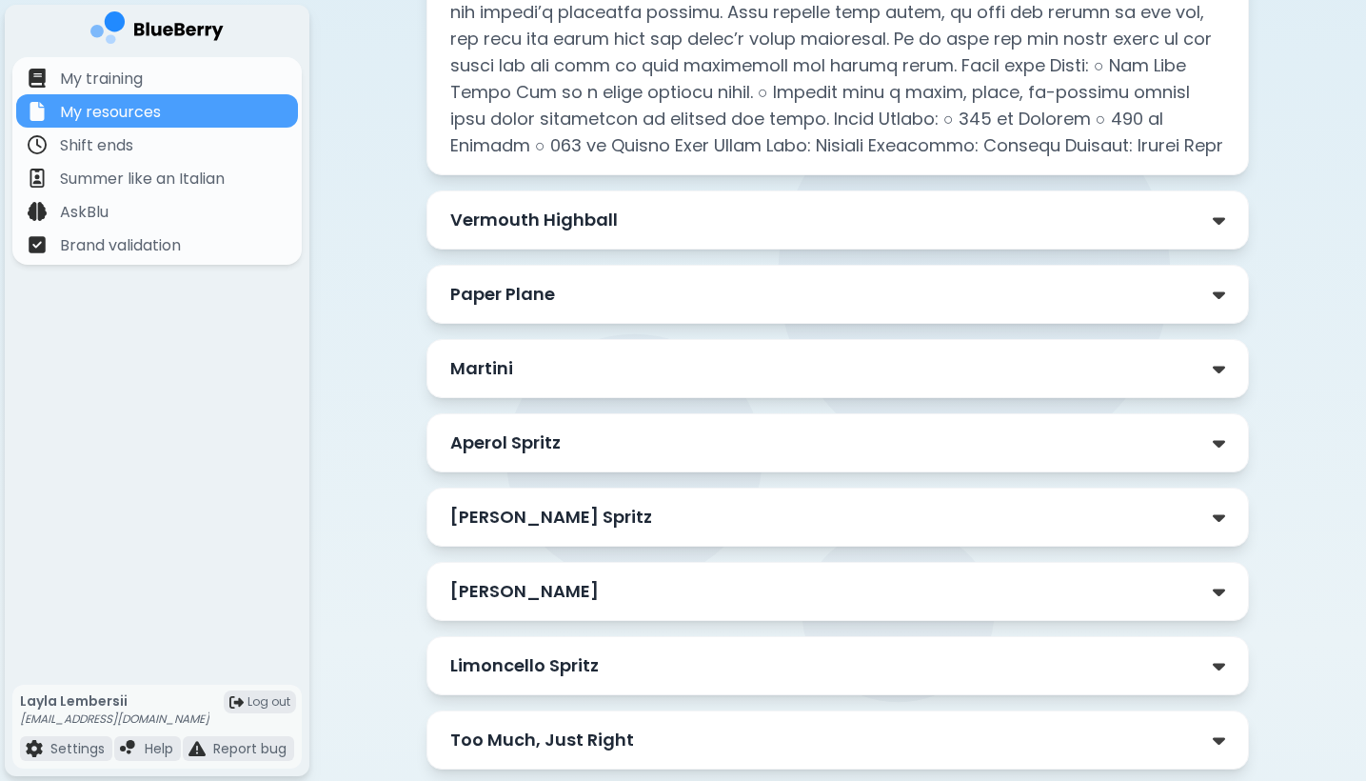
scroll to position [1071, 0]
